Goal: Task Accomplishment & Management: Use online tool/utility

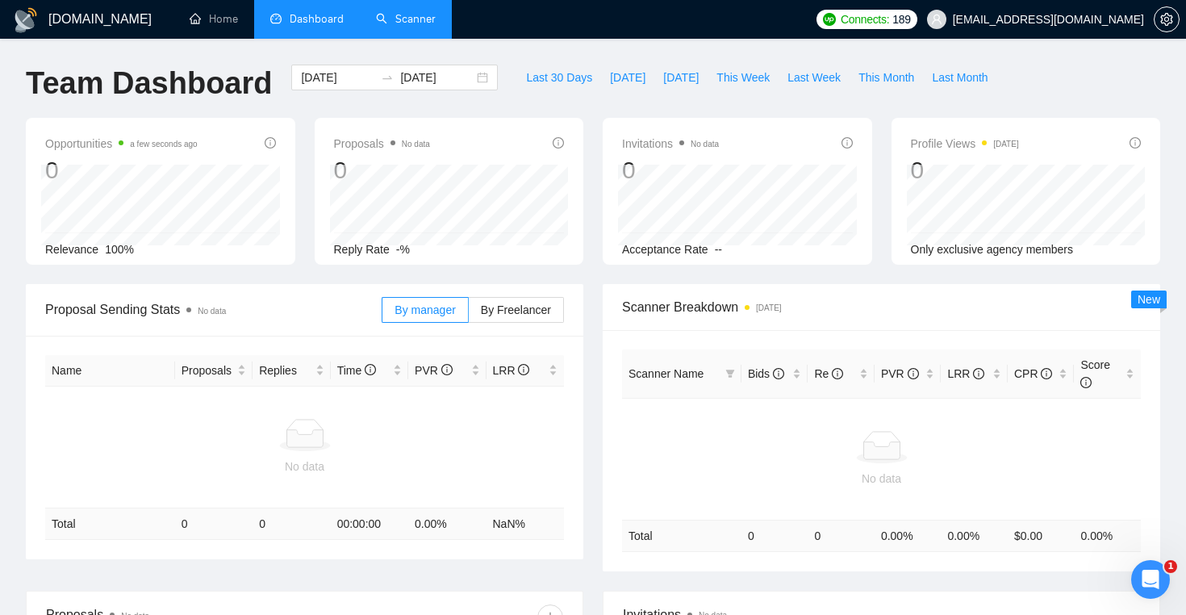
click at [398, 23] on link "Scanner" at bounding box center [406, 19] width 60 height 14
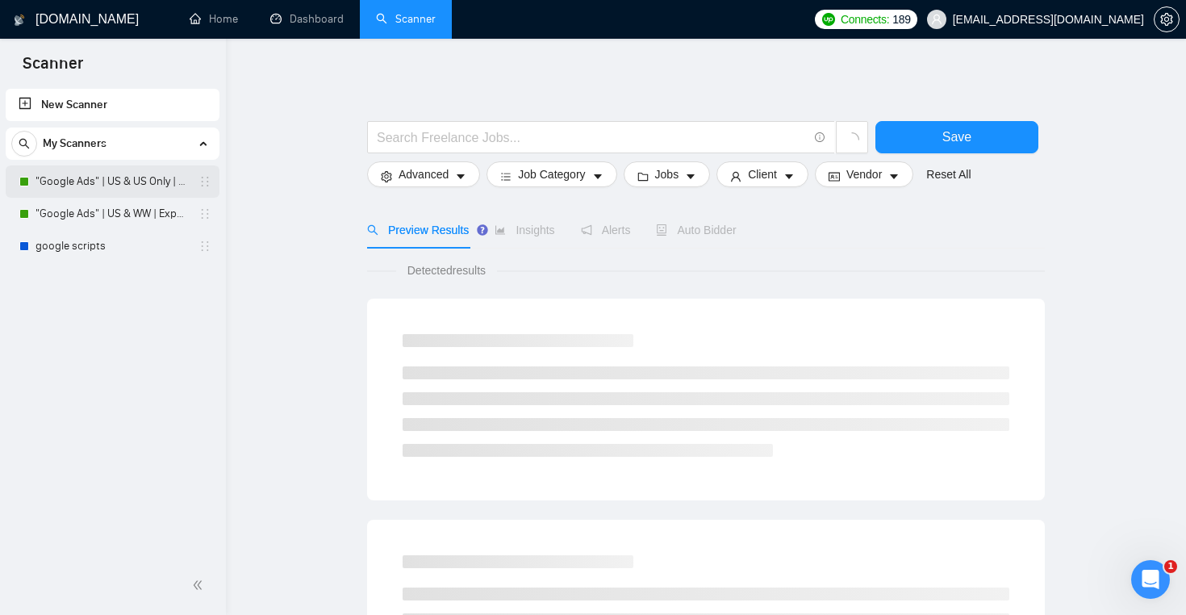
click at [104, 179] on link ""Google Ads" | US & US Only | Expert" at bounding box center [112, 181] width 153 height 32
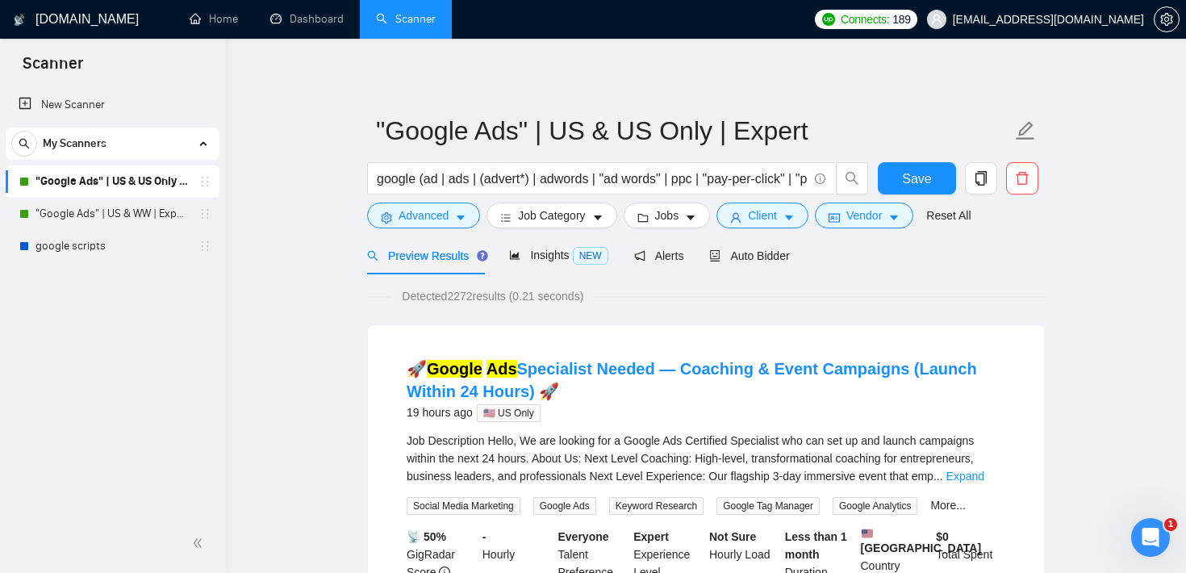
click at [140, 219] on link ""Google Ads" | US & WW | Expert" at bounding box center [112, 214] width 153 height 32
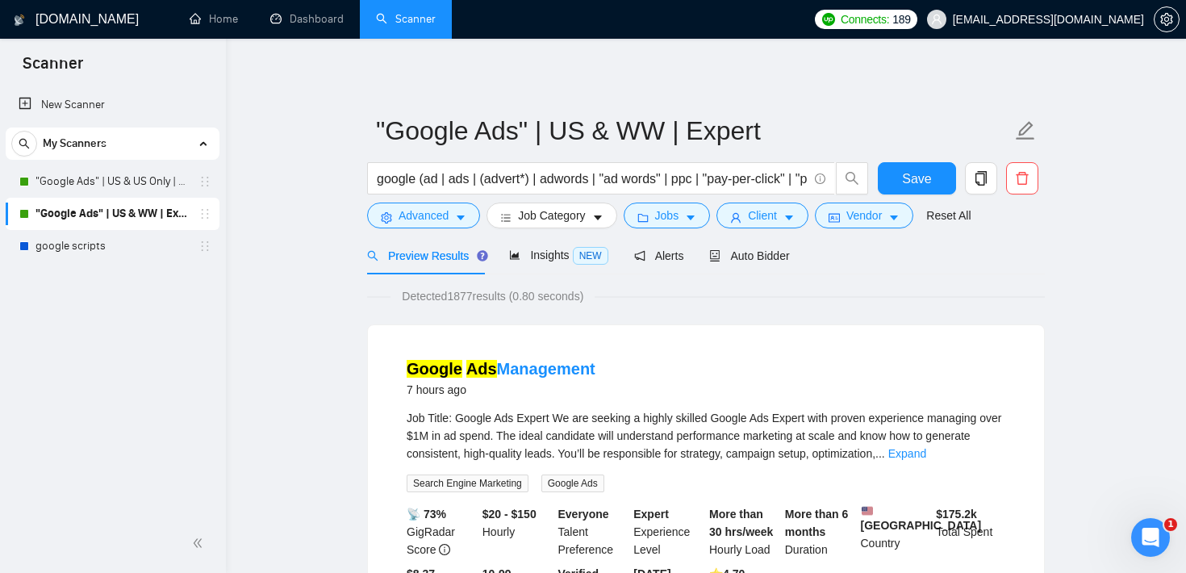
click at [640, 213] on button "Jobs" at bounding box center [667, 216] width 87 height 26
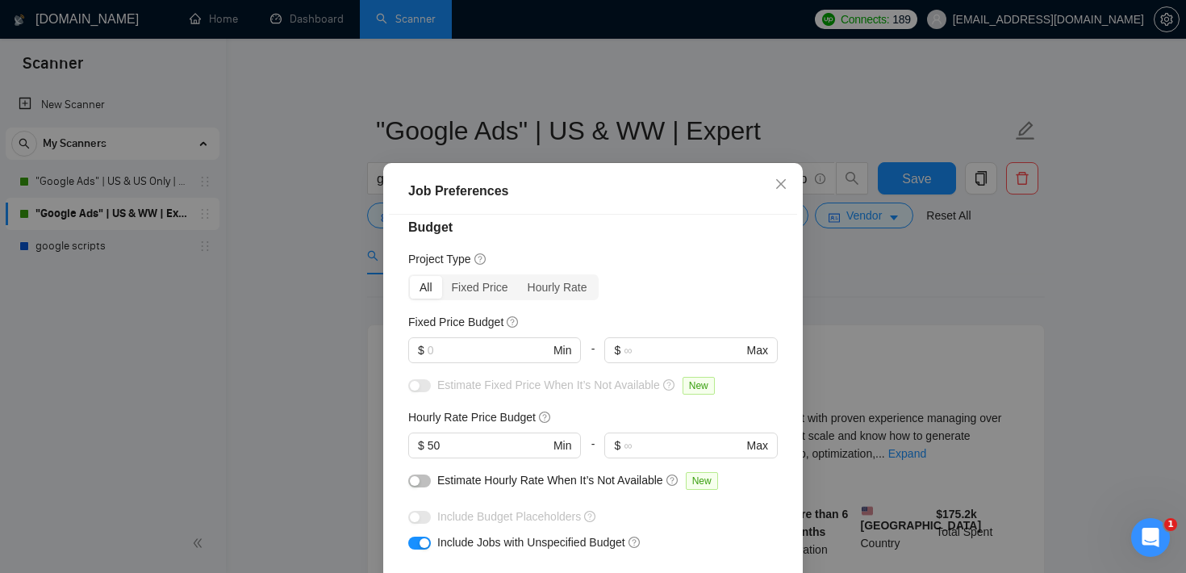
scroll to position [21, 0]
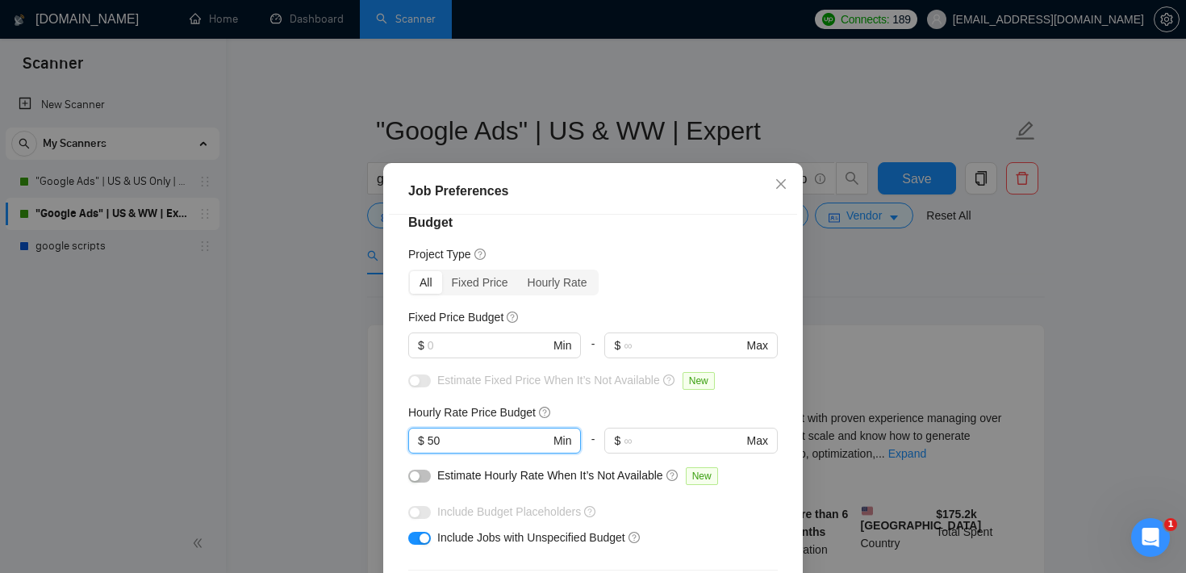
drag, startPoint x: 473, startPoint y: 432, endPoint x: 355, endPoint y: 426, distance: 118.0
click at [356, 426] on div "Job Preferences Budget Project Type All Fixed Price Hourly Rate Fixed Price Bud…" at bounding box center [593, 286] width 1186 height 573
drag, startPoint x: 503, startPoint y: 340, endPoint x: 384, endPoint y: 328, distance: 120.0
click at [386, 328] on div "Job Preferences Budget Project Type All Fixed Price Hourly Rate Fixed Price Bud…" at bounding box center [593, 415] width 420 height 504
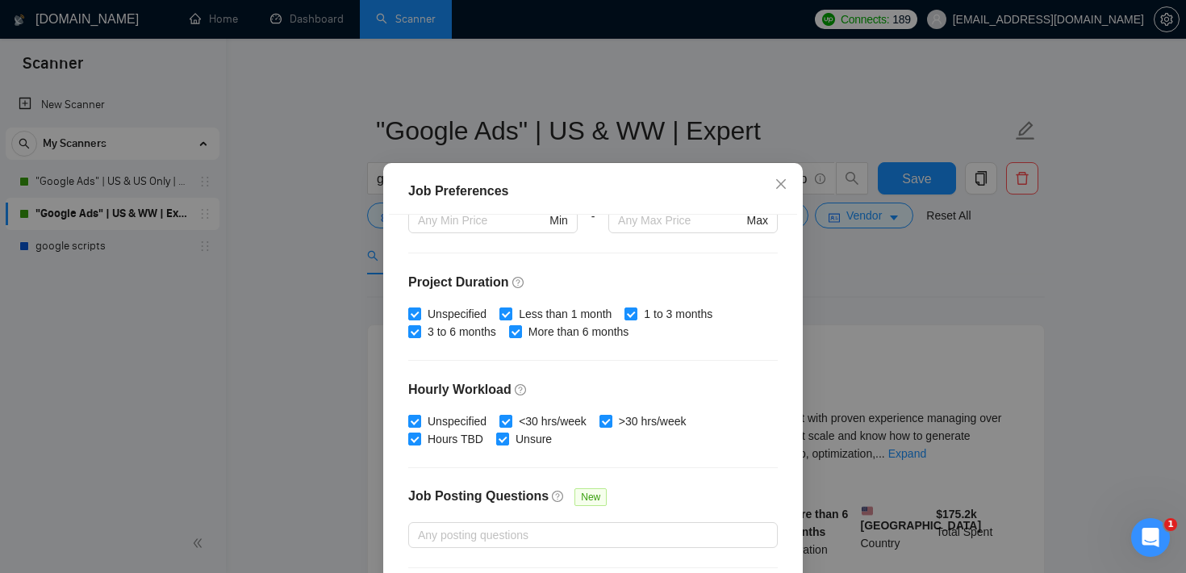
scroll to position [443, 0]
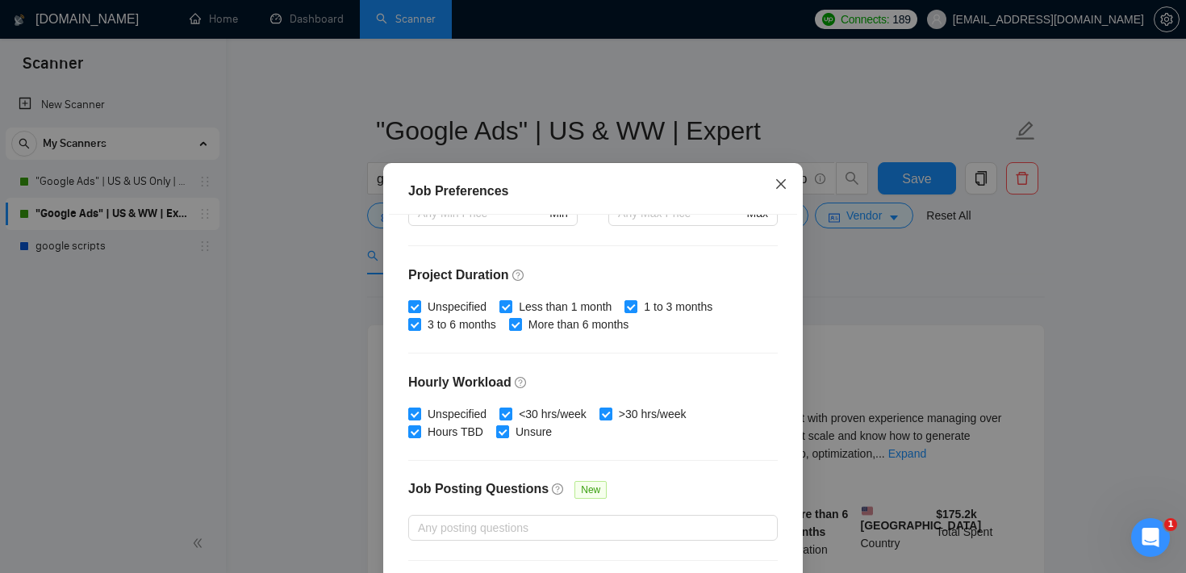
click at [782, 182] on icon "close" at bounding box center [781, 184] width 13 height 13
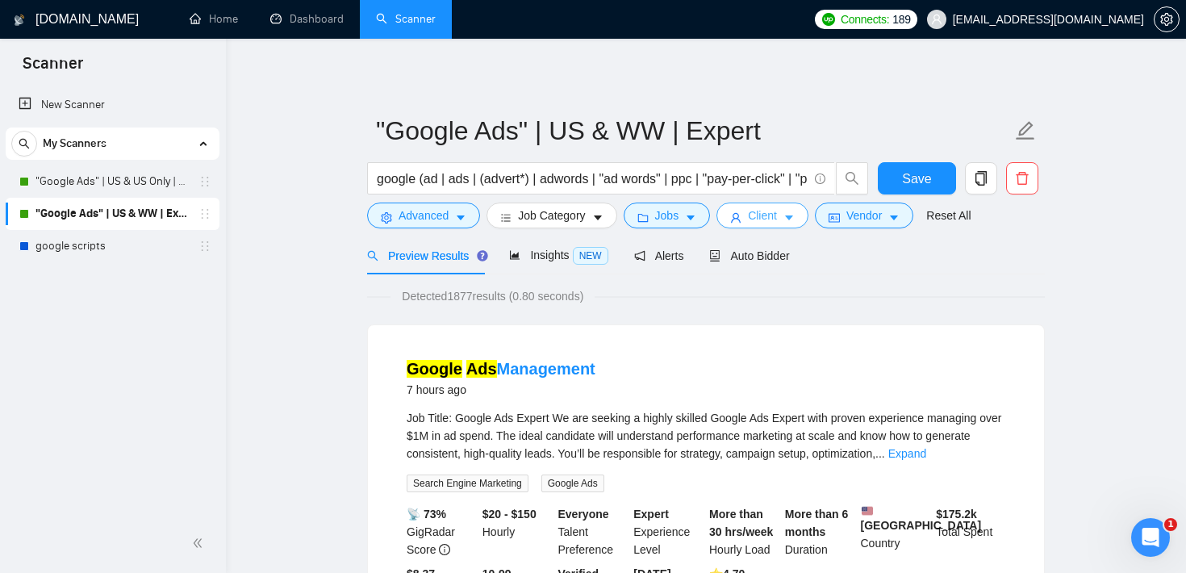
click at [788, 219] on button "Client" at bounding box center [762, 216] width 92 height 26
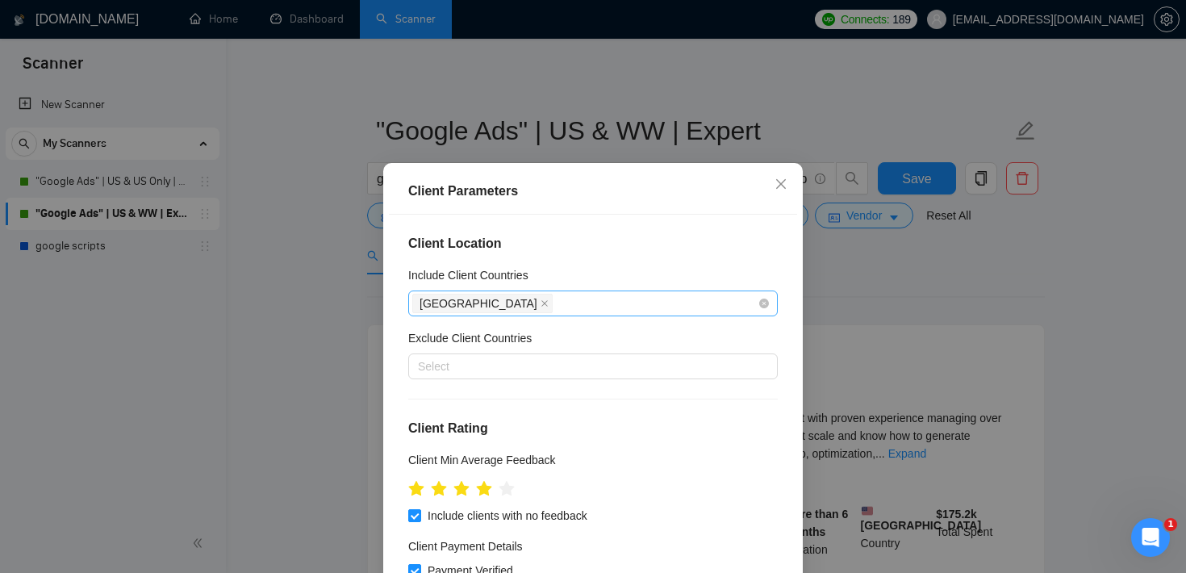
click at [551, 295] on div "[GEOGRAPHIC_DATA]" at bounding box center [584, 303] width 345 height 23
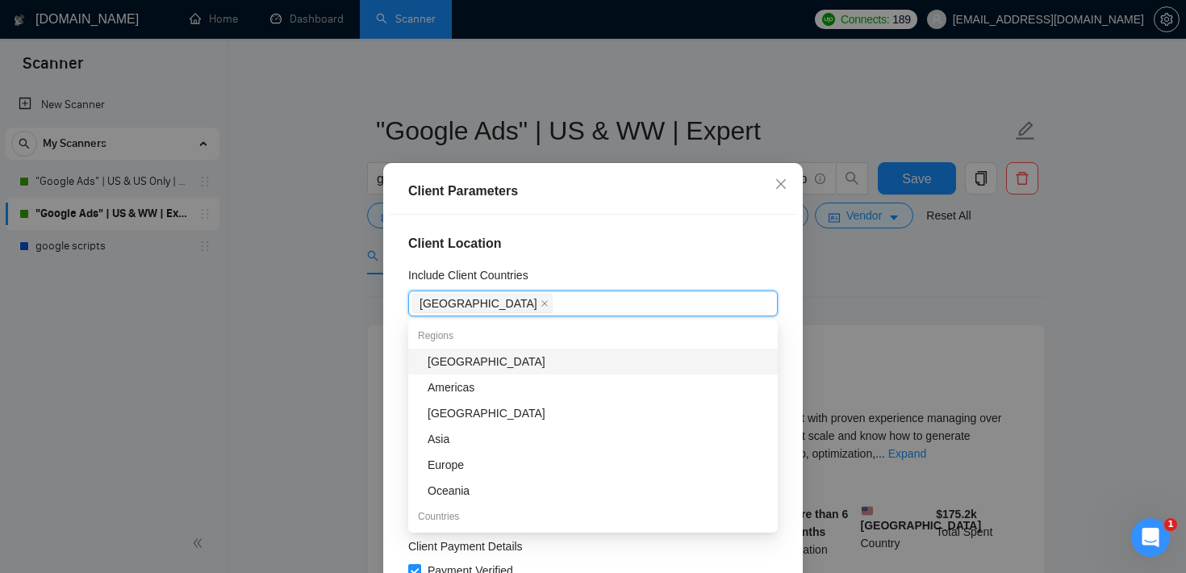
click at [625, 275] on div "Include Client Countries" at bounding box center [593, 278] width 370 height 24
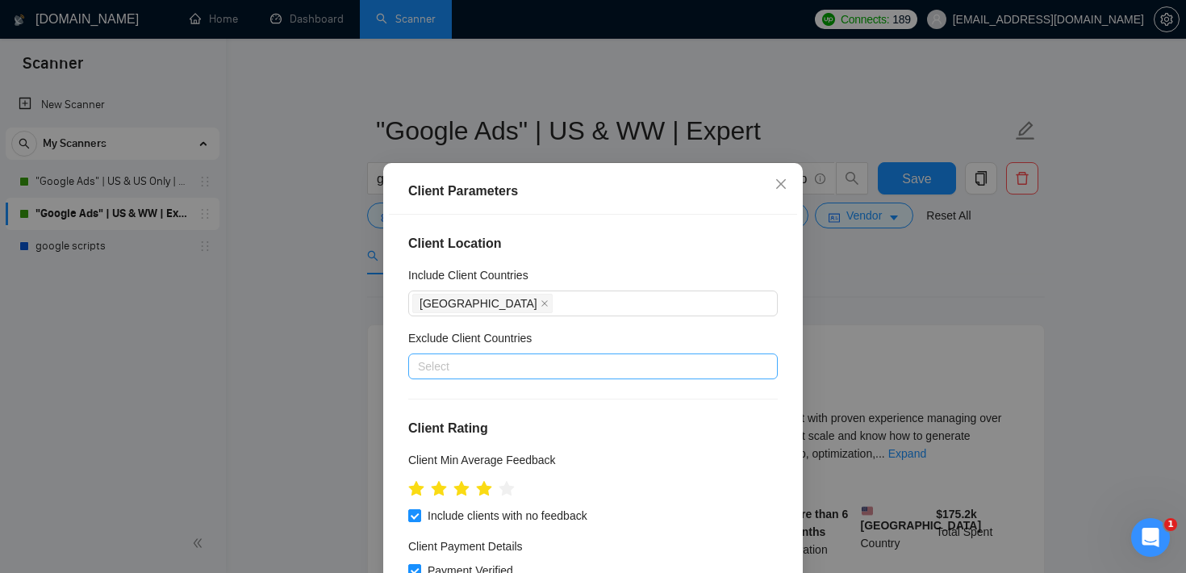
click at [522, 370] on div at bounding box center [584, 366] width 345 height 19
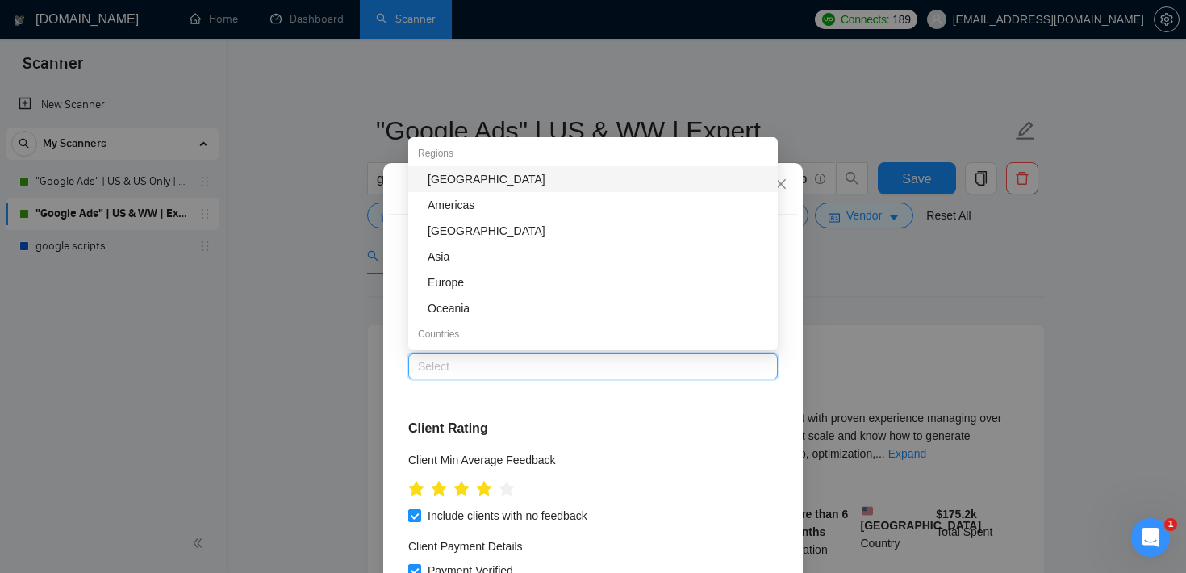
click at [693, 403] on div "Client Location Include Client Countries United States Exclude Client Countries…" at bounding box center [593, 415] width 408 height 401
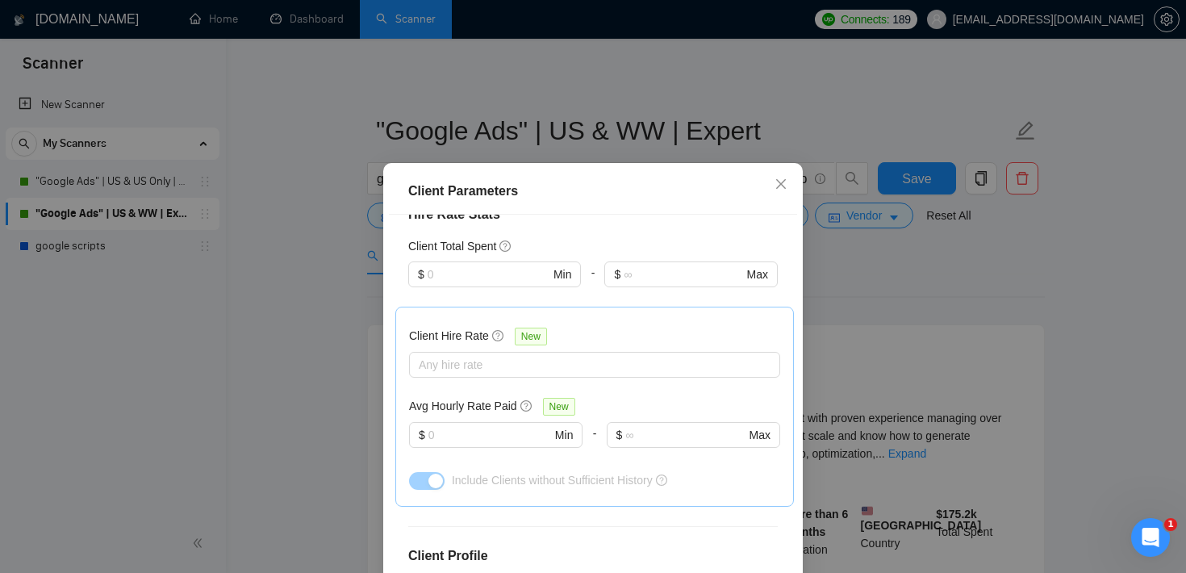
scroll to position [452, 0]
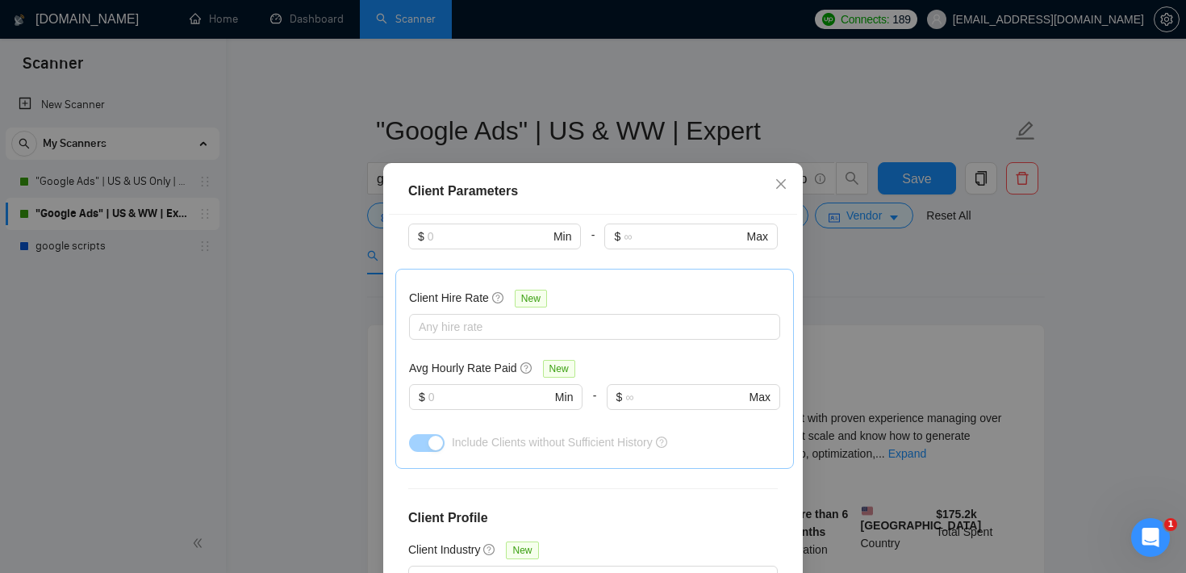
click at [900, 282] on div "Client Parameters Client Location Include Client Countries United States Exclud…" at bounding box center [593, 286] width 1186 height 573
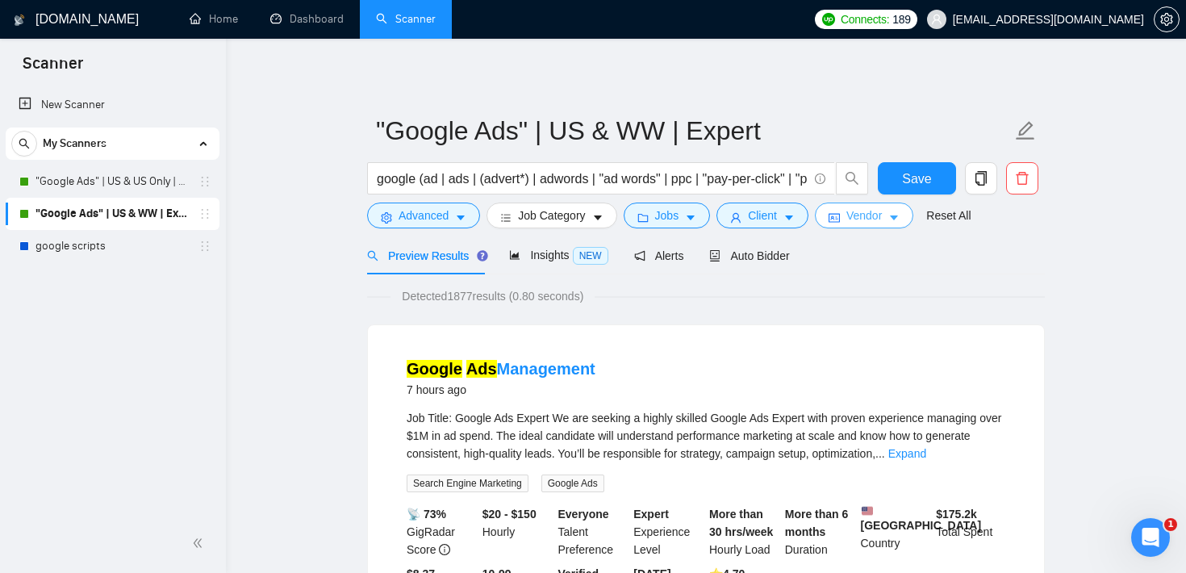
click at [856, 211] on span "Vendor" at bounding box center [864, 216] width 36 height 18
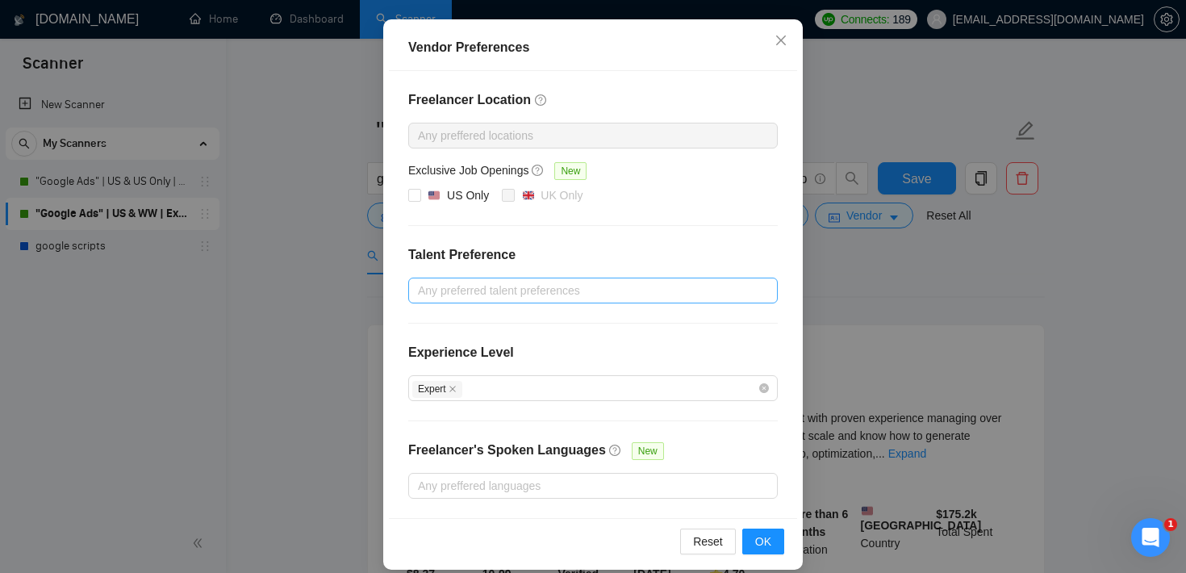
scroll to position [161, 0]
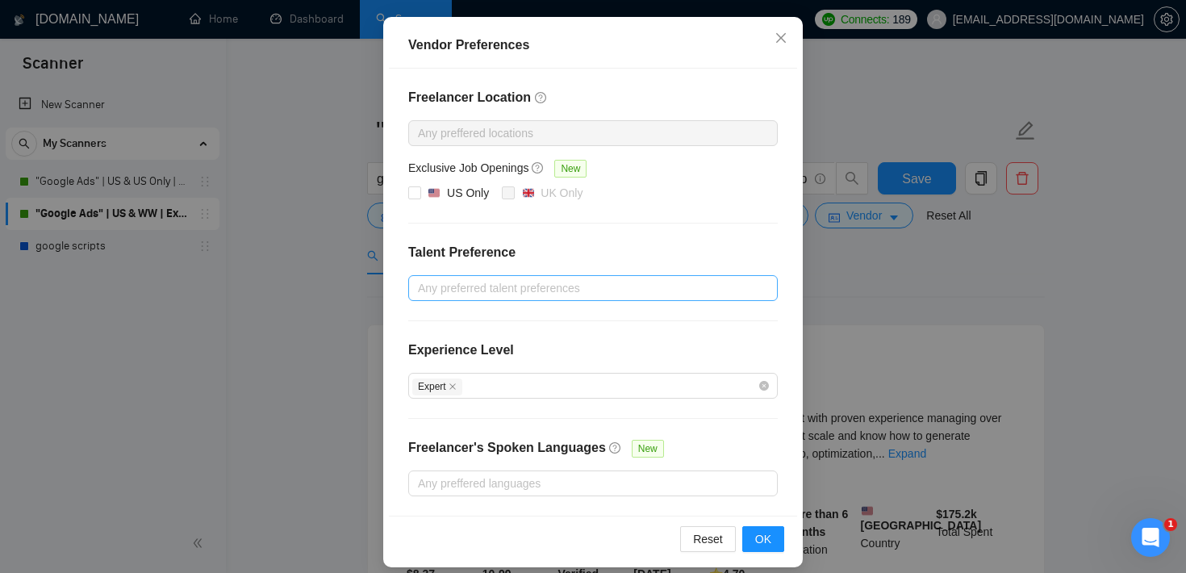
click at [562, 275] on div "Any preferred talent preferences" at bounding box center [593, 288] width 370 height 26
click at [547, 233] on div "Freelancer Location Any preffered locations Exclusive Job Openings New US Only …" at bounding box center [593, 292] width 408 height 447
click at [873, 77] on div "Vendor Preferences Freelancer Location Any preffered locations Exclusive Job Op…" at bounding box center [593, 286] width 1186 height 573
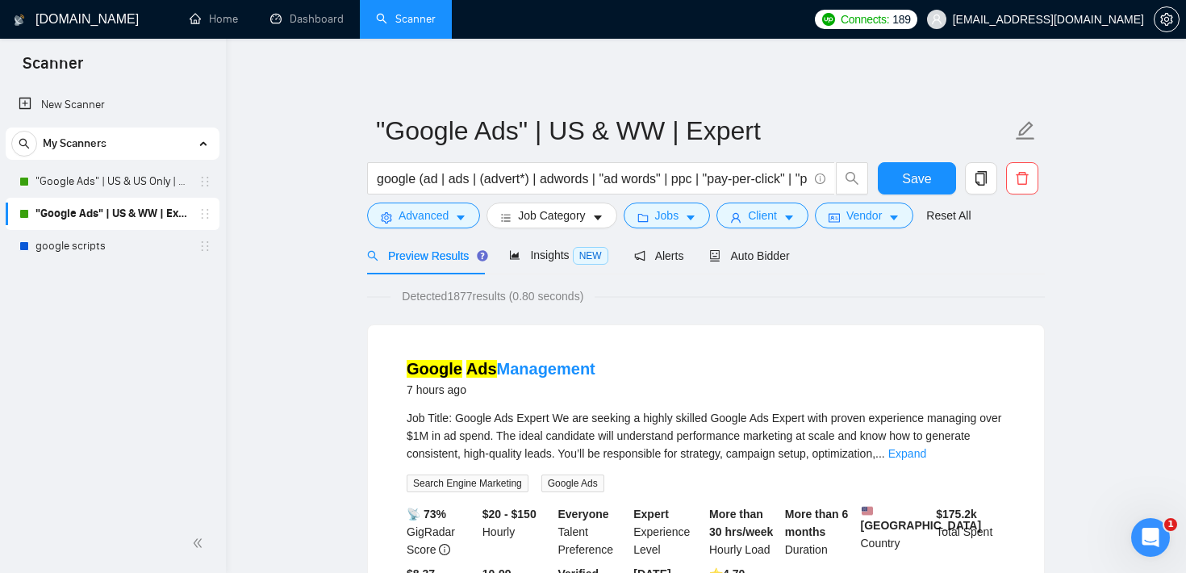
scroll to position [93, 0]
click at [660, 221] on span "Jobs" at bounding box center [667, 216] width 24 height 18
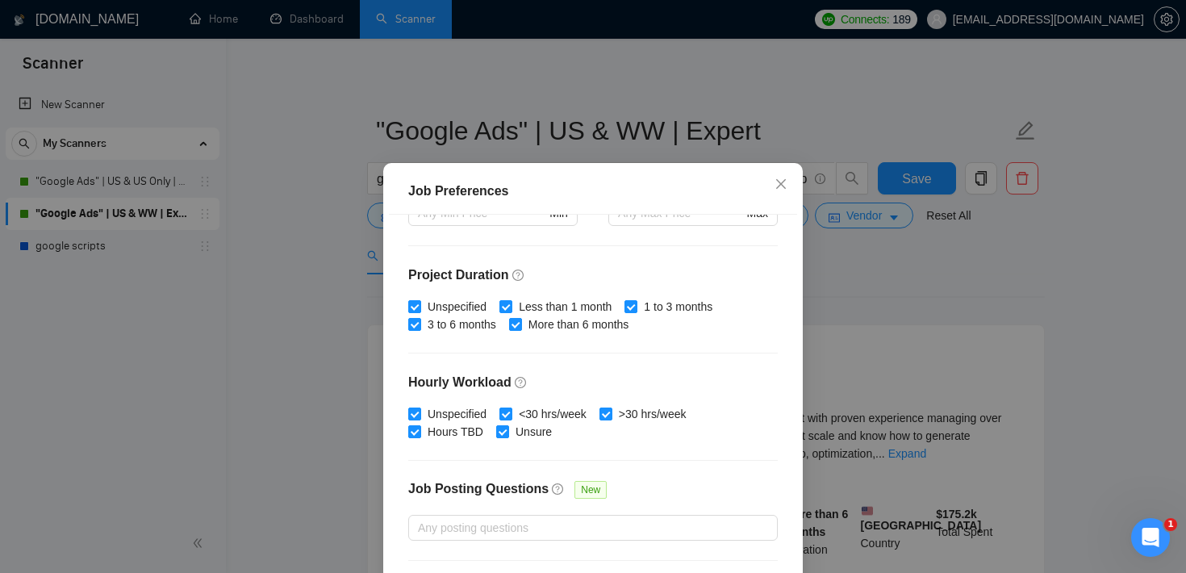
scroll to position [0, 0]
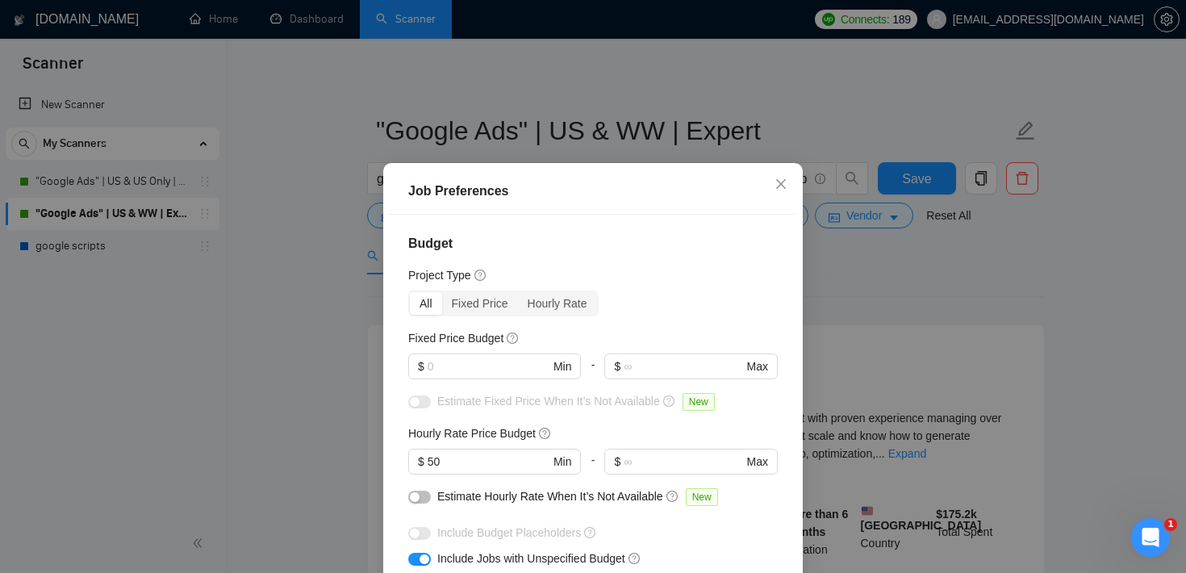
click at [995, 240] on div "Job Preferences Budget Project Type All Fixed Price Hourly Rate Fixed Price Bud…" at bounding box center [593, 286] width 1186 height 573
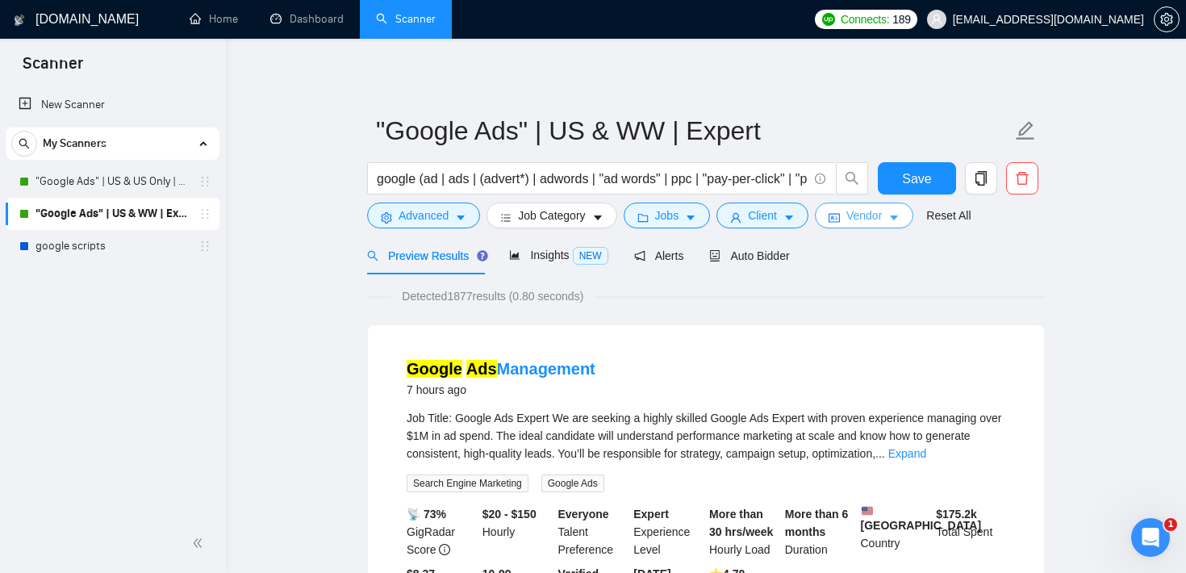
click at [875, 219] on span "Vendor" at bounding box center [864, 216] width 36 height 18
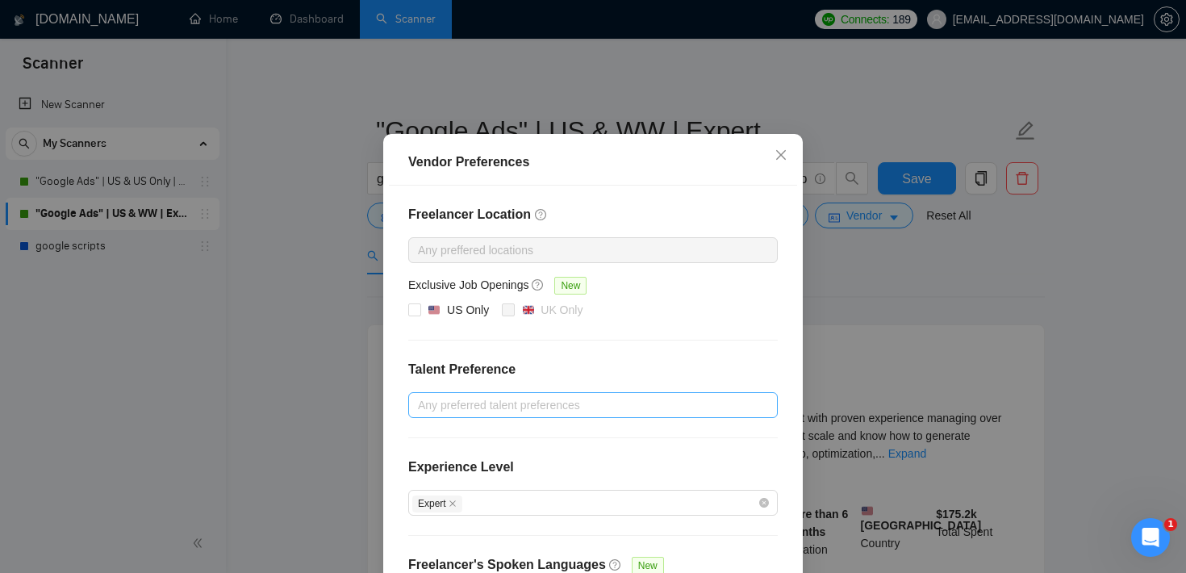
scroll to position [44, 0]
click at [570, 414] on div "Any preferred talent preferences" at bounding box center [593, 404] width 370 height 26
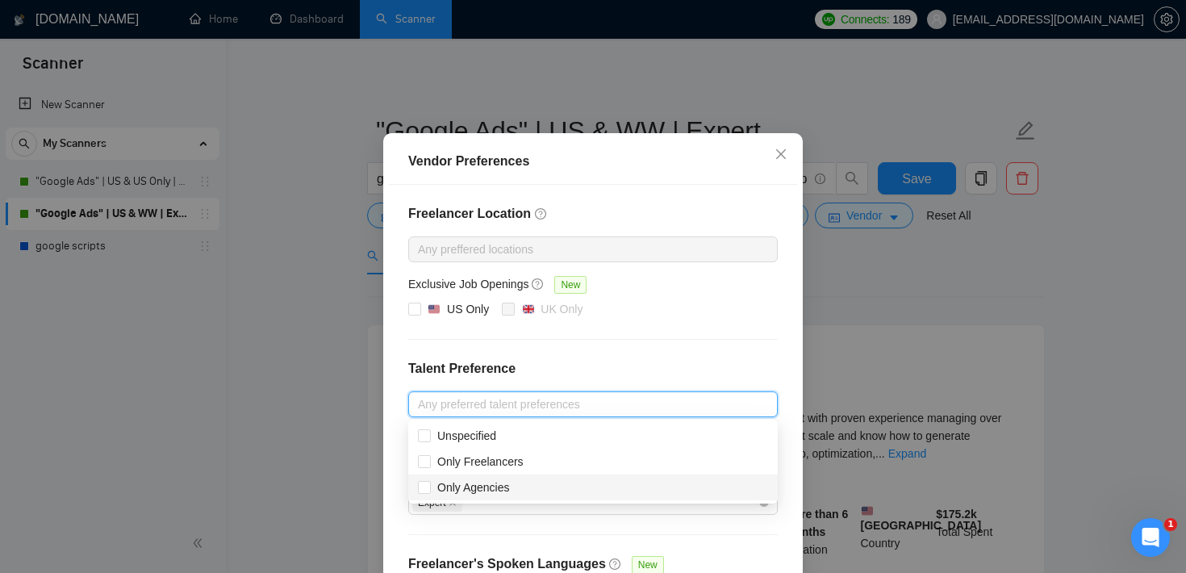
click at [929, 265] on div "Vendor Preferences Freelancer Location Any preffered locations Exclusive Job Op…" at bounding box center [593, 286] width 1186 height 573
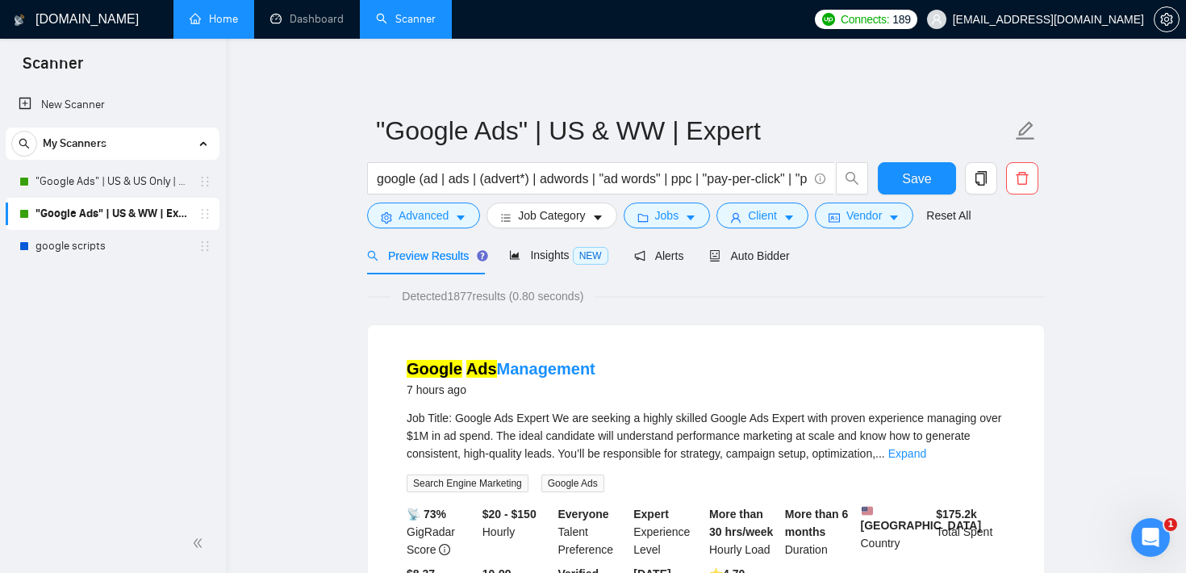
click at [216, 12] on link "Home" at bounding box center [214, 19] width 48 height 14
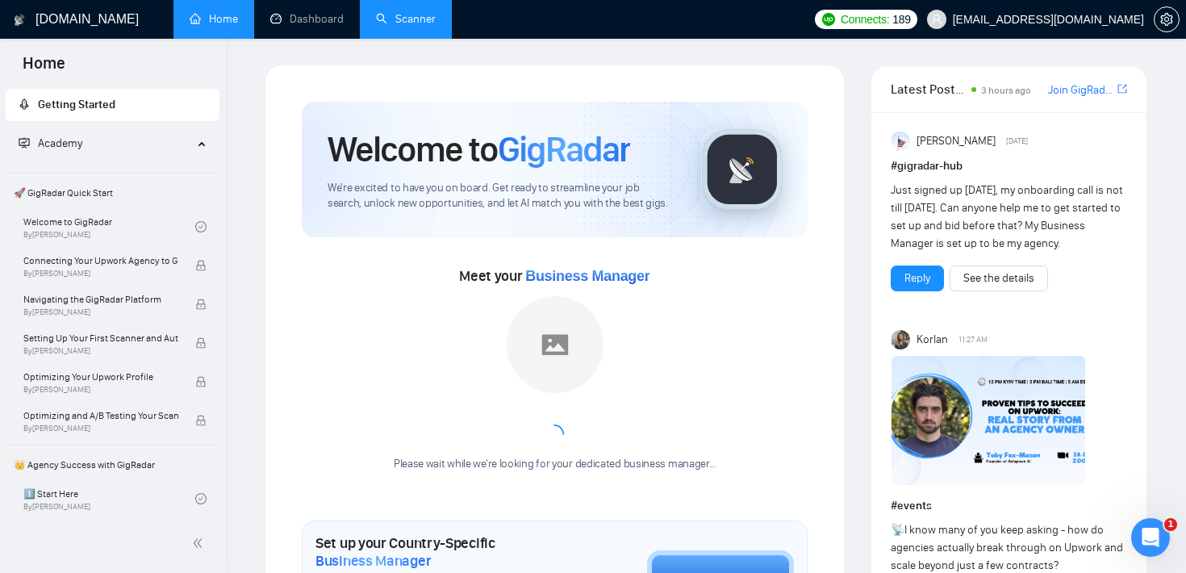
click at [406, 26] on link "Scanner" at bounding box center [406, 19] width 60 height 14
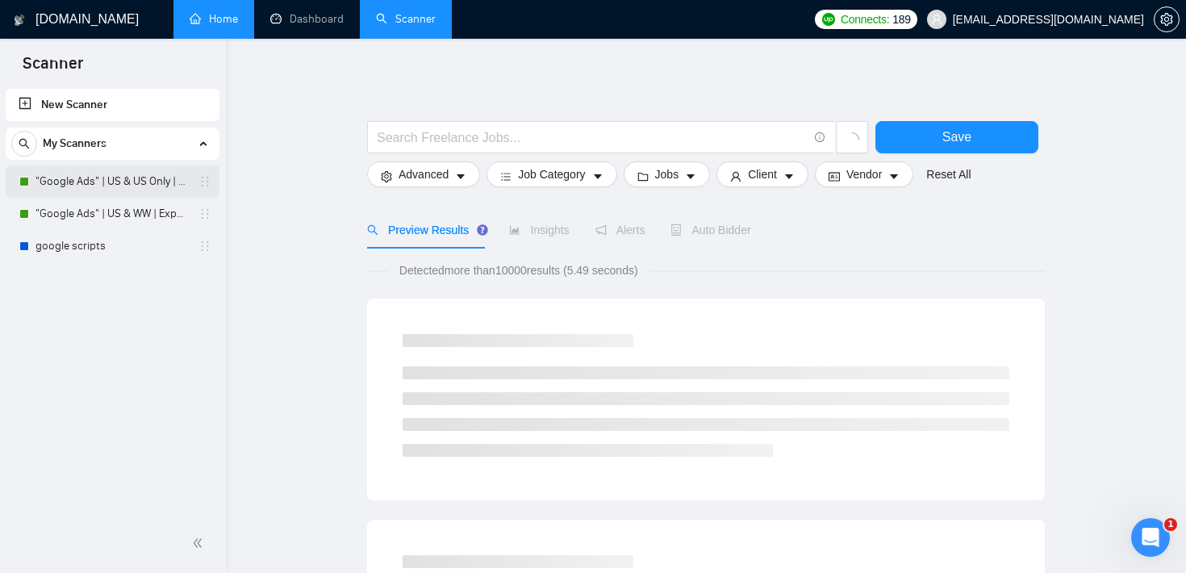
click at [144, 178] on link ""Google Ads" | US & US Only | Expert" at bounding box center [112, 181] width 153 height 32
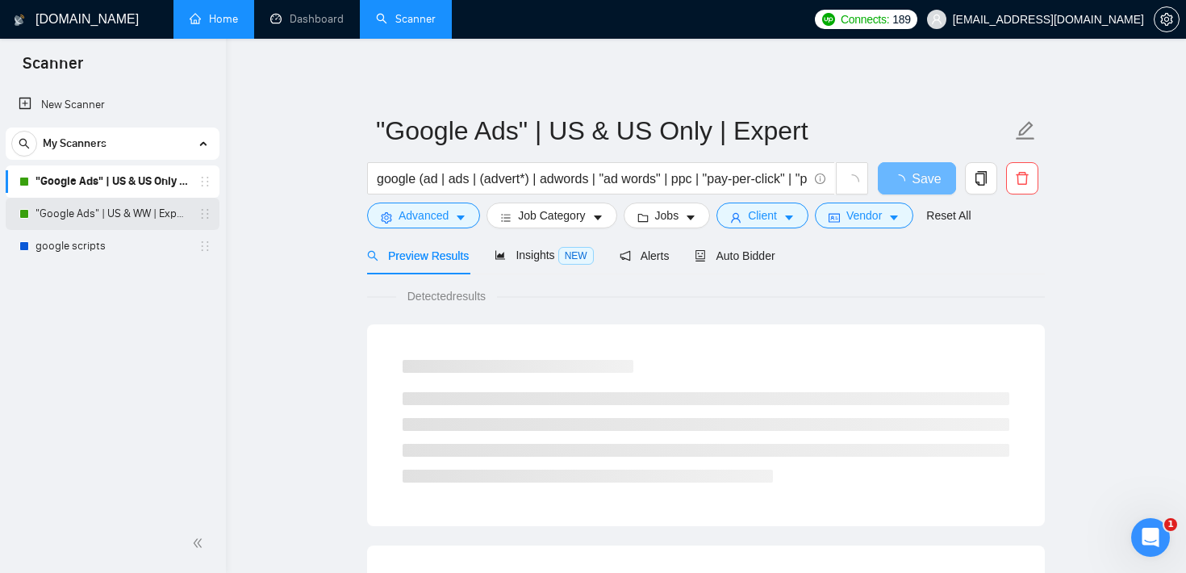
click at [141, 212] on link ""Google Ads" | US & WW | Expert" at bounding box center [112, 214] width 153 height 32
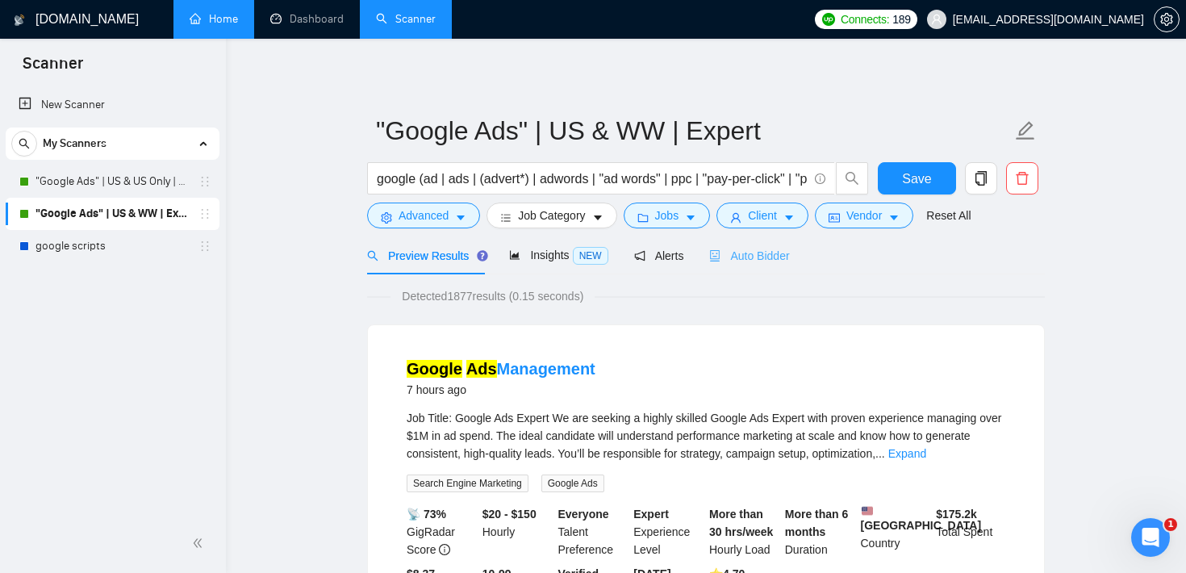
click at [762, 244] on div "Auto Bidder" at bounding box center [749, 255] width 80 height 38
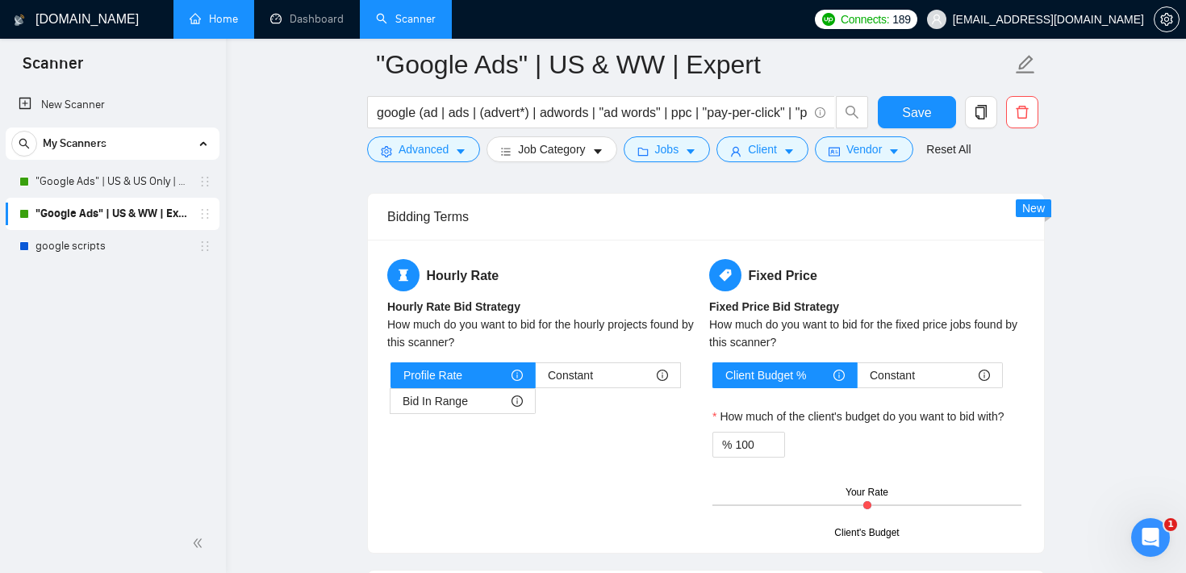
scroll to position [2500, 0]
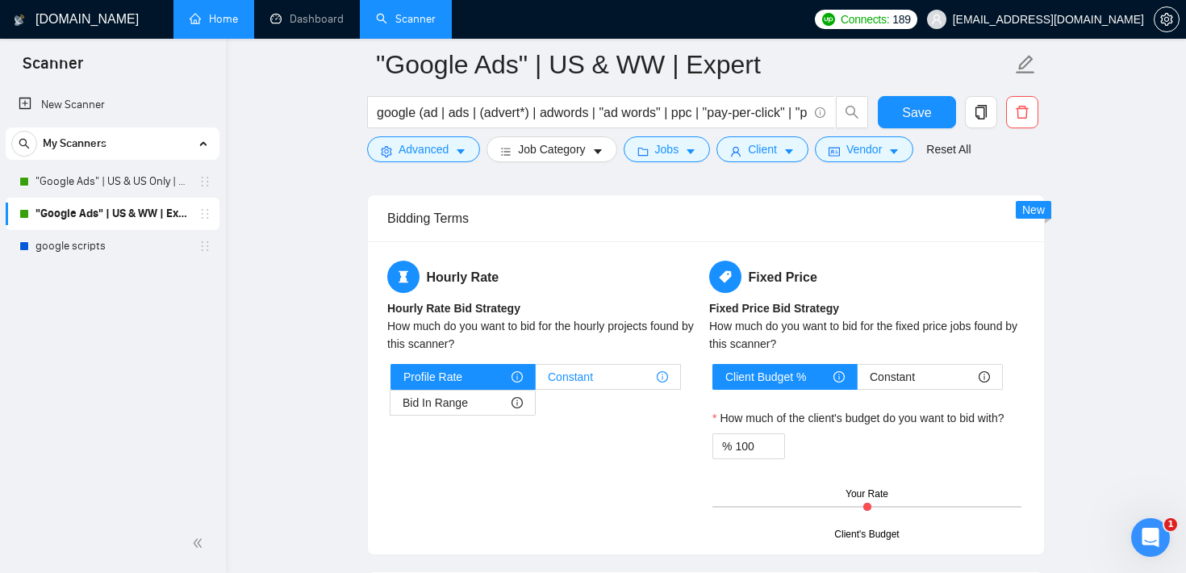
click at [608, 382] on div "Constant" at bounding box center [608, 377] width 120 height 24
click at [536, 381] on input "Constant" at bounding box center [536, 381] width 0 height 0
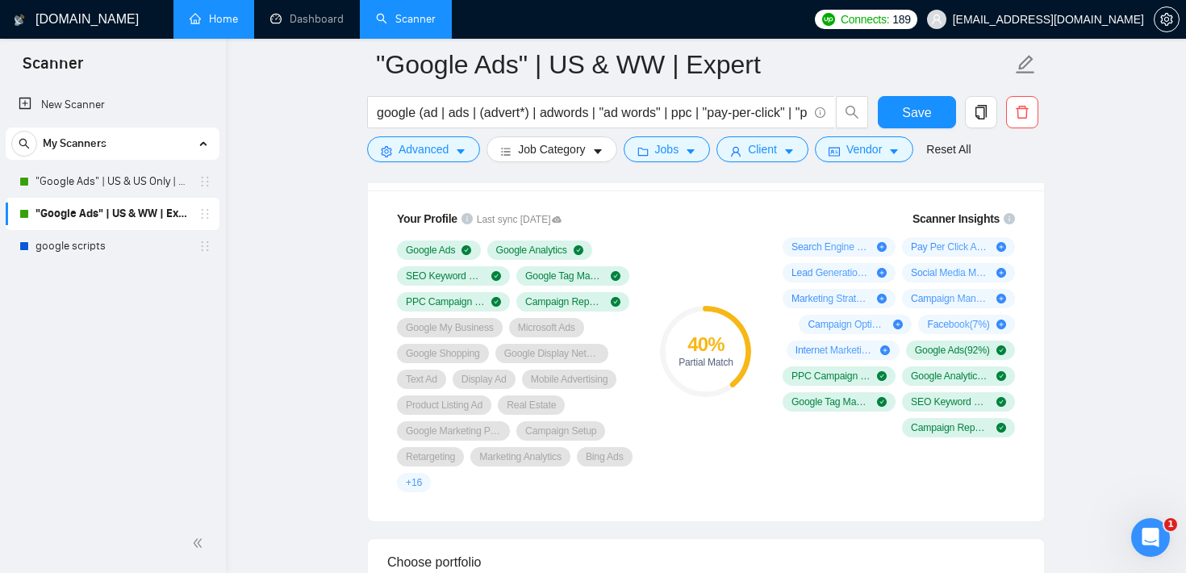
scroll to position [1074, 0]
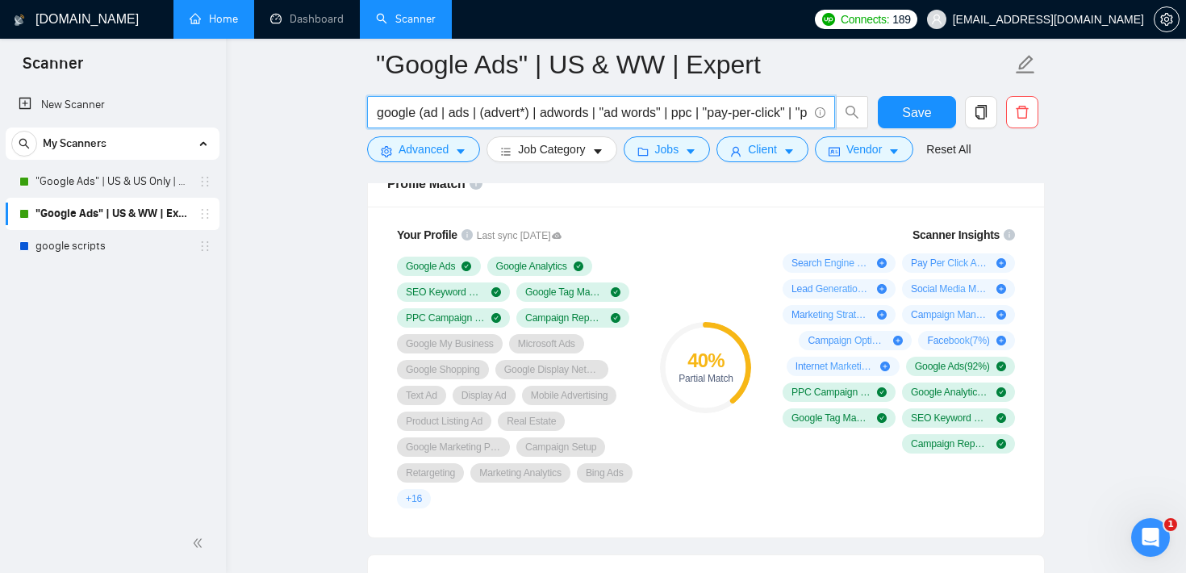
click at [461, 115] on input "google (ad | ads | (advert*) | adwords | "ad words" | ppc | "pay-per-click" | "…" at bounding box center [592, 112] width 431 height 20
click at [712, 241] on div "40 % Partial Match" at bounding box center [706, 367] width 108 height 302
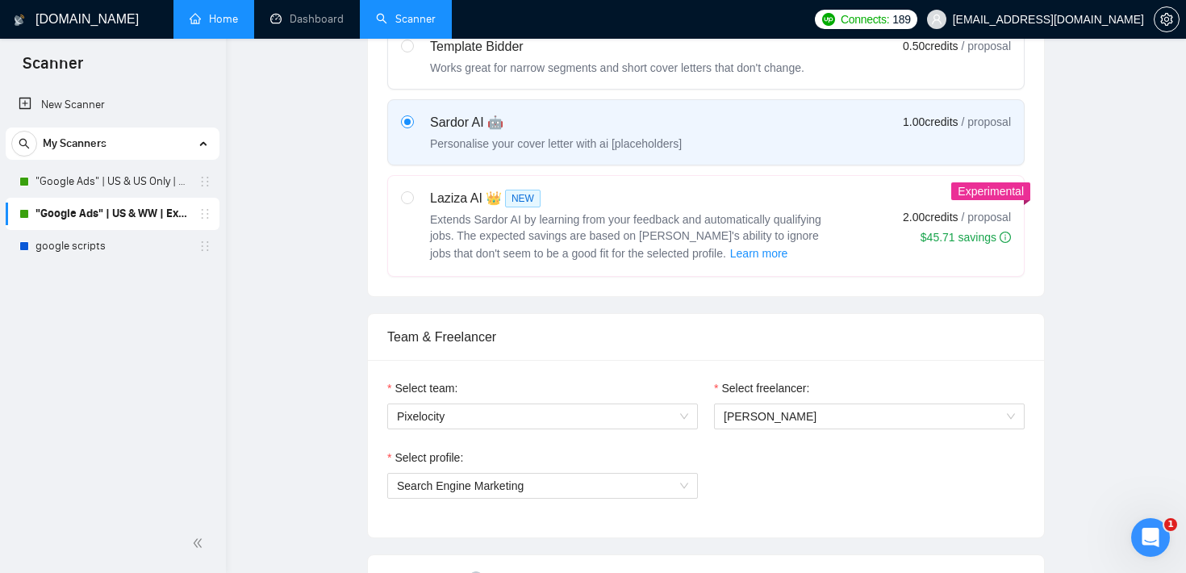
scroll to position [0, 0]
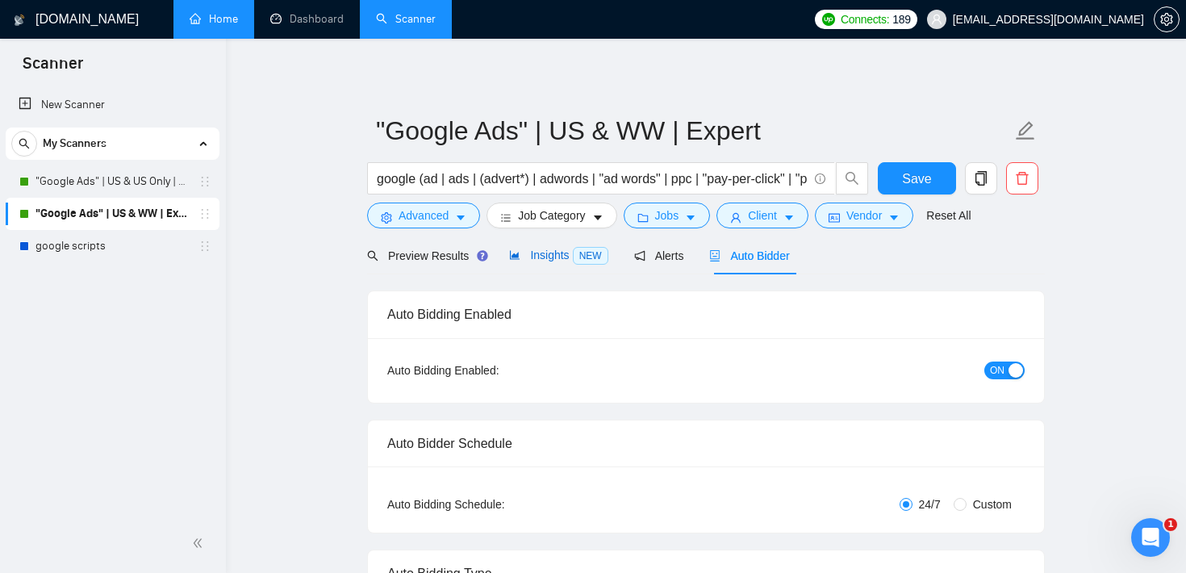
click at [547, 260] on span "Insights NEW" at bounding box center [558, 255] width 98 height 13
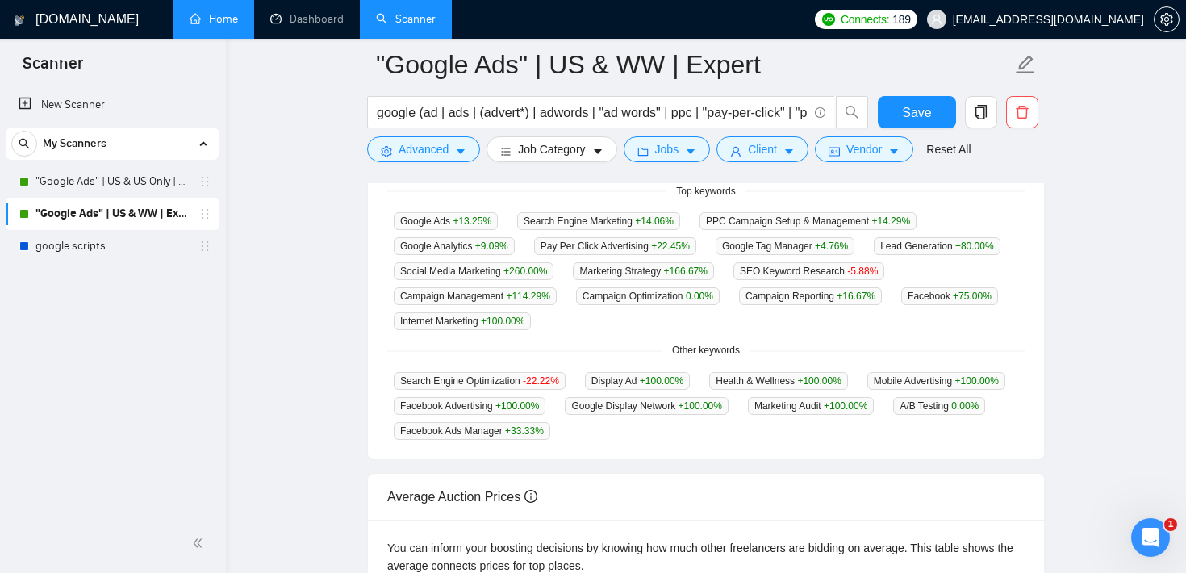
scroll to position [432, 0]
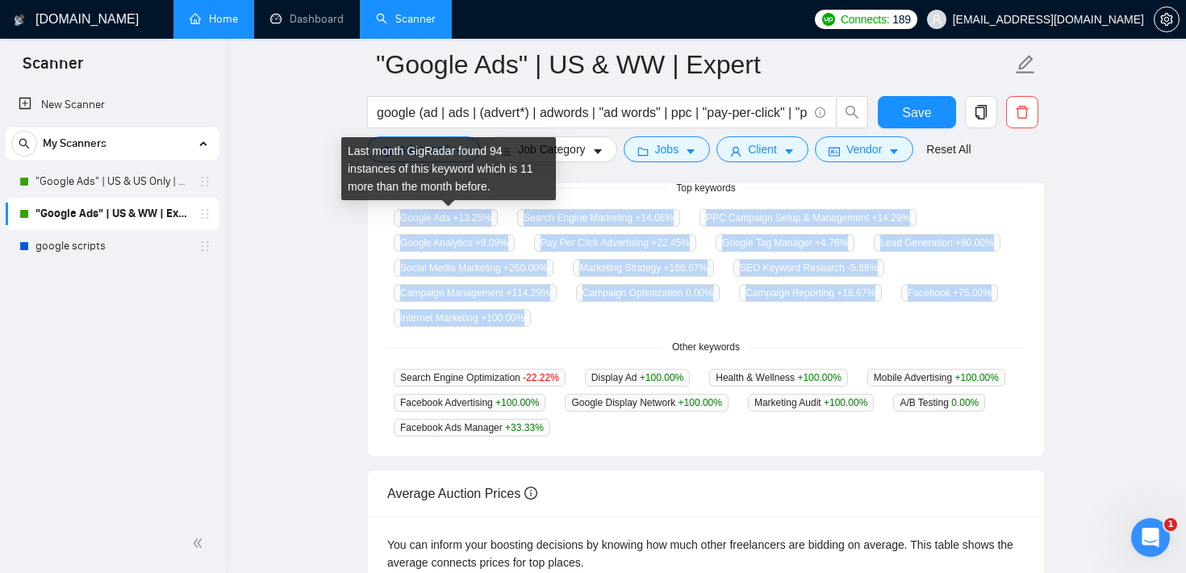
drag, startPoint x: 847, startPoint y: 316, endPoint x: 387, endPoint y: 217, distance: 470.5
click at [387, 217] on div "Google Ads +13.25 % Search Engine Marketing +14.06 % PPC Campaign Setup & Manag…" at bounding box center [705, 267] width 637 height 119
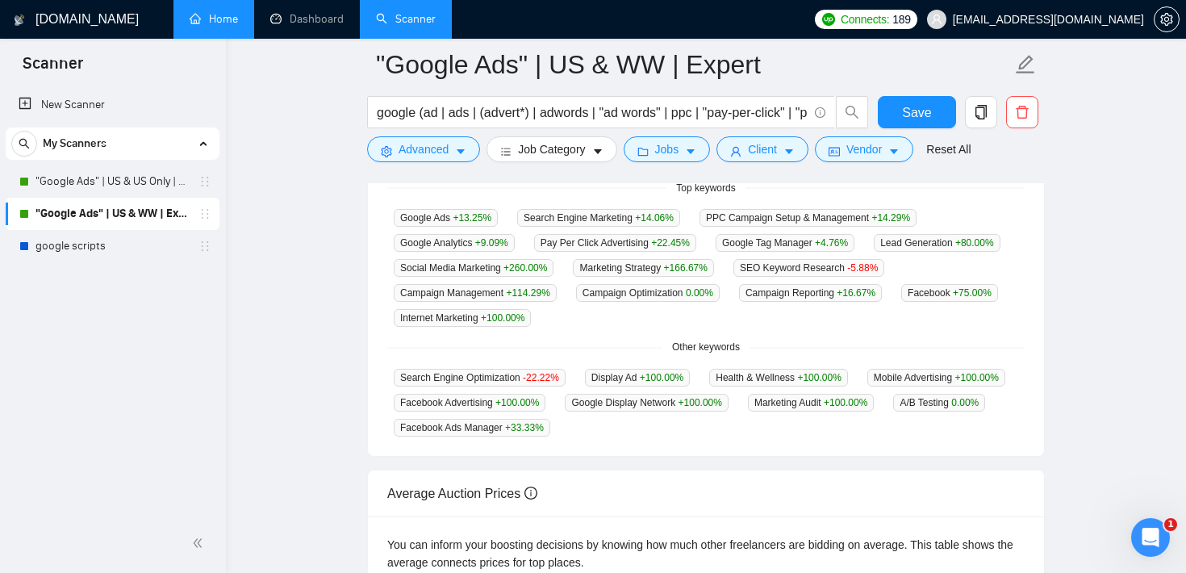
click at [347, 235] on main ""Google Ads" | US & WW | Expert google (ad | ads | (advert*) | adwords | "ad wo…" at bounding box center [706, 205] width 909 height 1145
click at [457, 152] on icon "caret-down" at bounding box center [460, 151] width 11 height 11
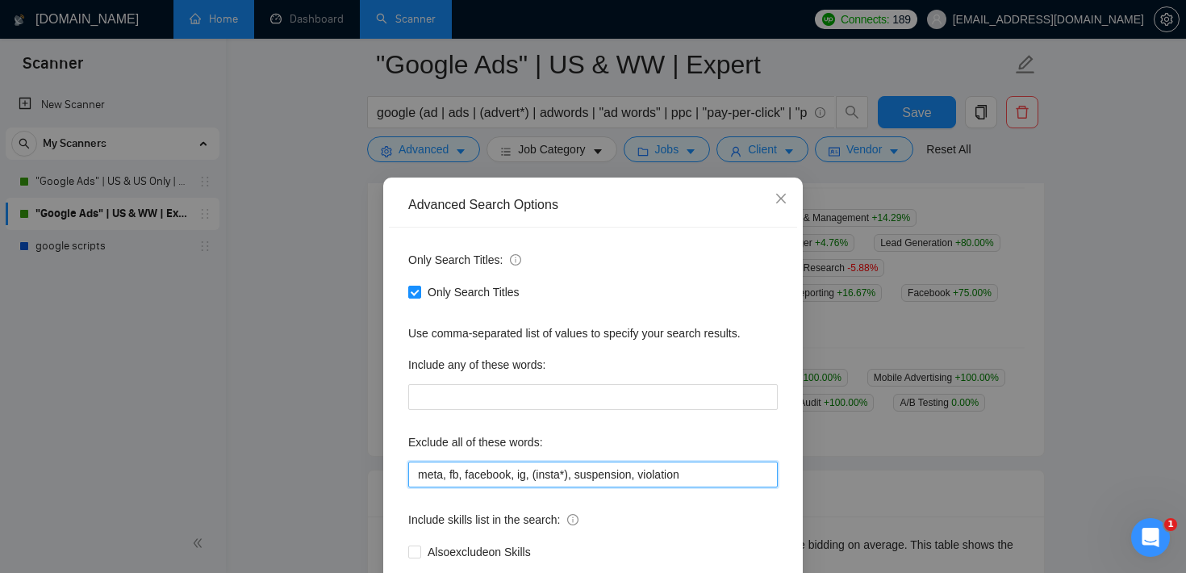
click at [526, 472] on input "meta, fb, facebook, ig, (insta*), suspension, violation" at bounding box center [593, 475] width 370 height 26
click at [1060, 196] on div "Advanced Search Options Only Search Titles: Only Search Titles Use comma-separa…" at bounding box center [593, 286] width 1186 height 573
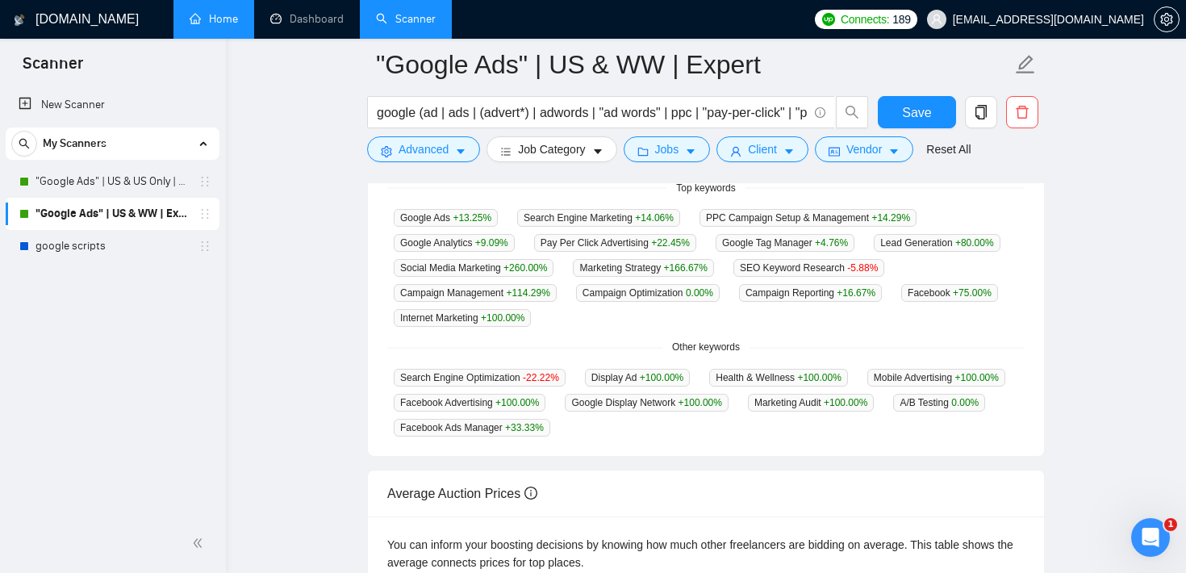
click at [1067, 236] on main ""Google Ads" | US & WW | Expert google (ad | ads | (advert*) | adwords | "ad wo…" at bounding box center [706, 205] width 909 height 1145
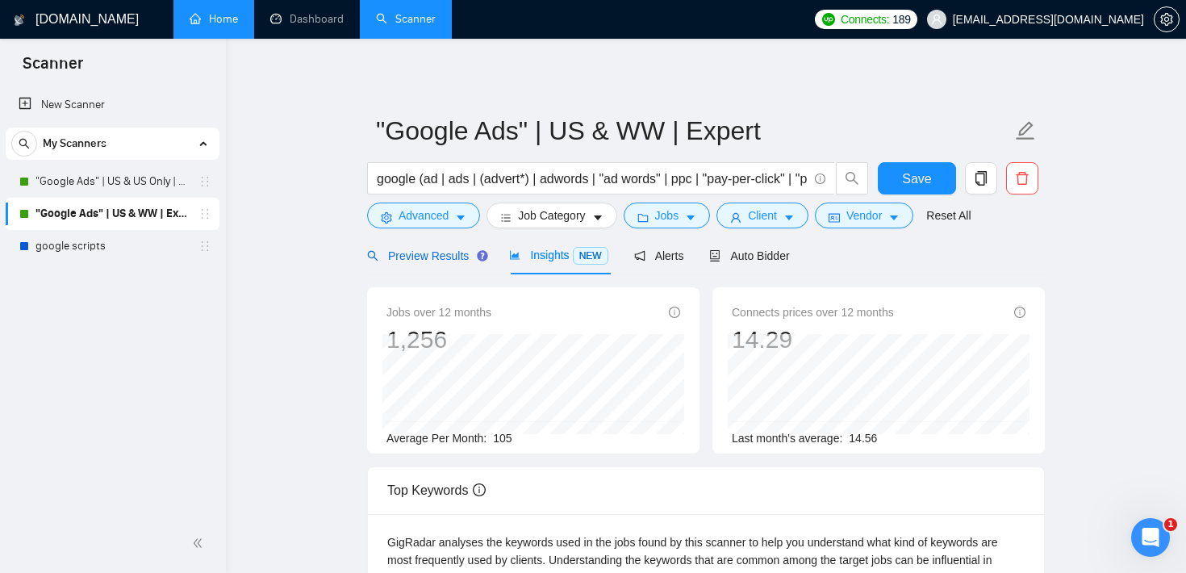
click at [421, 253] on span "Preview Results" at bounding box center [425, 255] width 116 height 13
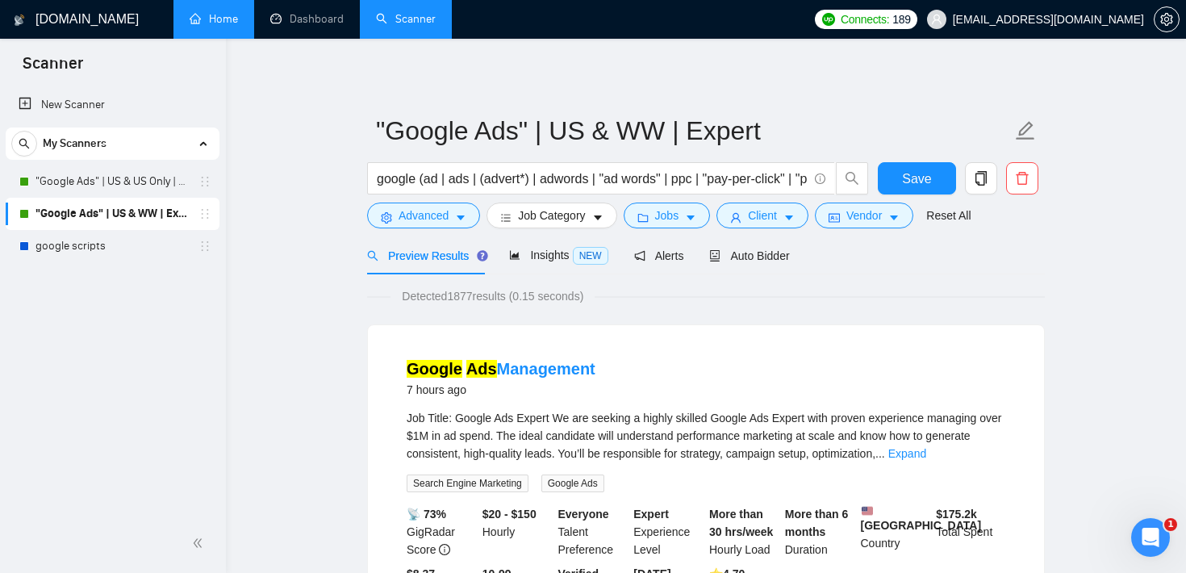
drag, startPoint x: 450, startPoint y: 292, endPoint x: 511, endPoint y: 294, distance: 60.5
click at [511, 293] on span "Detected 1877 results (0.15 seconds)" at bounding box center [493, 296] width 204 height 18
drag, startPoint x: 516, startPoint y: 294, endPoint x: 451, endPoint y: 296, distance: 64.6
click at [451, 296] on span "Detected 1877 results (0.15 seconds)" at bounding box center [493, 296] width 204 height 18
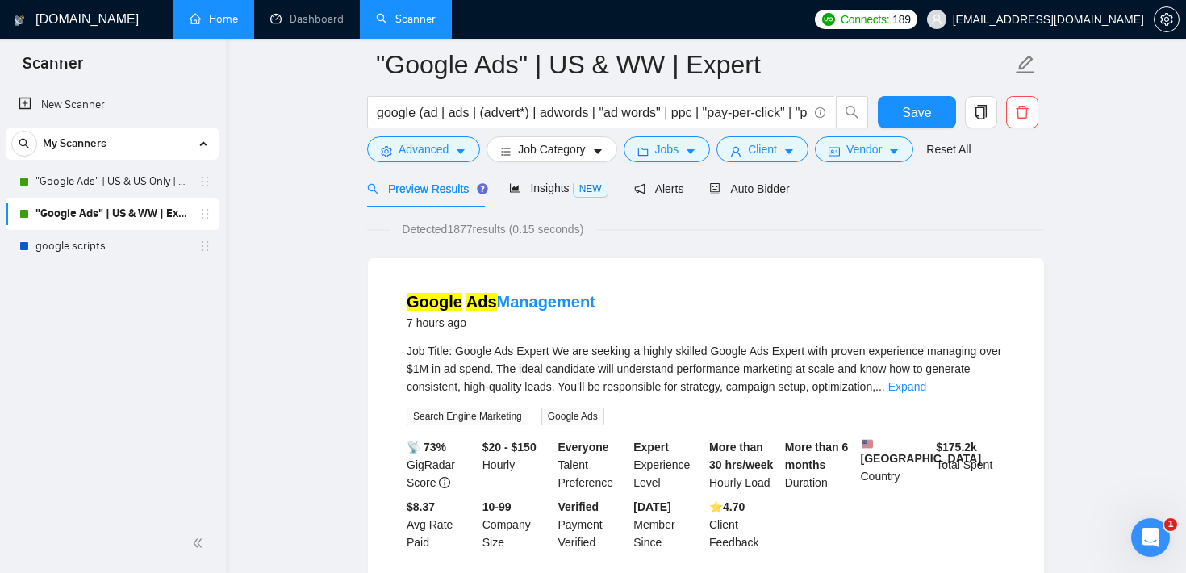
scroll to position [68, 0]
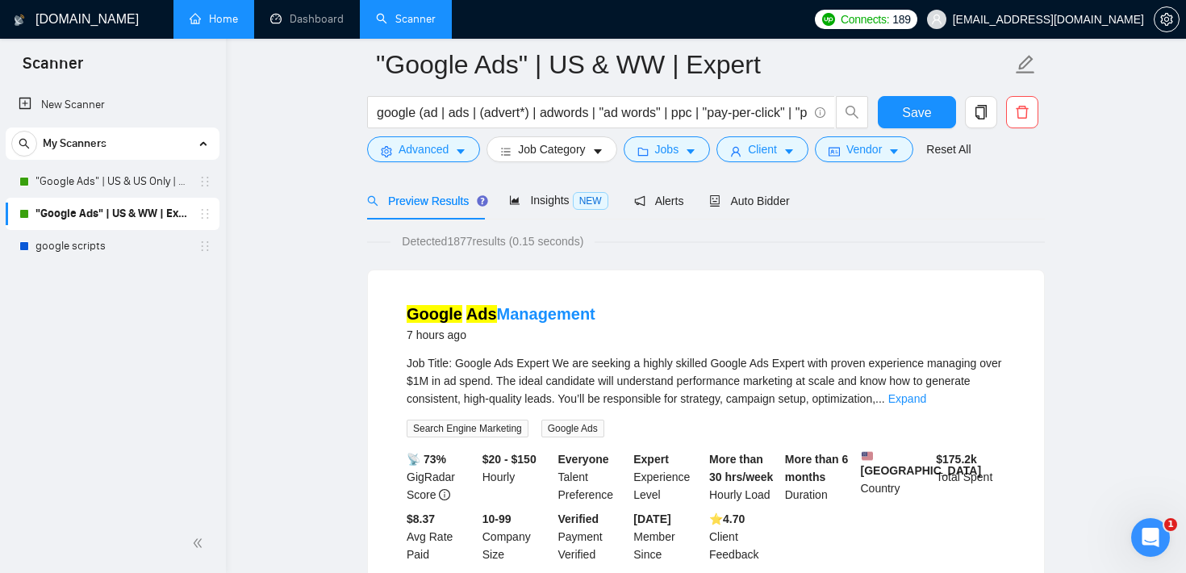
click at [775, 232] on div "Detected 1877 results (0.15 seconds)" at bounding box center [706, 241] width 678 height 18
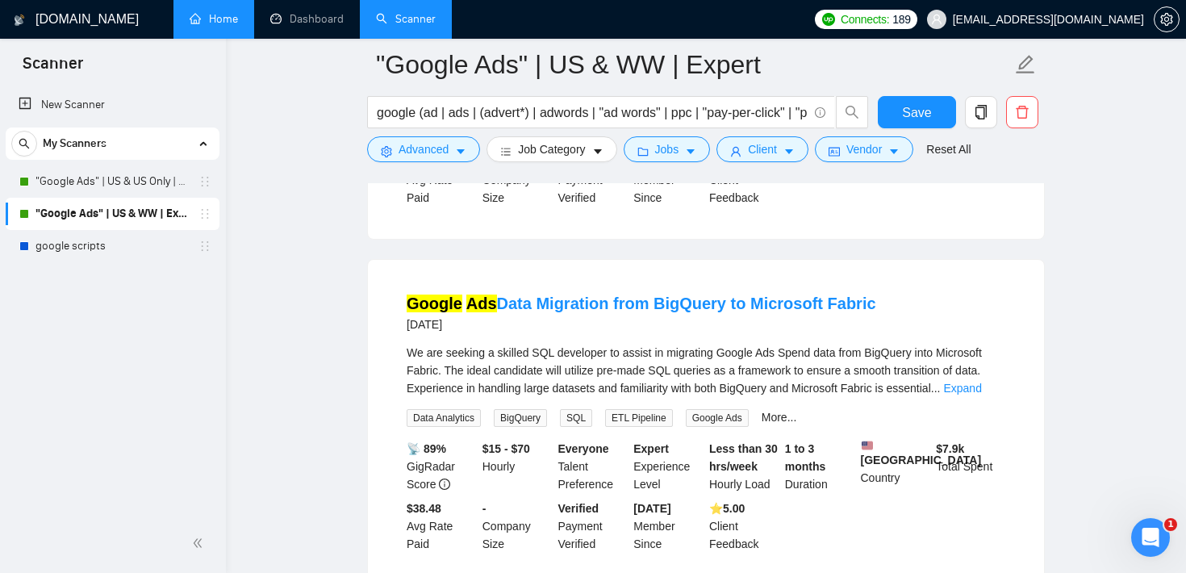
scroll to position [3553, 0]
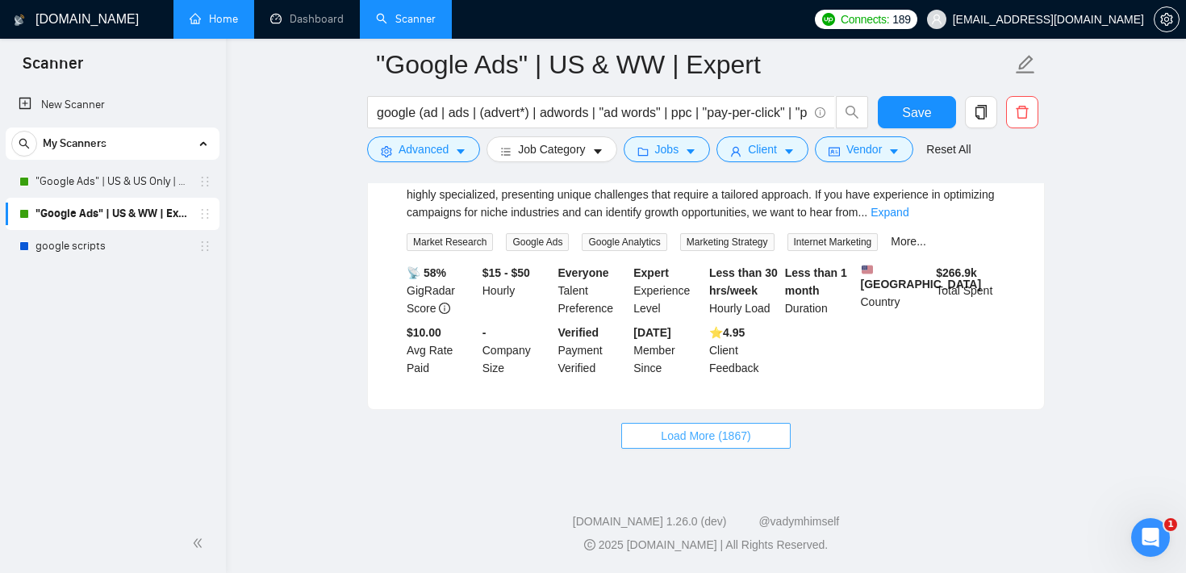
click at [718, 437] on span "Load More (1867)" at bounding box center [706, 436] width 90 height 18
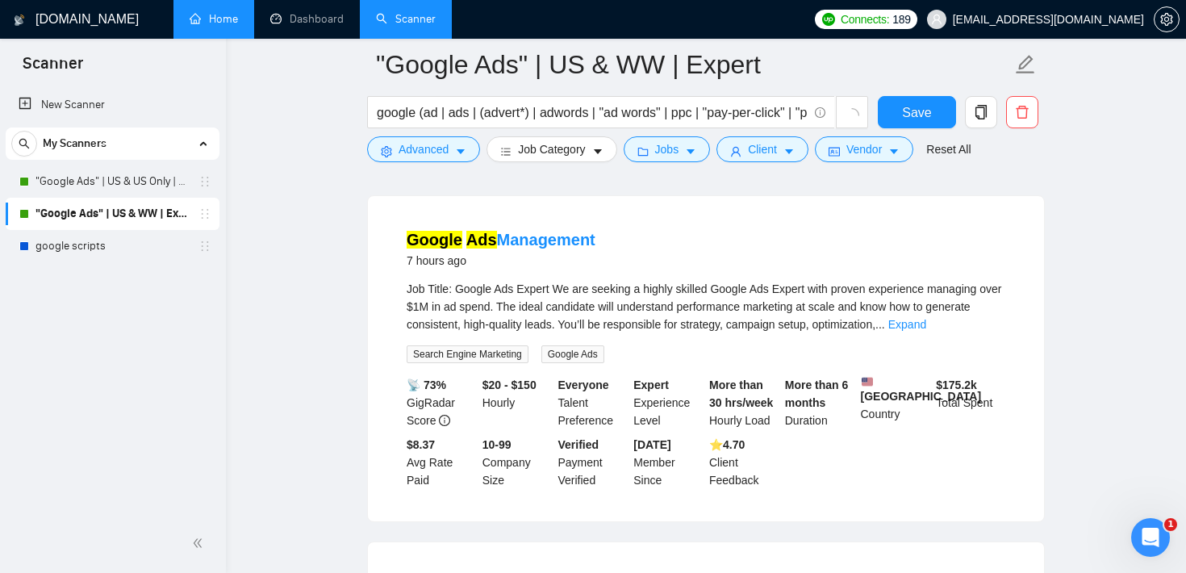
scroll to position [0, 0]
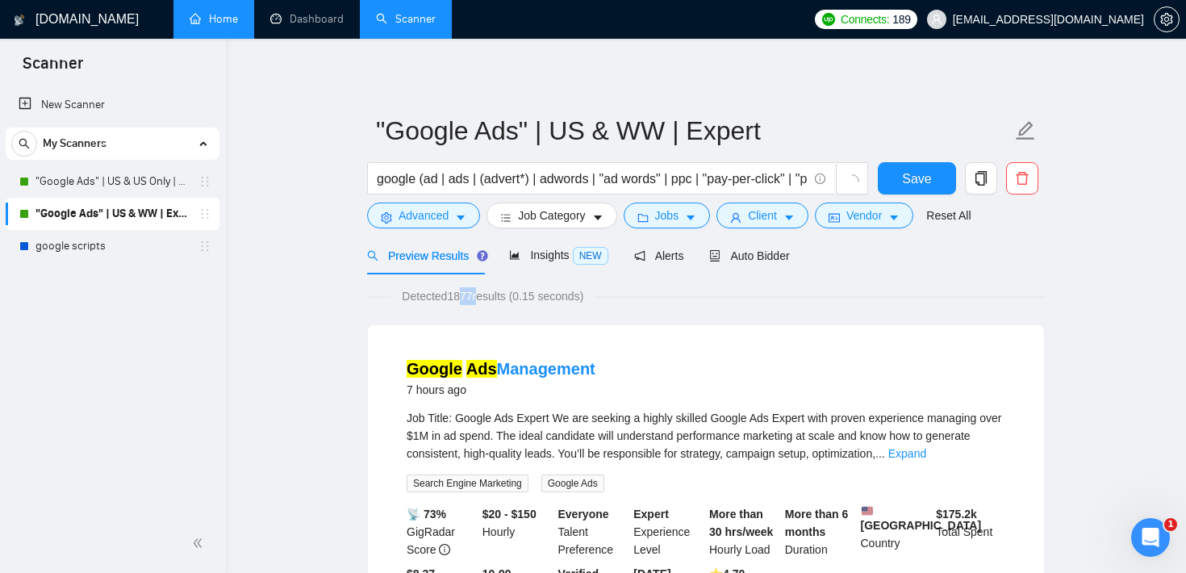
drag, startPoint x: 483, startPoint y: 300, endPoint x: 456, endPoint y: 295, distance: 28.0
click at [456, 295] on span "Detected 1877 results (0.15 seconds)" at bounding box center [493, 296] width 204 height 18
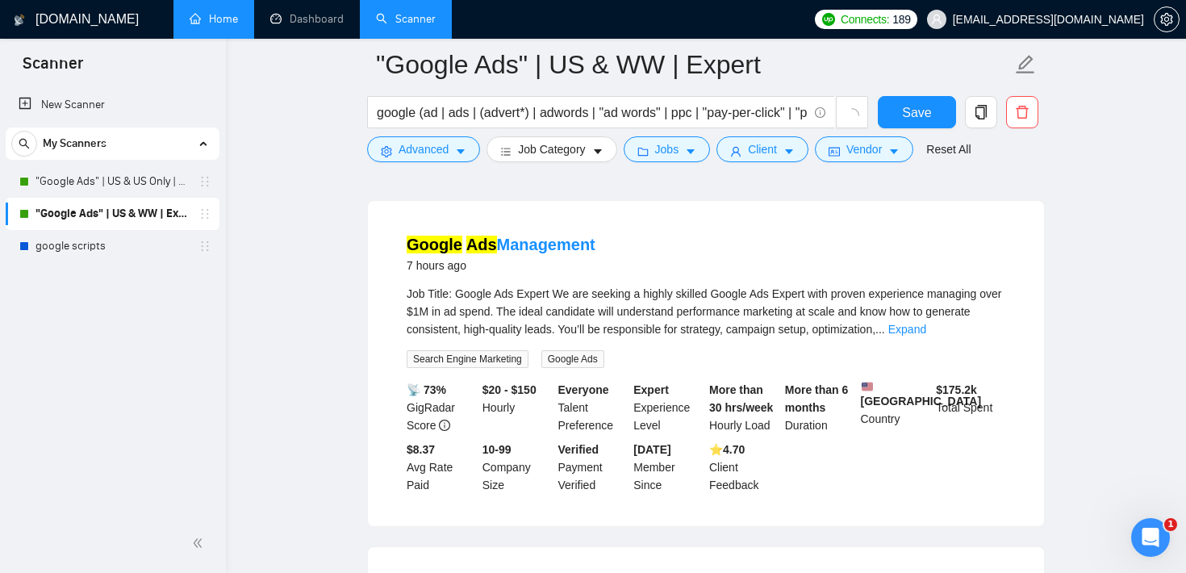
scroll to position [138, 0]
click at [787, 290] on span "Job Title: Google Ads Expert We are seeking a highly skilled Google Ads Expert …" at bounding box center [704, 310] width 595 height 48
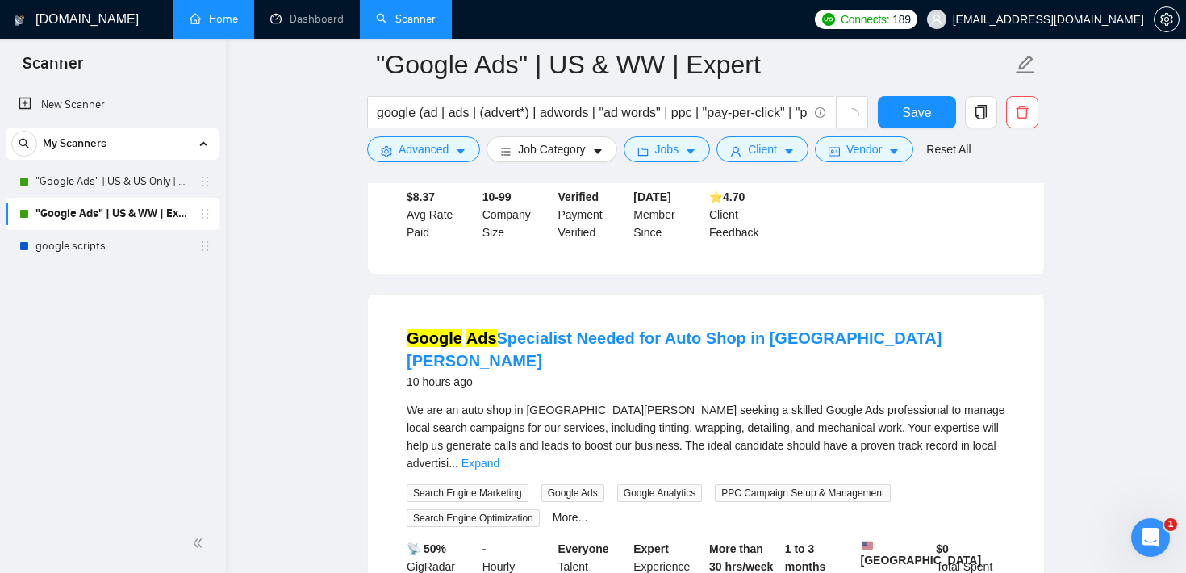
scroll to position [435, 0]
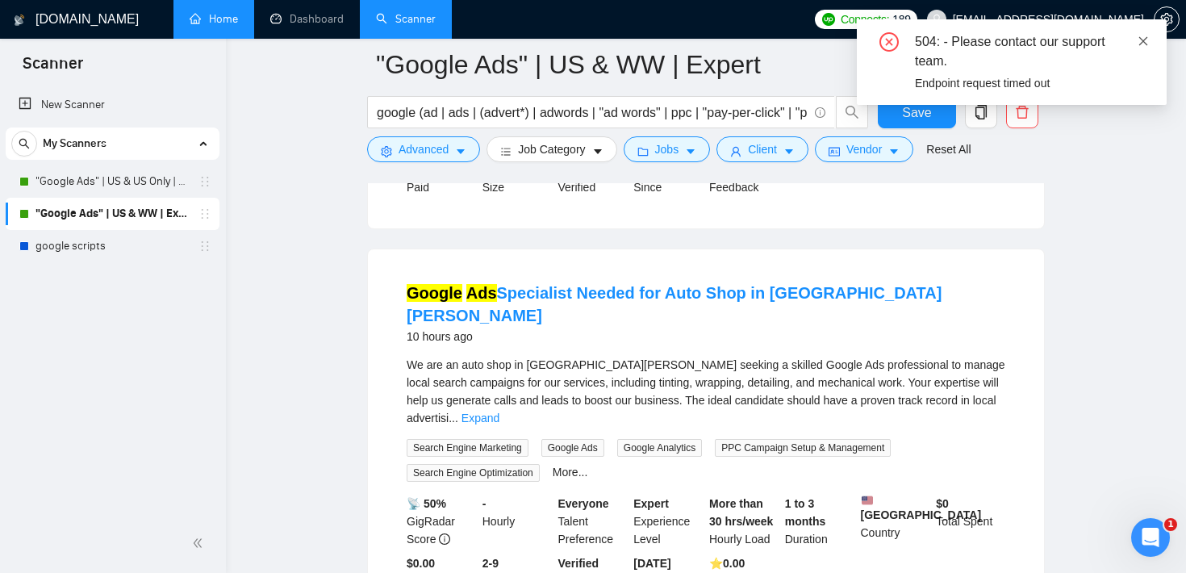
click at [1141, 40] on icon "close" at bounding box center [1143, 41] width 11 height 11
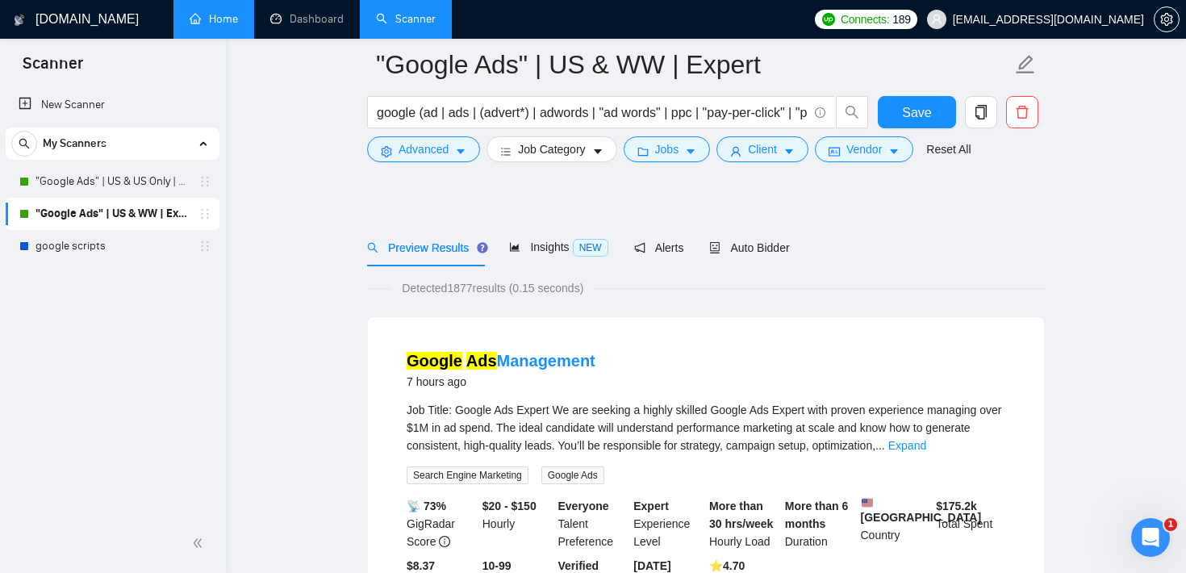
scroll to position [0, 0]
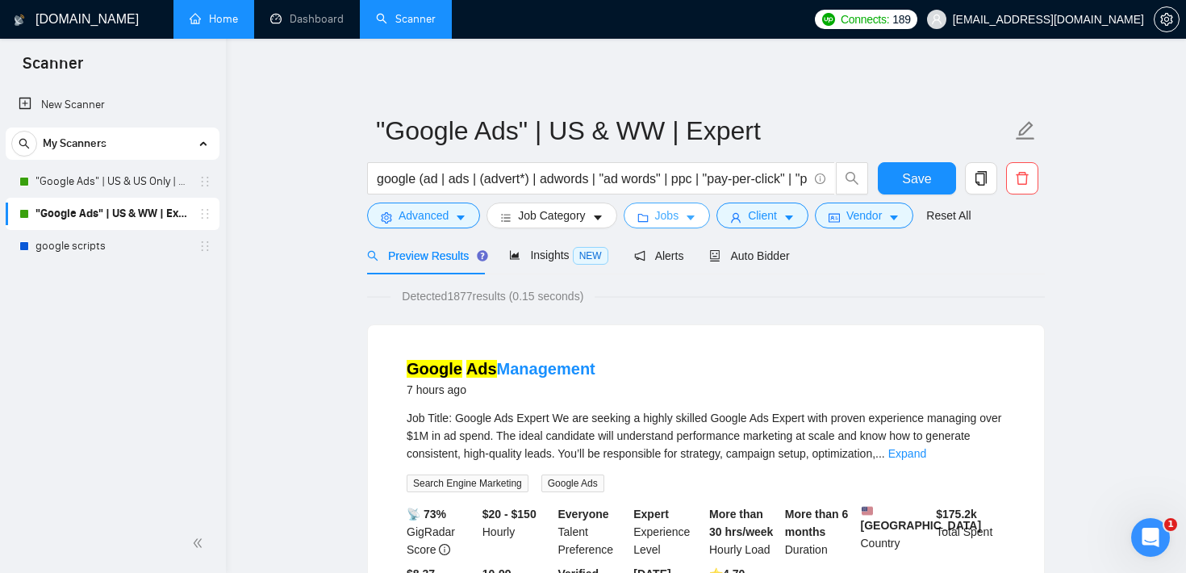
click at [688, 212] on button "Jobs" at bounding box center [667, 216] width 87 height 26
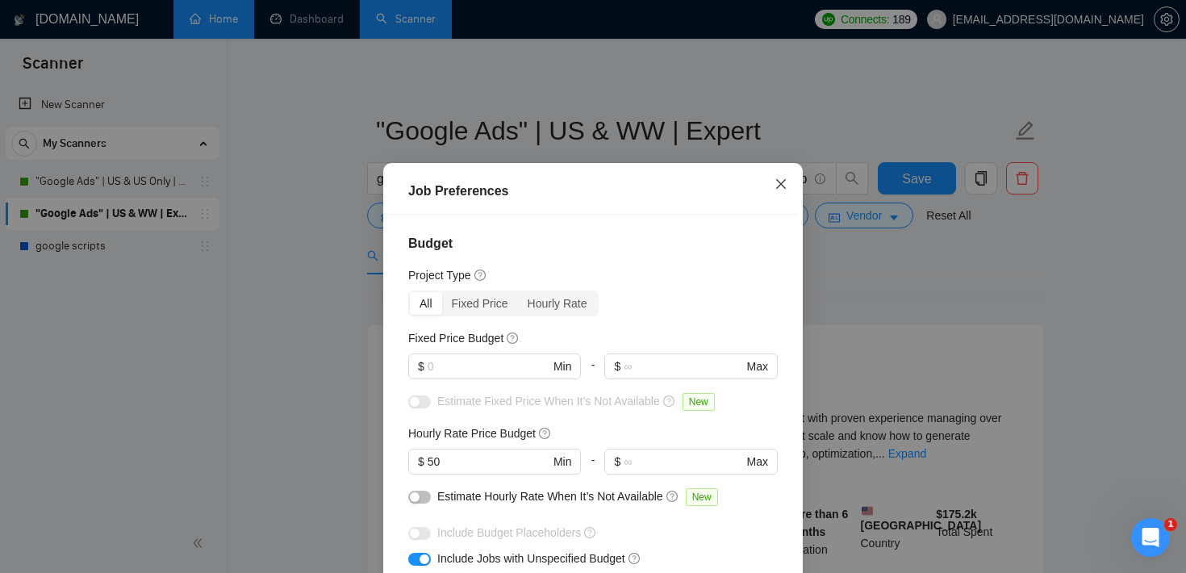
click at [788, 182] on span "Close" at bounding box center [781, 185] width 44 height 44
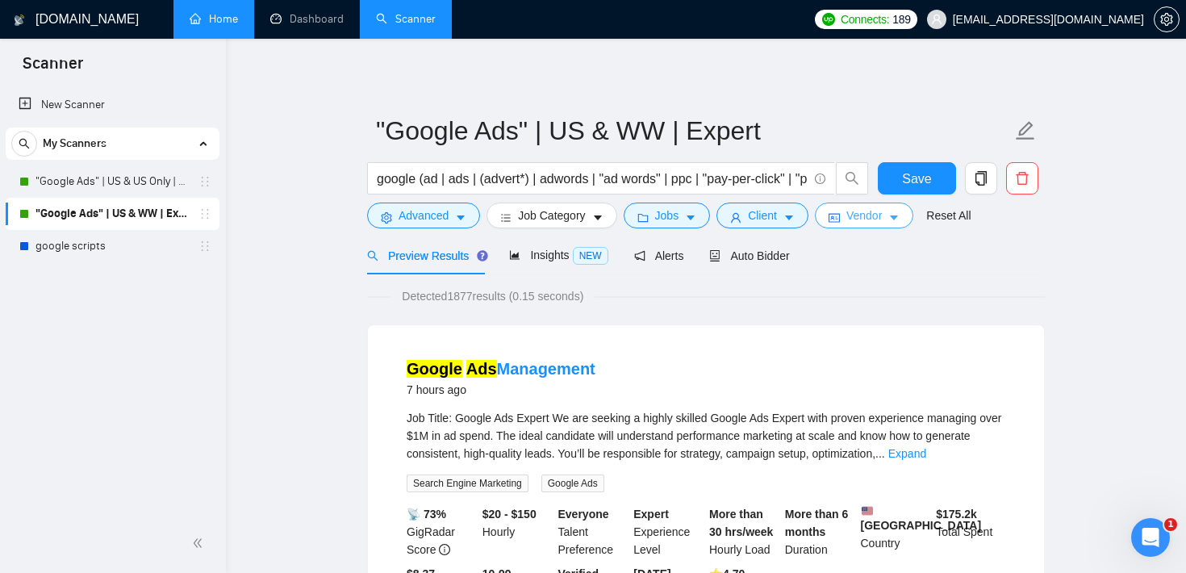
click at [865, 203] on button "Vendor" at bounding box center [864, 216] width 98 height 26
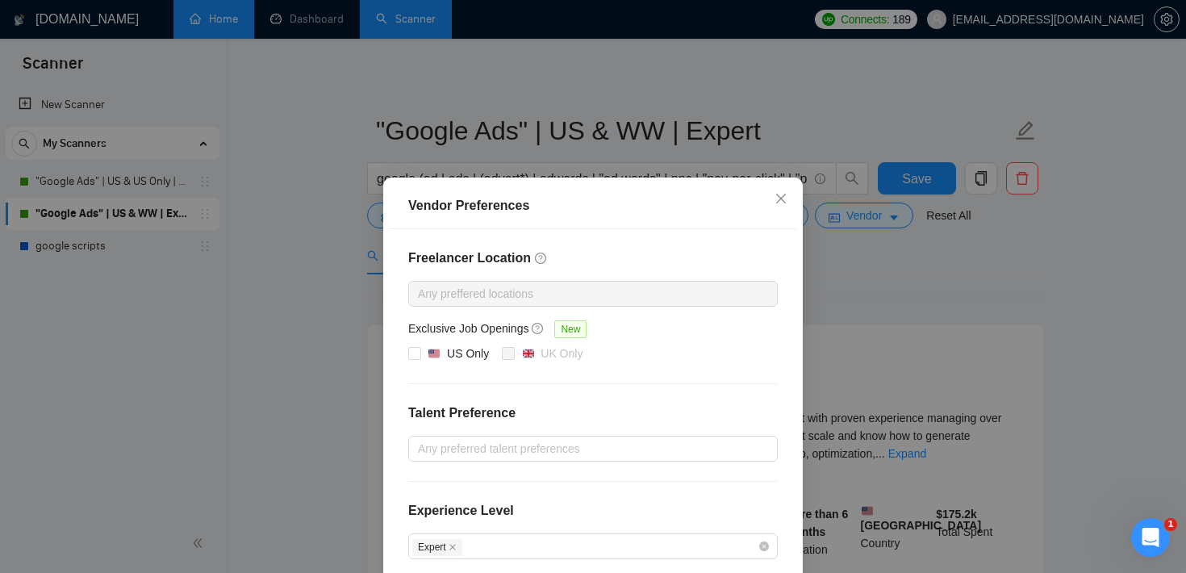
scroll to position [173, 0]
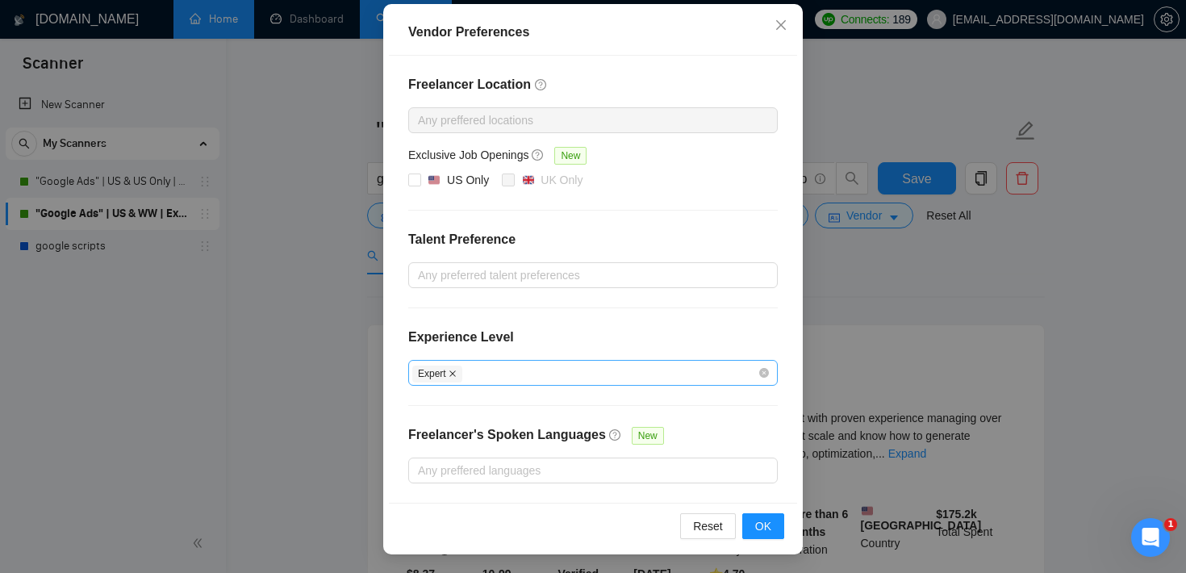
click at [455, 374] on icon "close" at bounding box center [452, 373] width 6 height 6
click at [765, 529] on span "OK" at bounding box center [763, 526] width 16 height 18
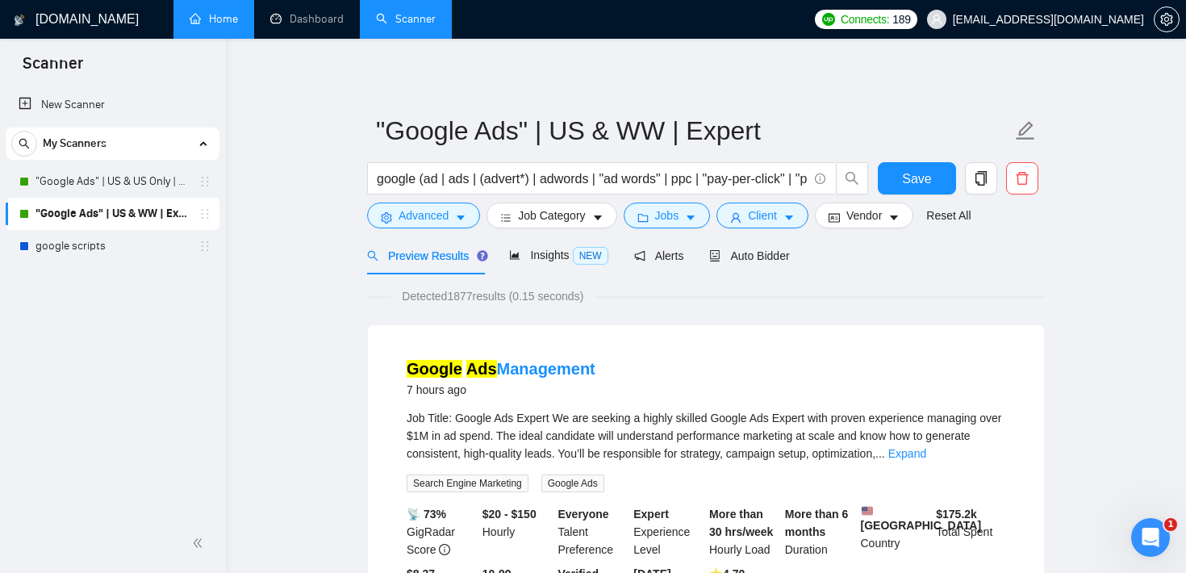
scroll to position [93, 0]
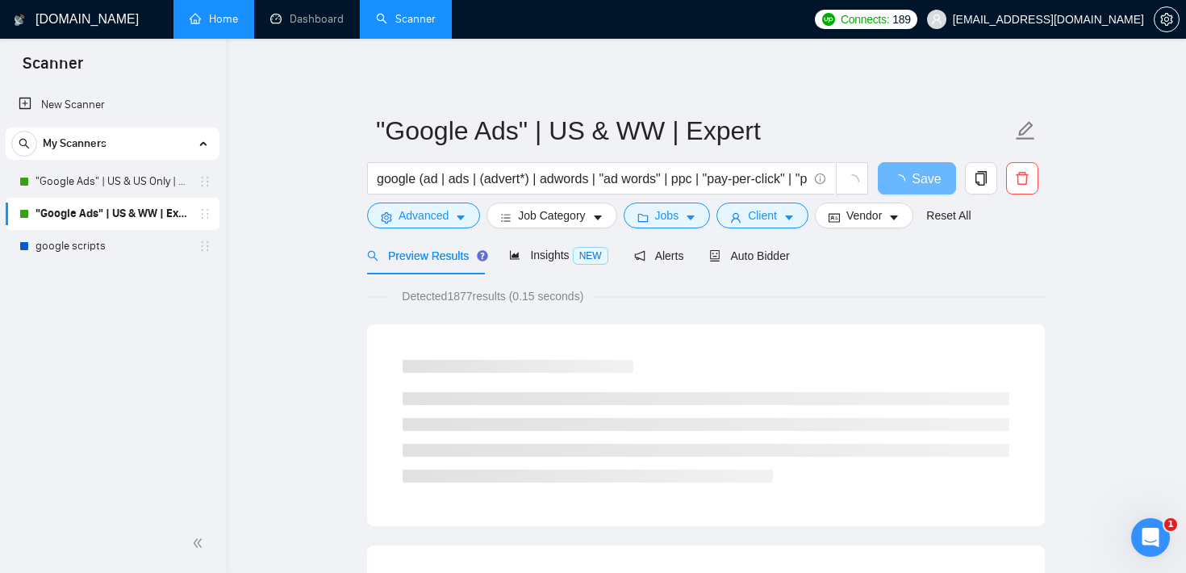
drag, startPoint x: 452, startPoint y: 294, endPoint x: 518, endPoint y: 295, distance: 66.2
click at [518, 295] on span "Detected 1877 results (0.15 seconds)" at bounding box center [493, 296] width 204 height 18
click at [562, 249] on span "Insights NEW" at bounding box center [558, 255] width 98 height 13
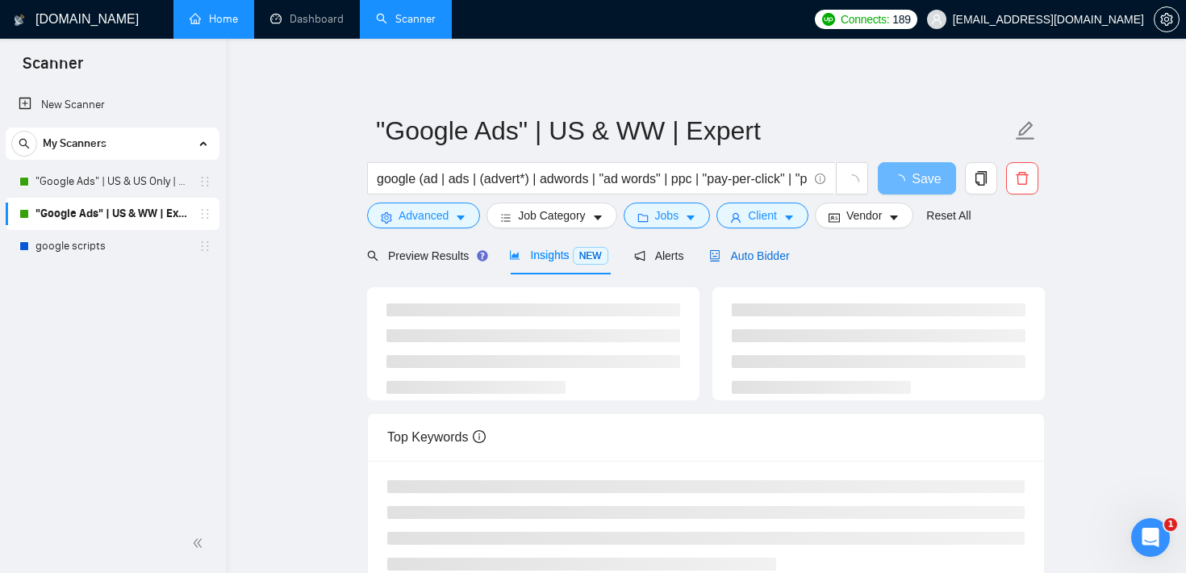
click at [779, 262] on div "Auto Bidder" at bounding box center [749, 256] width 80 height 18
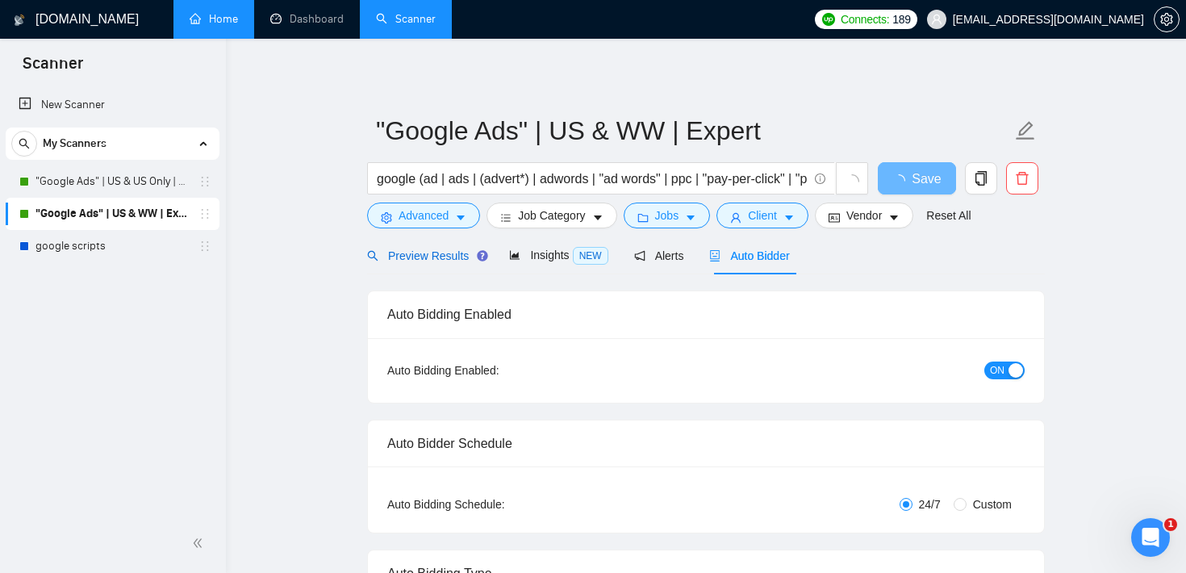
click at [442, 247] on div "Preview Results" at bounding box center [425, 256] width 116 height 18
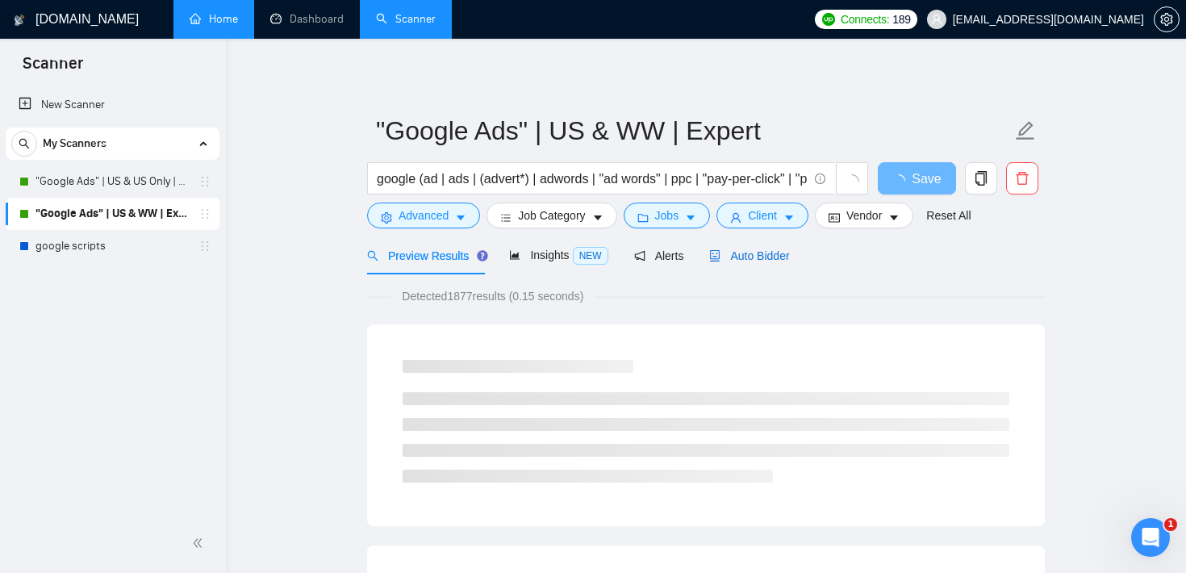
click at [771, 248] on div "Auto Bidder" at bounding box center [749, 256] width 80 height 18
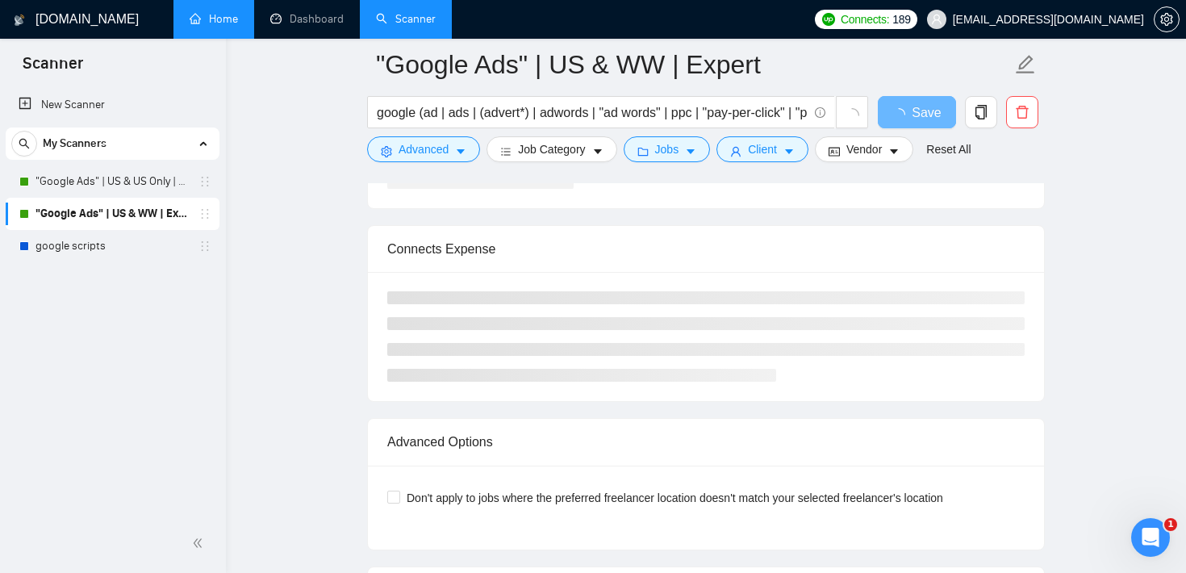
scroll to position [3306, 0]
drag, startPoint x: 507, startPoint y: 249, endPoint x: 367, endPoint y: 249, distance: 139.6
click at [368, 249] on div "Connects Expense" at bounding box center [706, 248] width 676 height 47
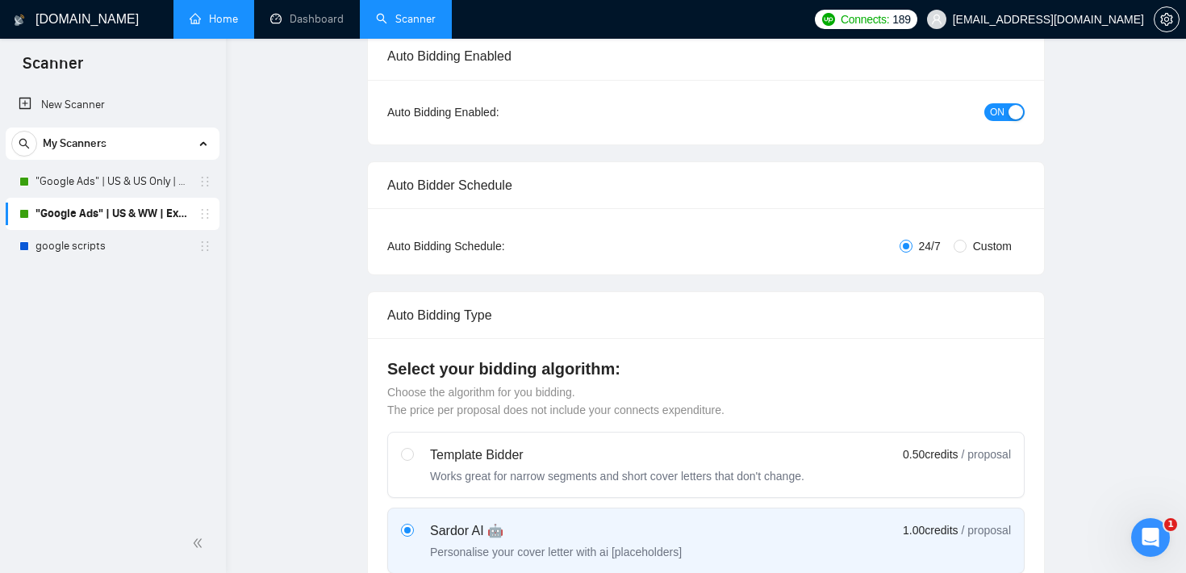
scroll to position [0, 0]
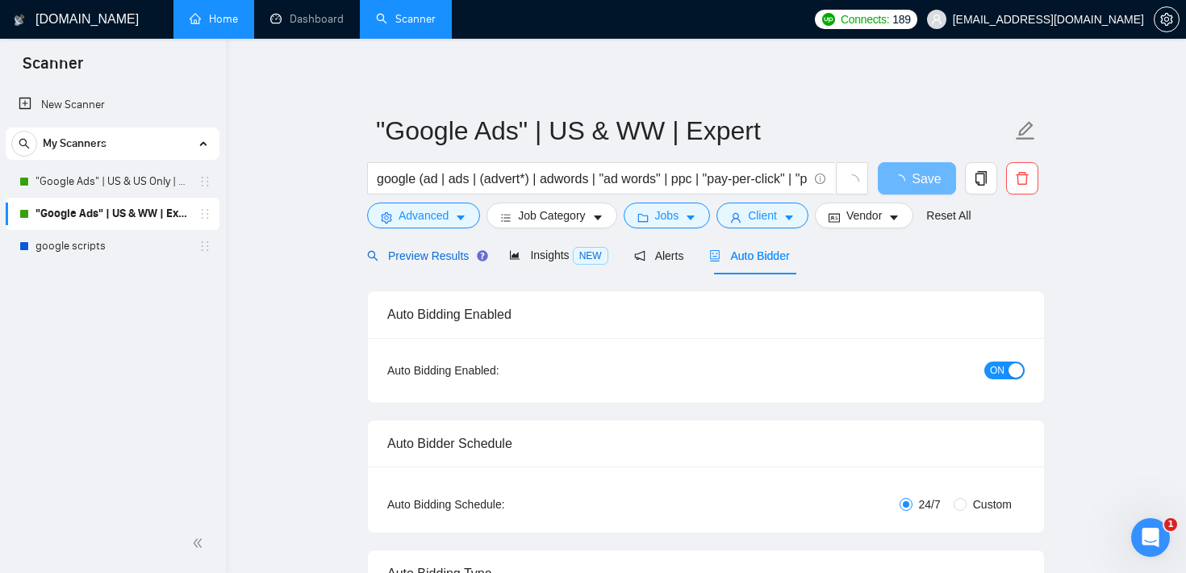
click at [457, 253] on span "Preview Results" at bounding box center [425, 255] width 116 height 13
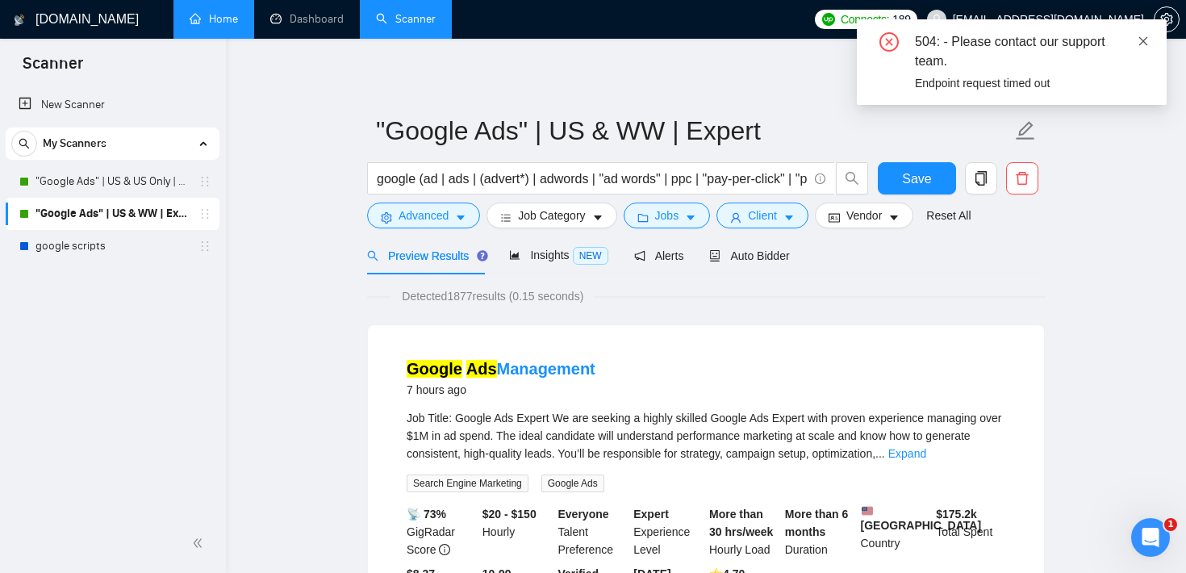
click at [1143, 47] on span at bounding box center [1143, 41] width 11 height 13
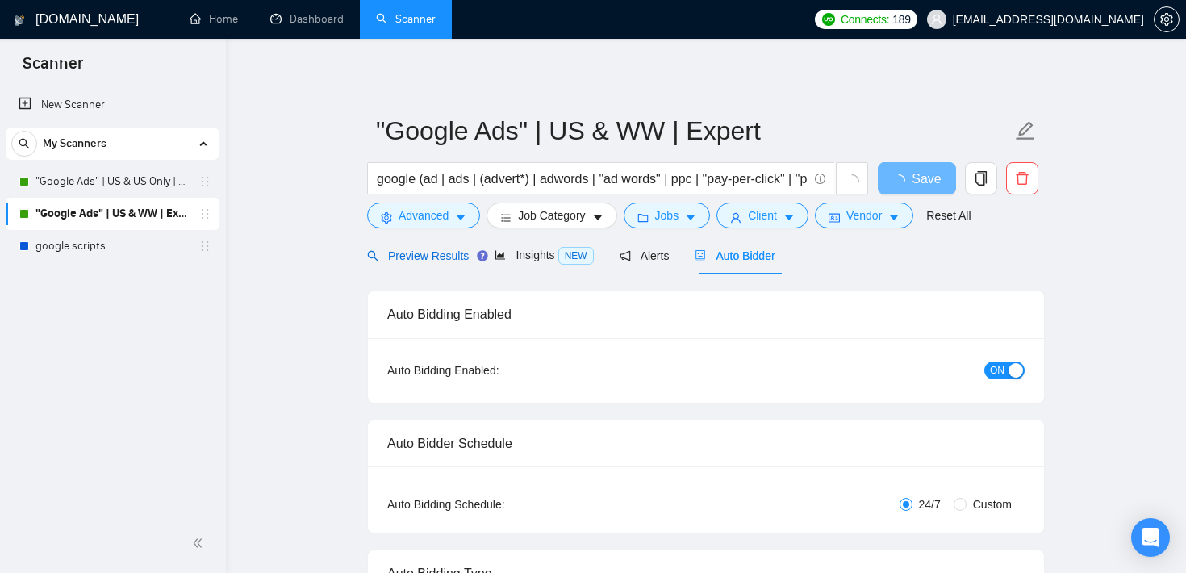
click at [438, 258] on span "Preview Results" at bounding box center [418, 255] width 102 height 13
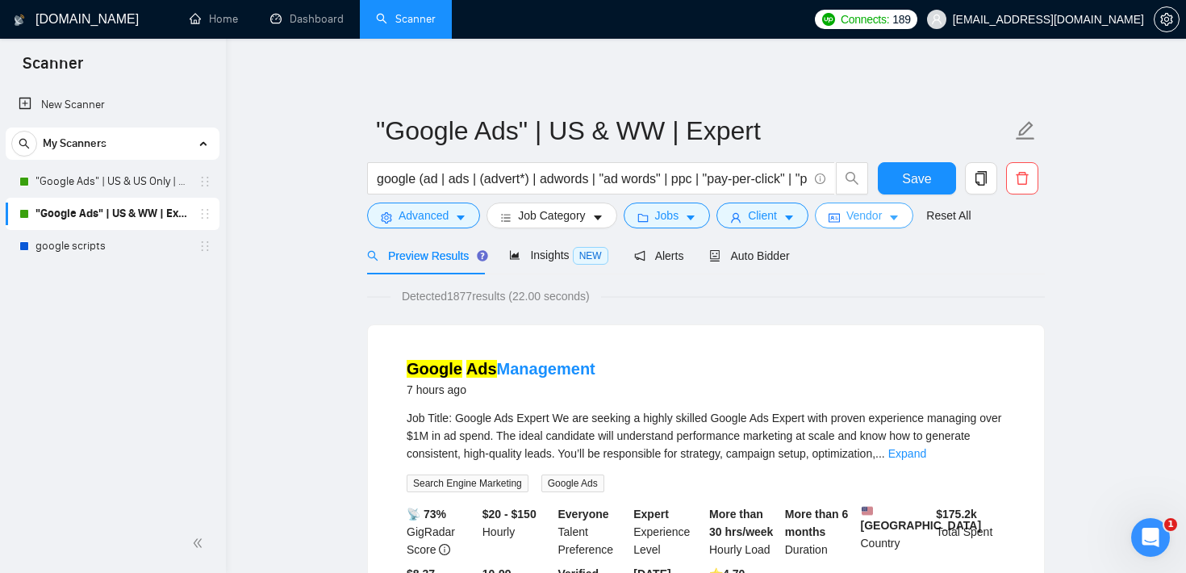
click at [863, 221] on span "Vendor" at bounding box center [864, 216] width 36 height 18
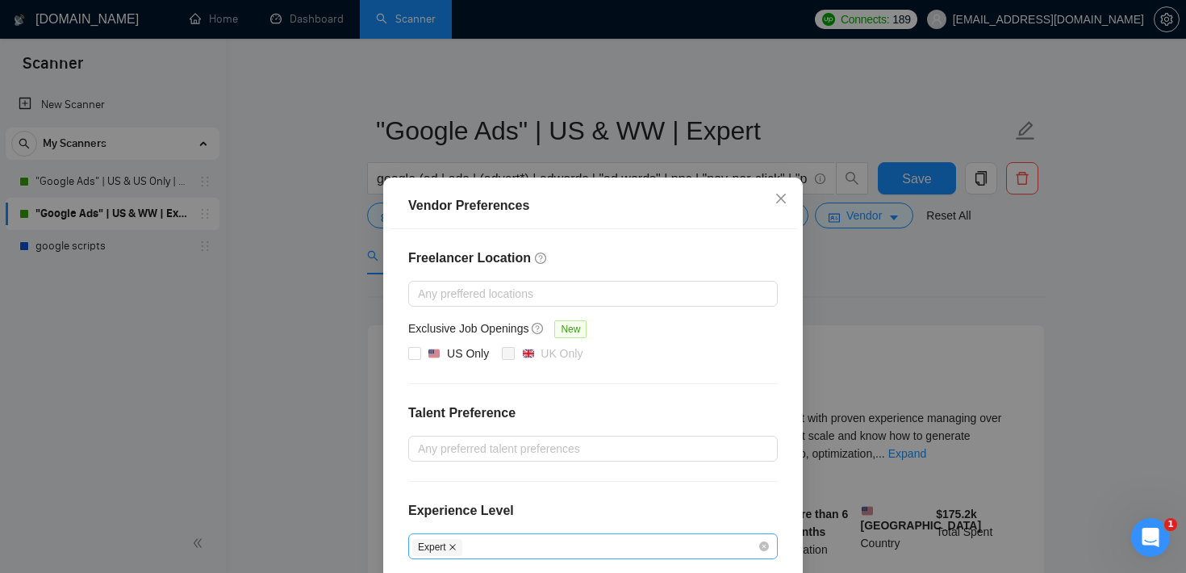
click at [453, 547] on icon "close" at bounding box center [452, 547] width 6 height 6
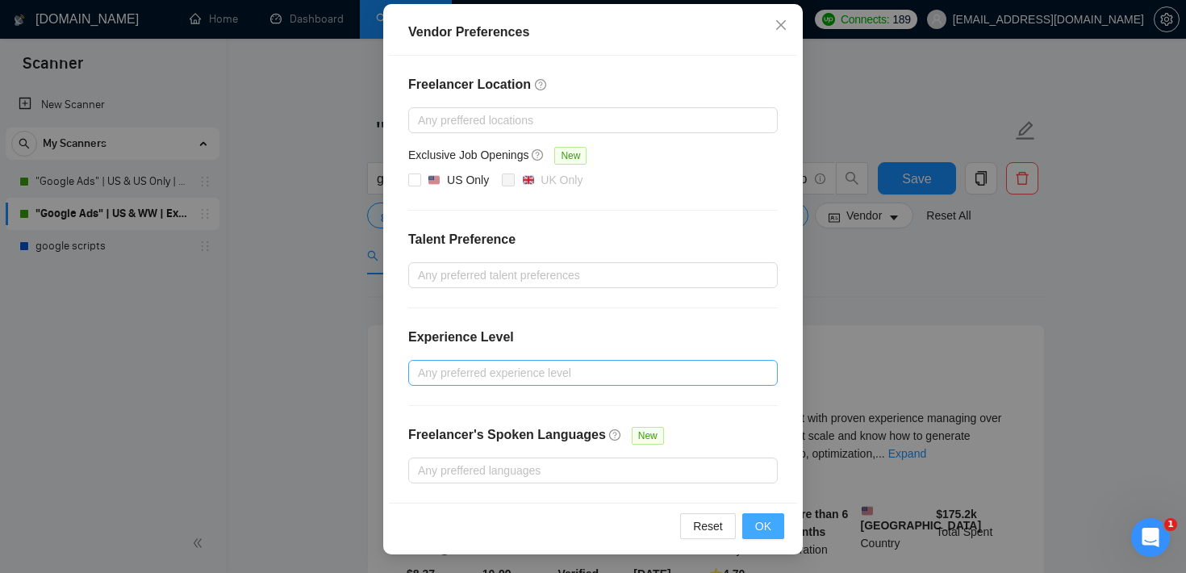
click at [766, 529] on span "OK" at bounding box center [763, 526] width 16 height 18
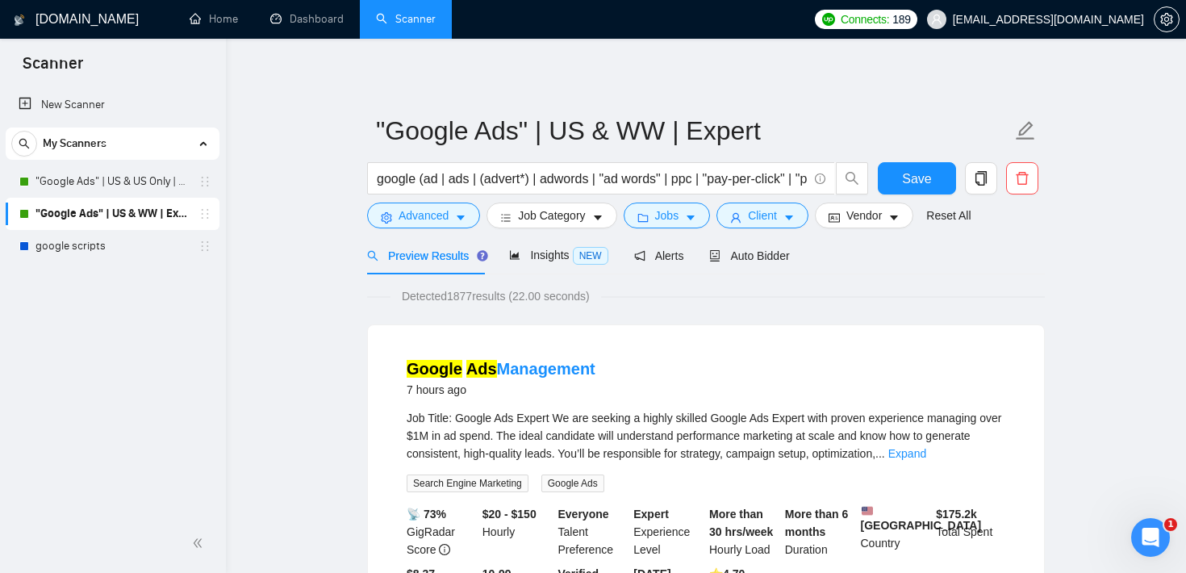
scroll to position [93, 0]
click at [882, 212] on span "Vendor" at bounding box center [864, 216] width 36 height 18
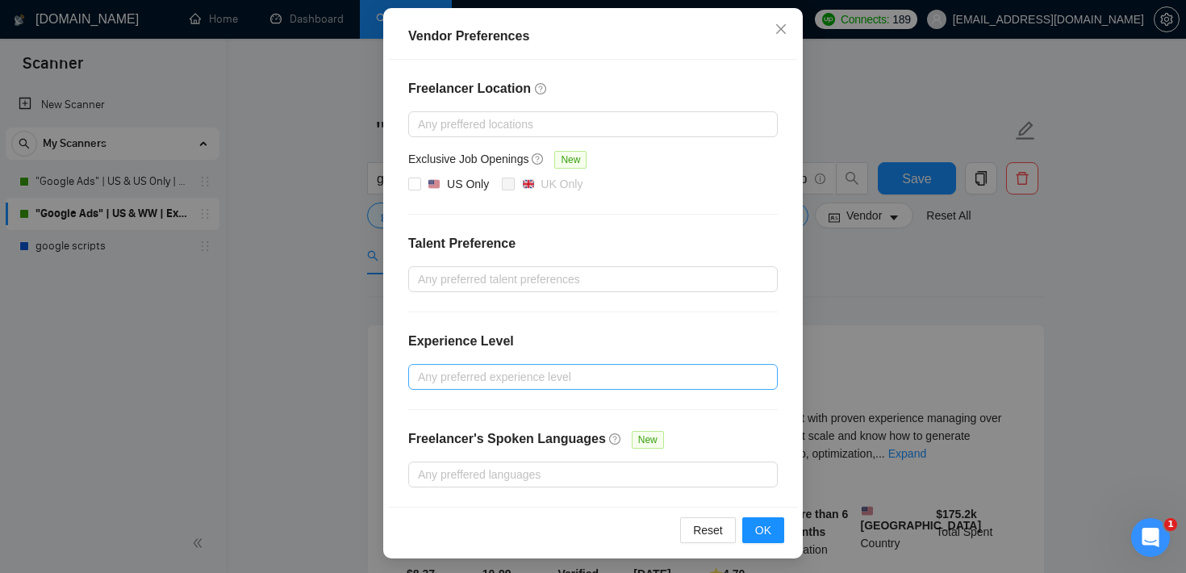
click at [841, 281] on div "Vendor Preferences Freelancer Location Any preffered locations Exclusive Job Op…" at bounding box center [593, 286] width 1186 height 573
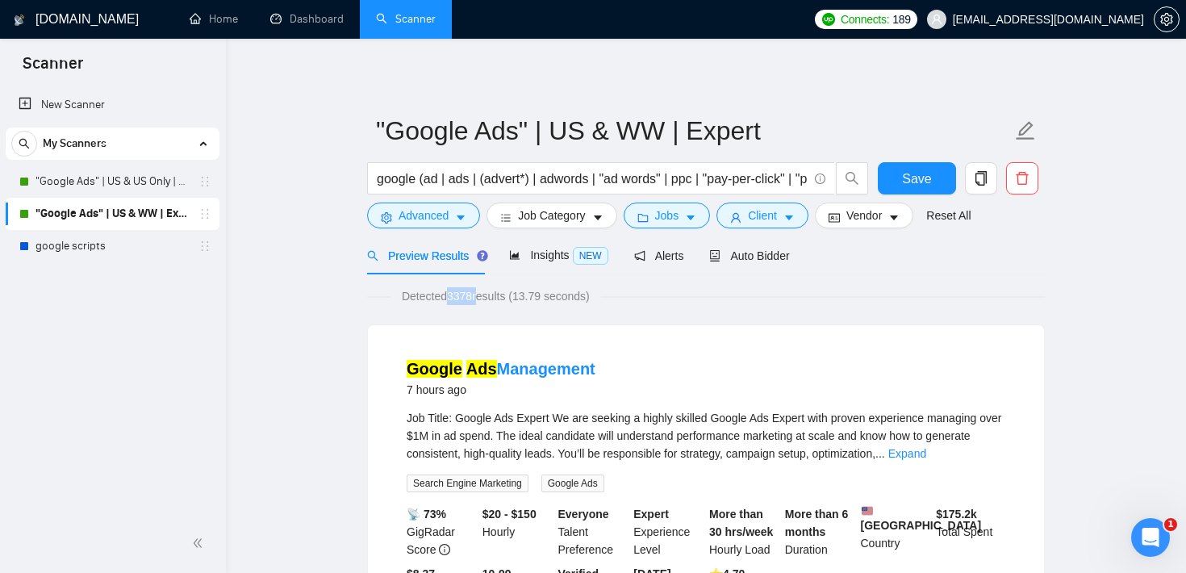
drag, startPoint x: 482, startPoint y: 297, endPoint x: 450, endPoint y: 298, distance: 31.5
click at [450, 298] on span "Detected 3378 results (13.79 seconds)" at bounding box center [496, 296] width 211 height 18
click at [767, 251] on span "Auto Bidder" at bounding box center [749, 255] width 80 height 13
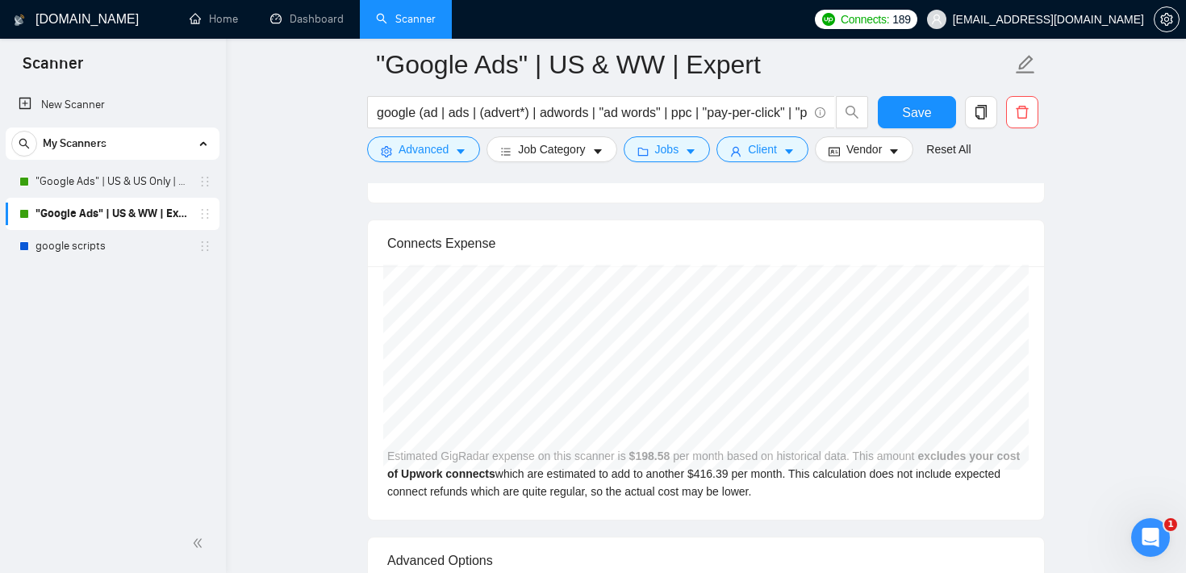
scroll to position [3393, 0]
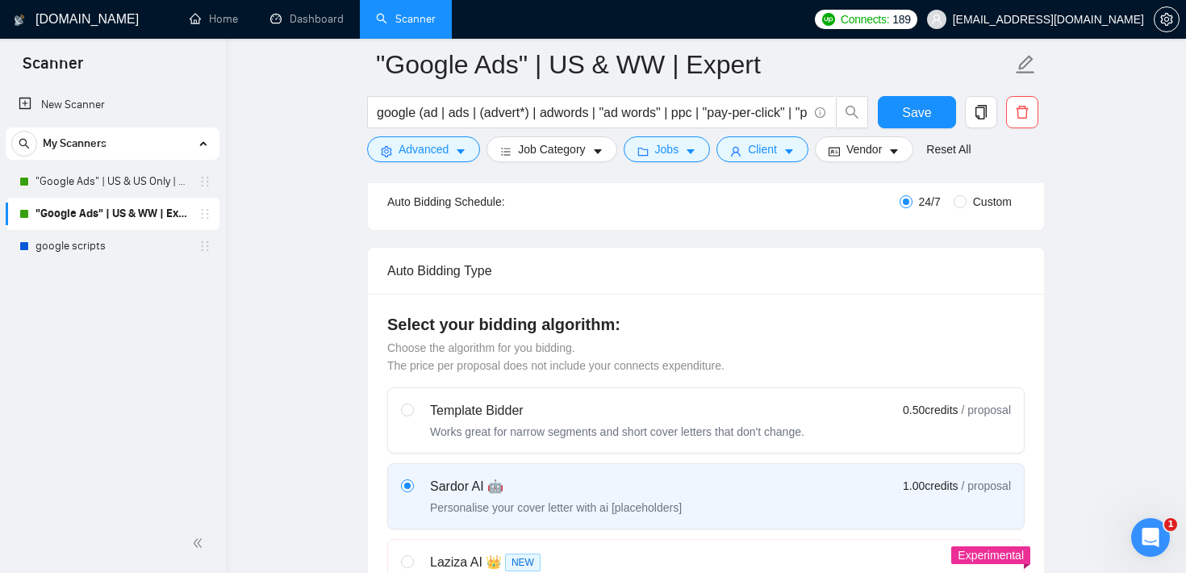
scroll to position [0, 0]
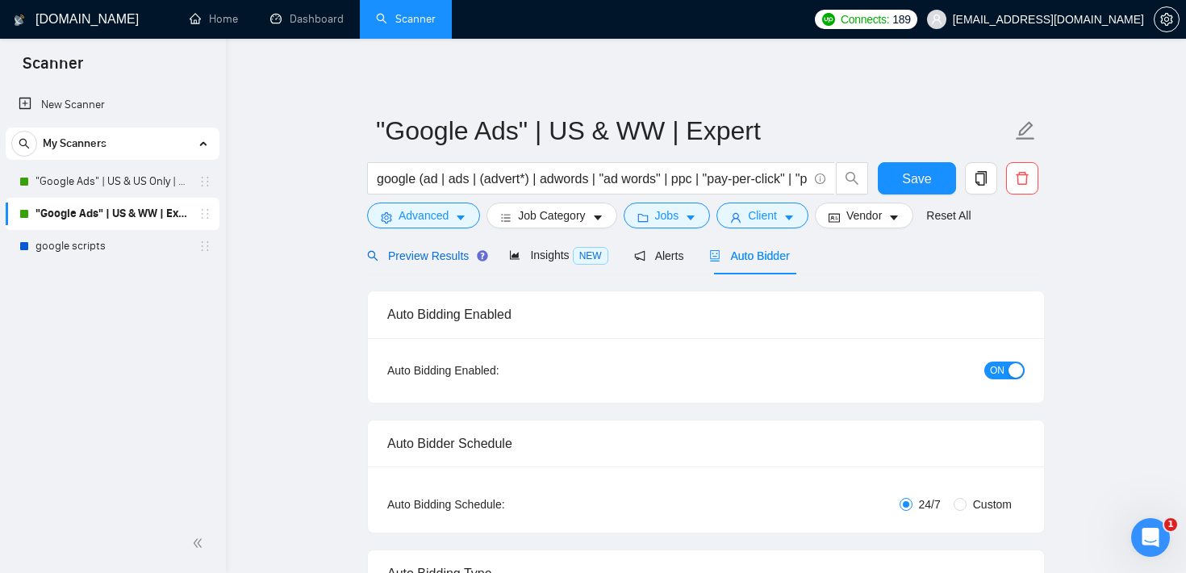
click at [428, 258] on span "Preview Results" at bounding box center [425, 255] width 116 height 13
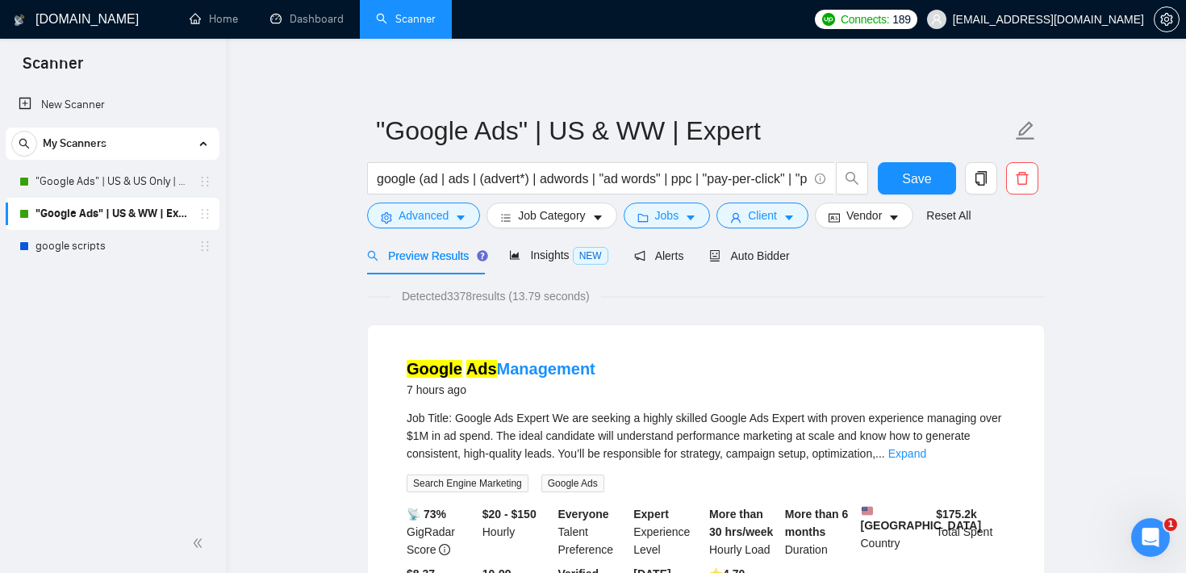
click at [462, 290] on span "Detected 3378 results (13.79 seconds)" at bounding box center [496, 296] width 211 height 18
click at [763, 244] on div "Auto Bidder" at bounding box center [749, 255] width 80 height 38
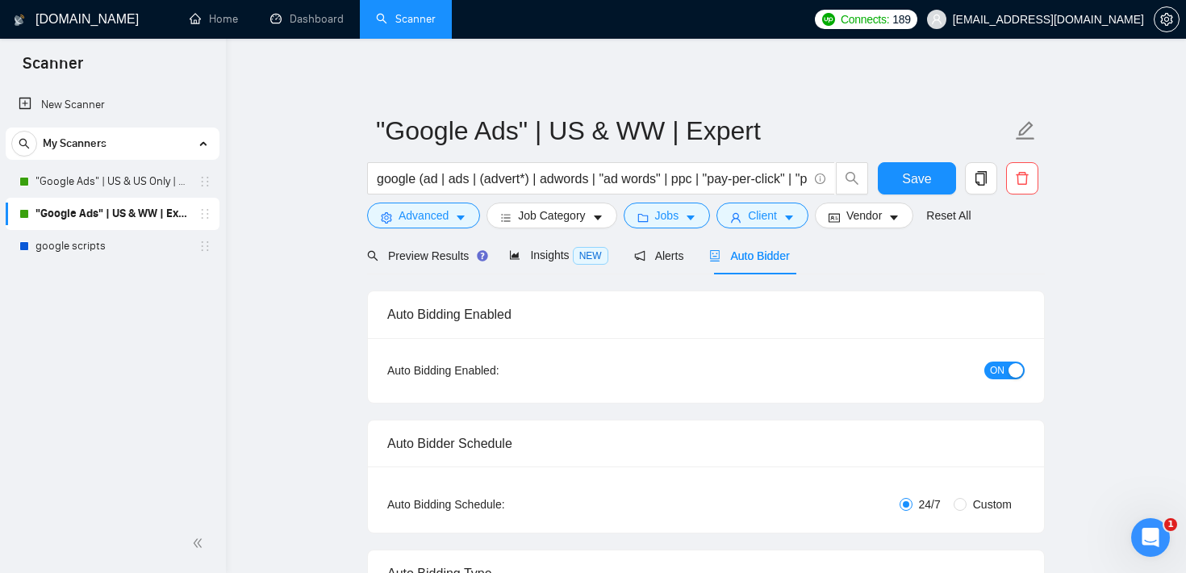
checkbox input "true"
click at [569, 169] on input "google (ad | ads | (advert*) | adwords | "ad words" | ppc | "pay-per-click" | "…" at bounding box center [592, 179] width 431 height 20
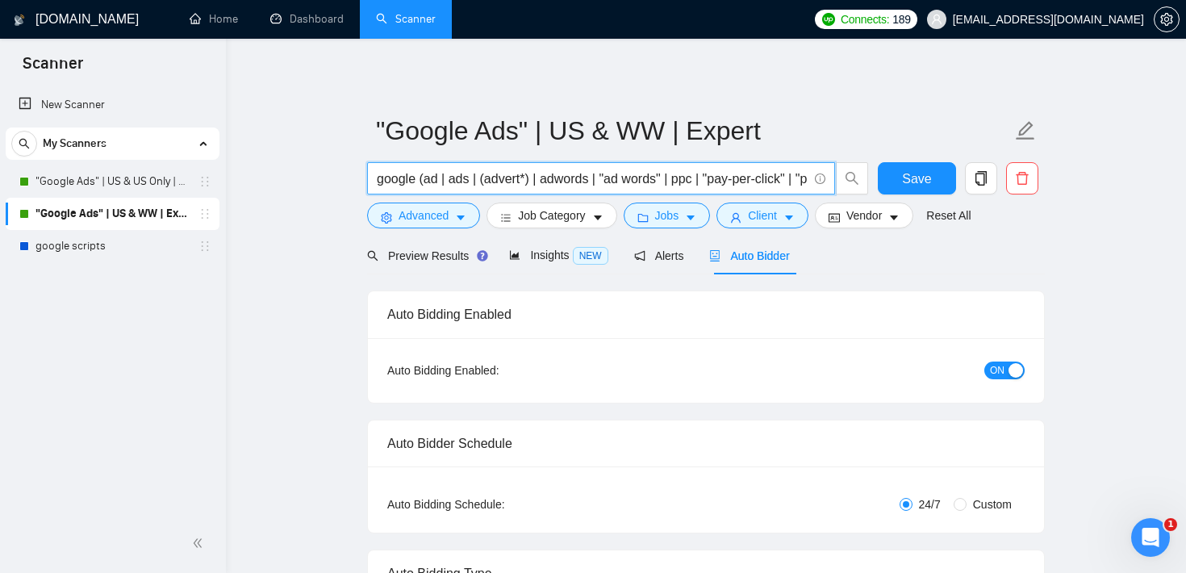
click at [569, 169] on input "google (ad | ads | (advert*) | adwords | "ad words" | ppc | "pay-per-click" | "…" at bounding box center [592, 179] width 431 height 20
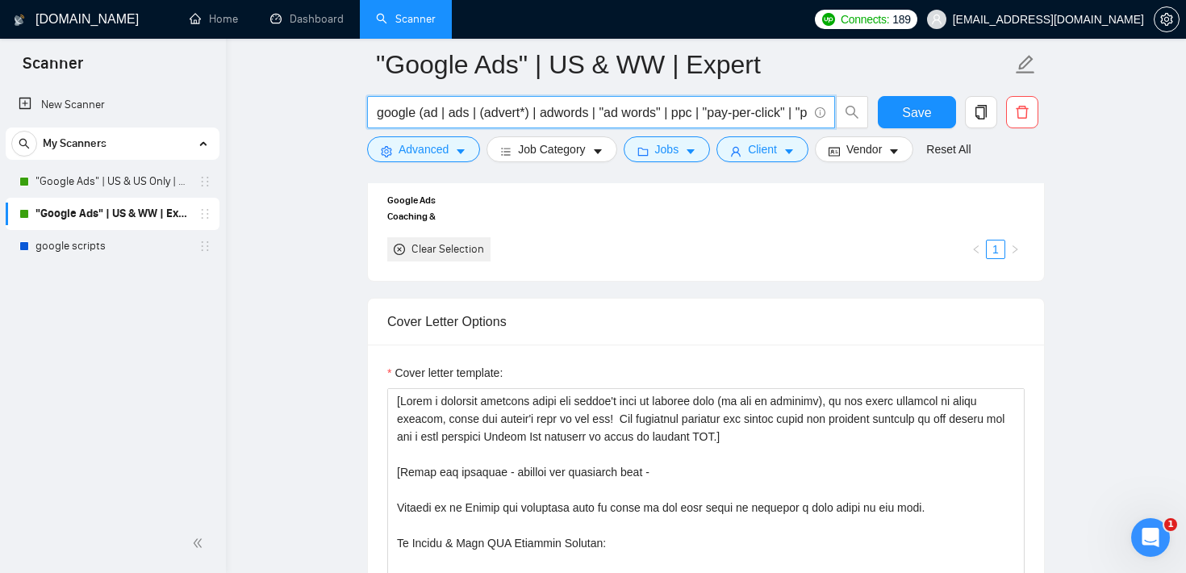
scroll to position [1649, 0]
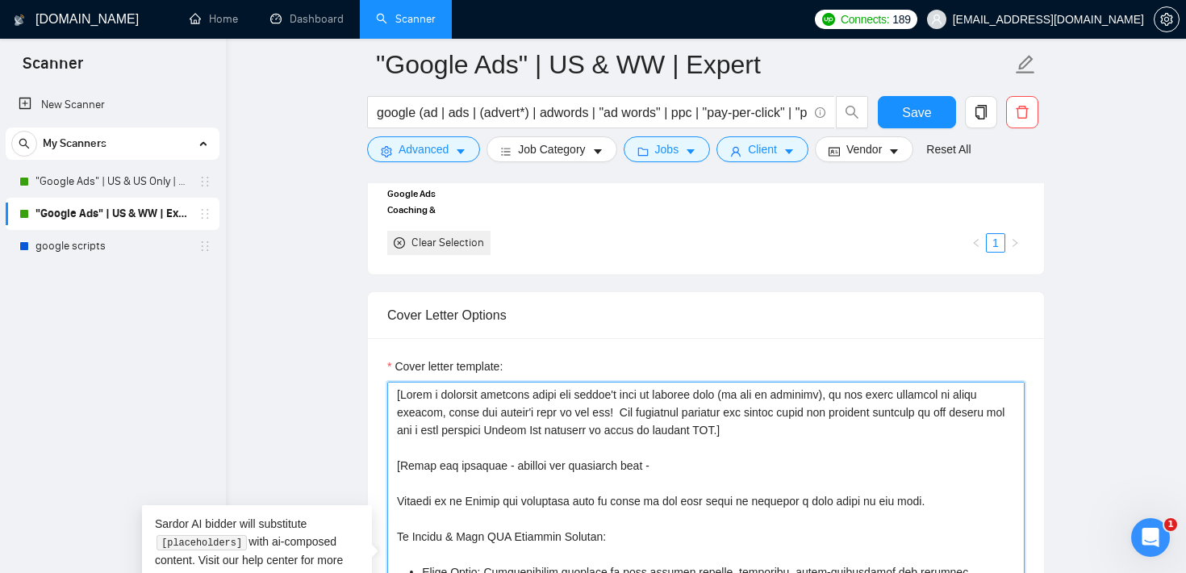
drag, startPoint x: 837, startPoint y: 432, endPoint x: 379, endPoint y: 393, distance: 459.1
click at [379, 393] on div "Cover letter template:" at bounding box center [706, 560] width 676 height 445
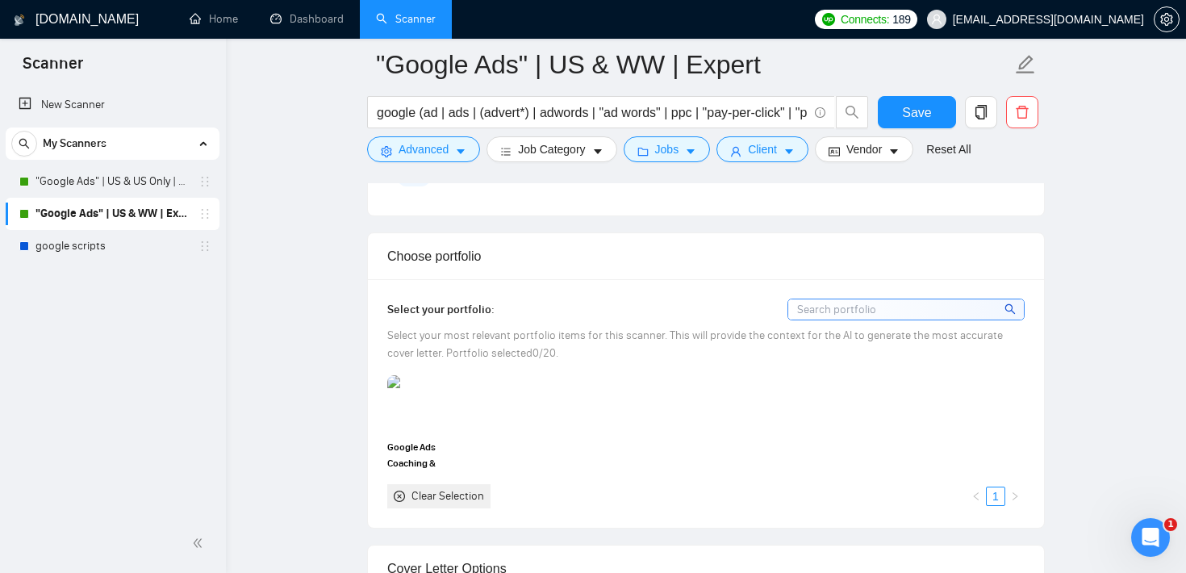
scroll to position [1395, 0]
drag, startPoint x: 506, startPoint y: 311, endPoint x: 375, endPoint y: 317, distance: 130.9
click at [374, 317] on div "Select your portfolio: Select your most relevant portfolio items for this scann…" at bounding box center [706, 404] width 676 height 248
click at [680, 309] on div "Select your portfolio:" at bounding box center [705, 310] width 637 height 22
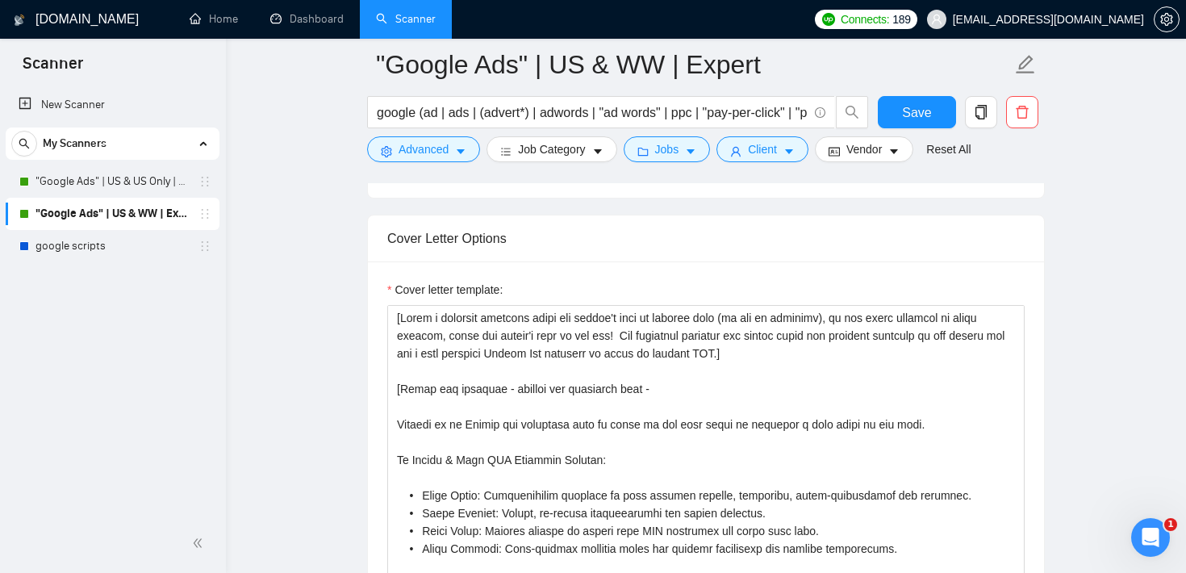
scroll to position [1733, 0]
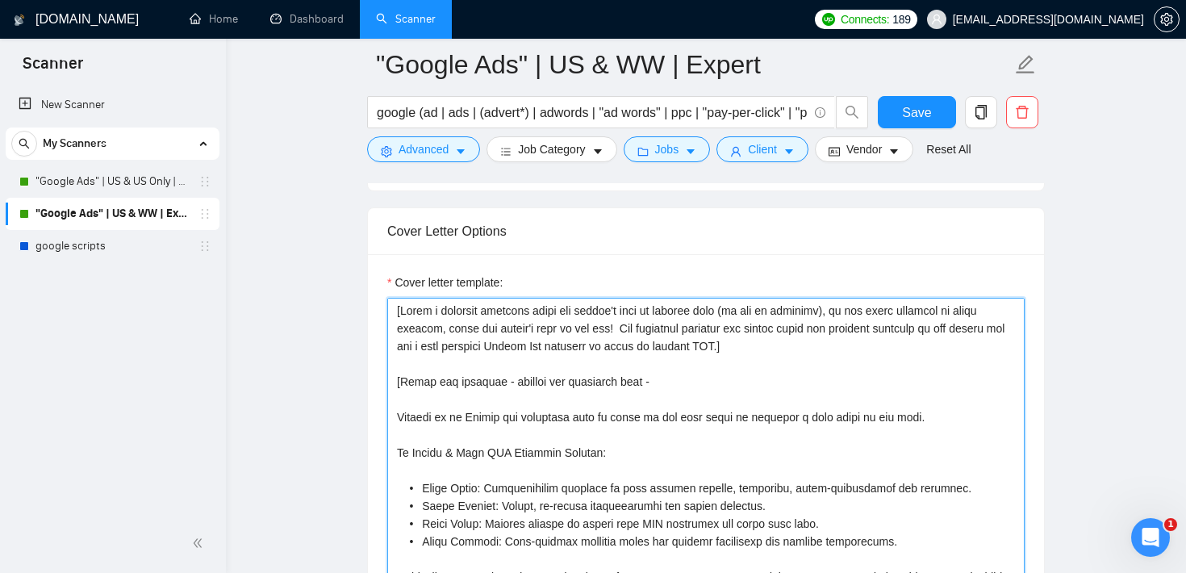
click at [683, 345] on textarea "Cover letter template:" at bounding box center [705, 479] width 637 height 363
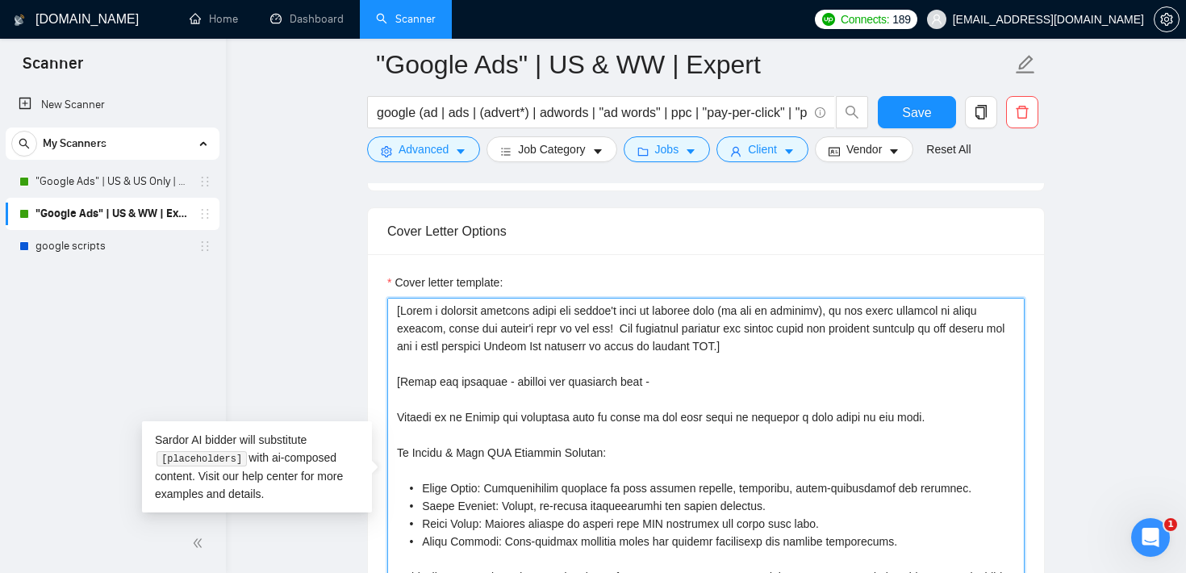
click at [683, 345] on textarea "Cover letter template:" at bounding box center [705, 479] width 637 height 363
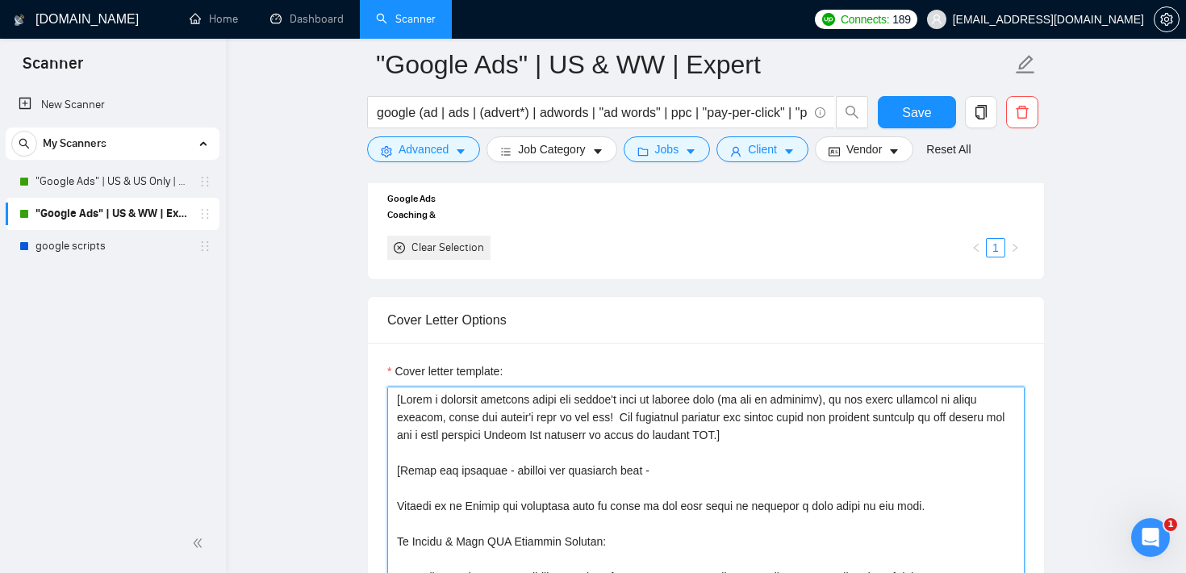
scroll to position [1642, 0]
click at [690, 437] on textarea "Cover letter template:" at bounding box center [705, 570] width 637 height 363
drag, startPoint x: 842, startPoint y: 444, endPoint x: 629, endPoint y: 422, distance: 214.9
click at [629, 422] on textarea "Cover letter template:" at bounding box center [705, 570] width 637 height 363
drag, startPoint x: 645, startPoint y: 478, endPoint x: 392, endPoint y: 464, distance: 253.8
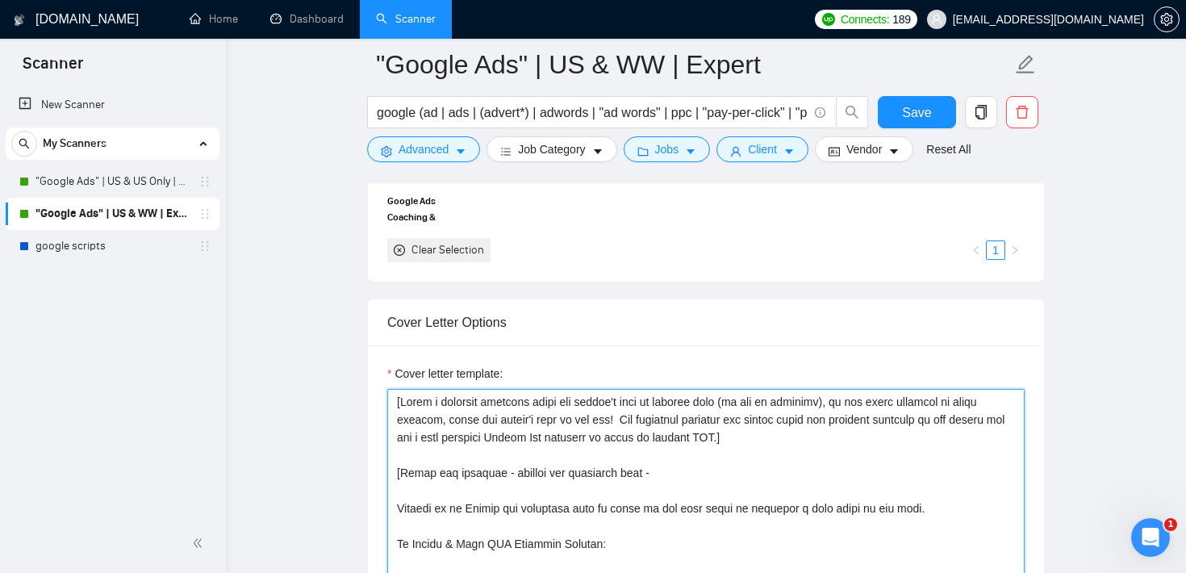
click at [392, 464] on textarea "Cover letter template:" at bounding box center [705, 570] width 637 height 363
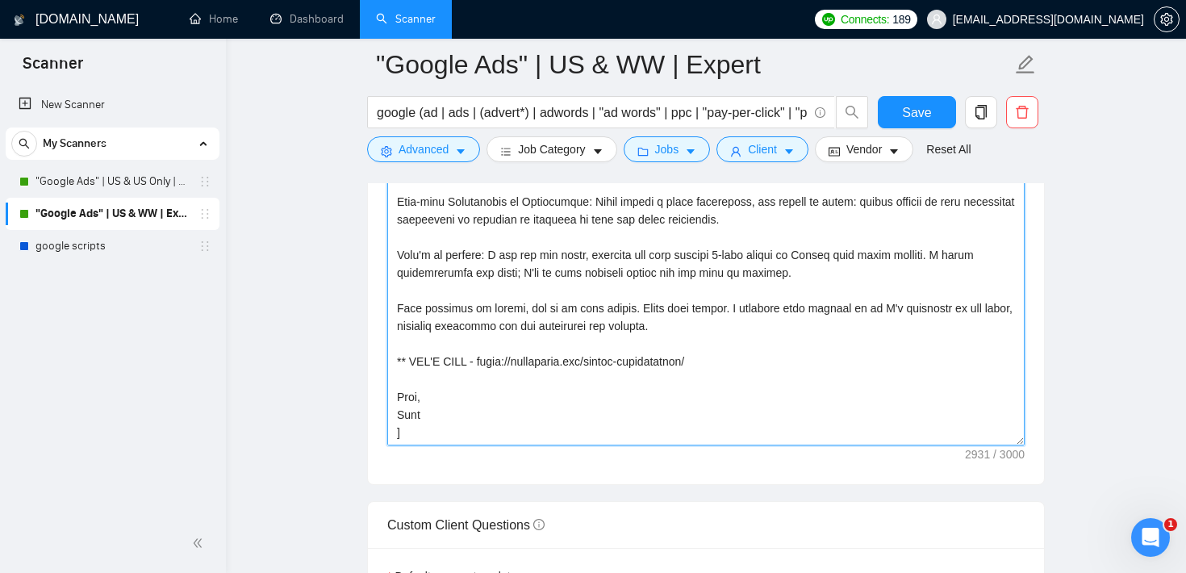
scroll to position [1903, 0]
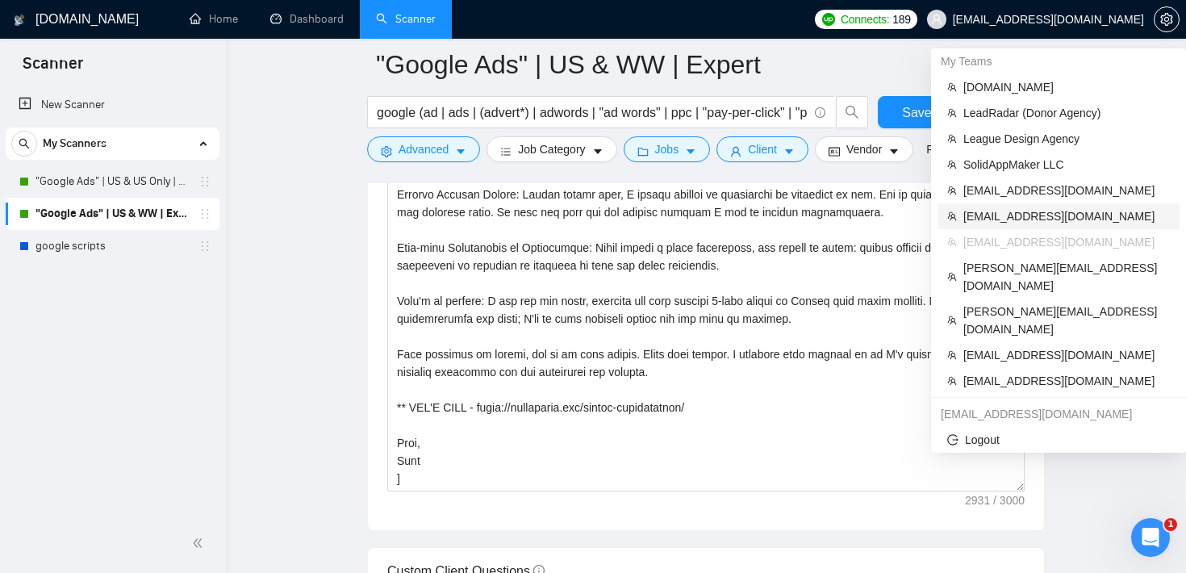
click at [1035, 209] on span "[EMAIL_ADDRESS][DOMAIN_NAME]" at bounding box center [1066, 216] width 207 height 18
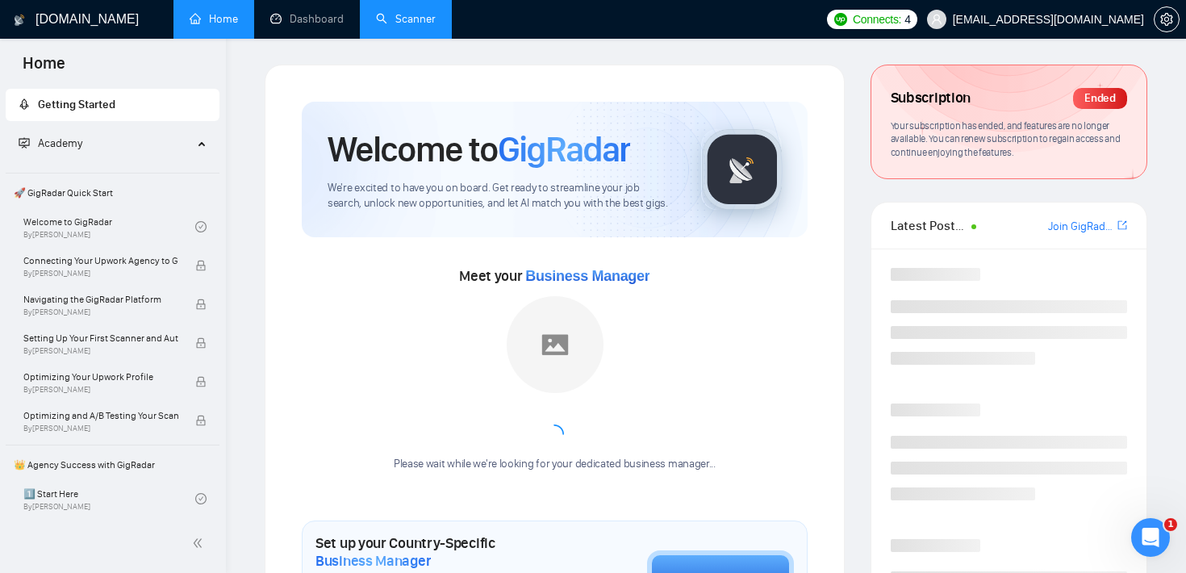
click at [417, 14] on link "Scanner" at bounding box center [406, 19] width 60 height 14
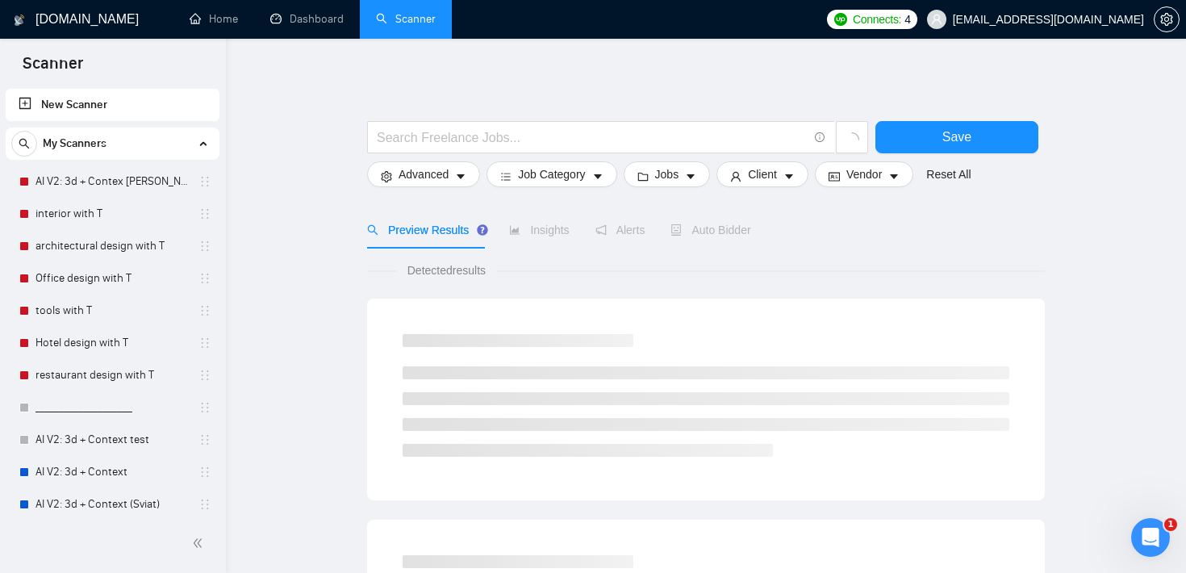
scroll to position [179, 0]
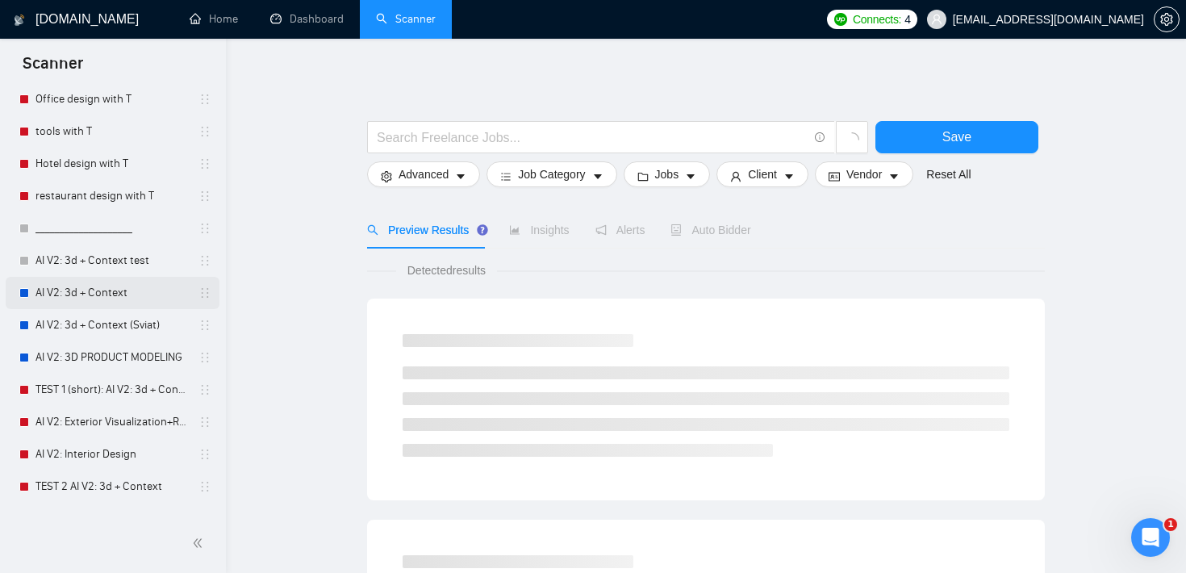
click at [121, 295] on link "AI V2: 3d + Context" at bounding box center [112, 293] width 153 height 32
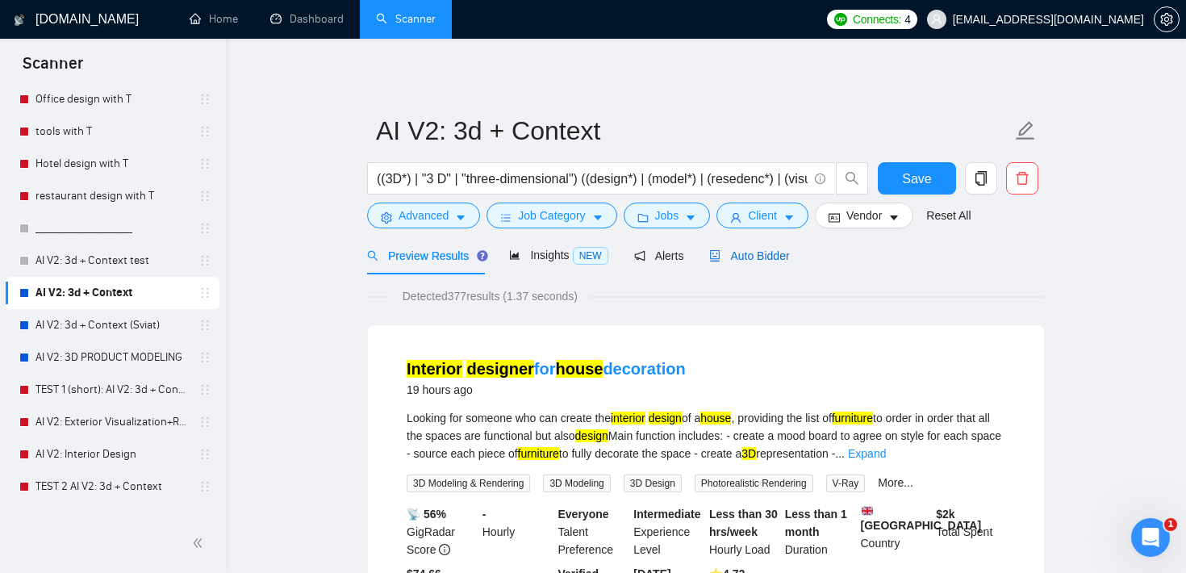
click at [784, 261] on span "Auto Bidder" at bounding box center [749, 255] width 80 height 13
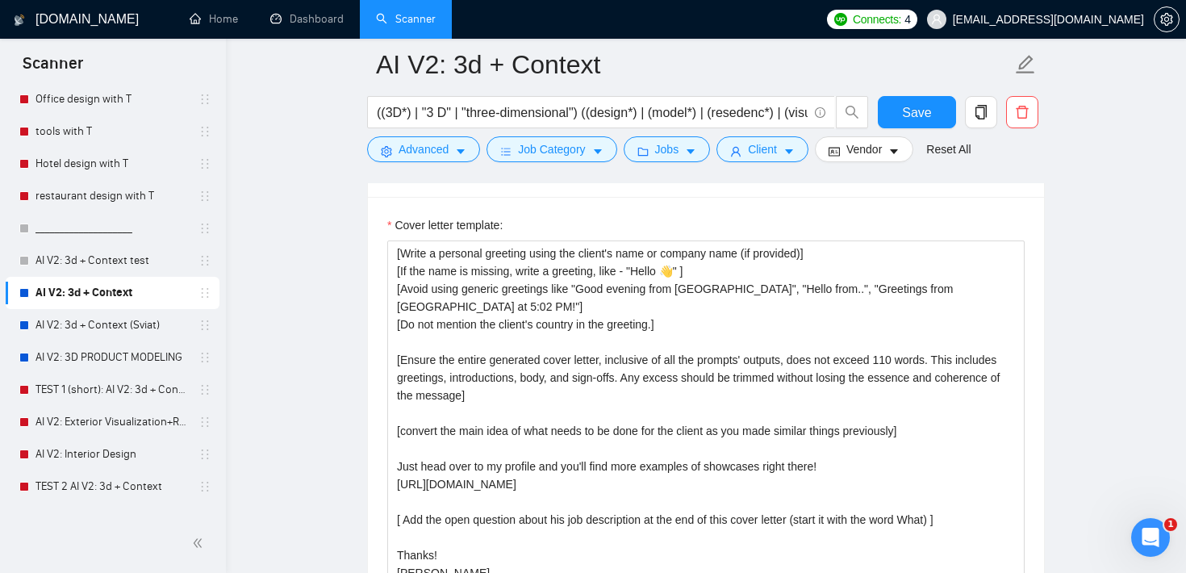
scroll to position [1905, 0]
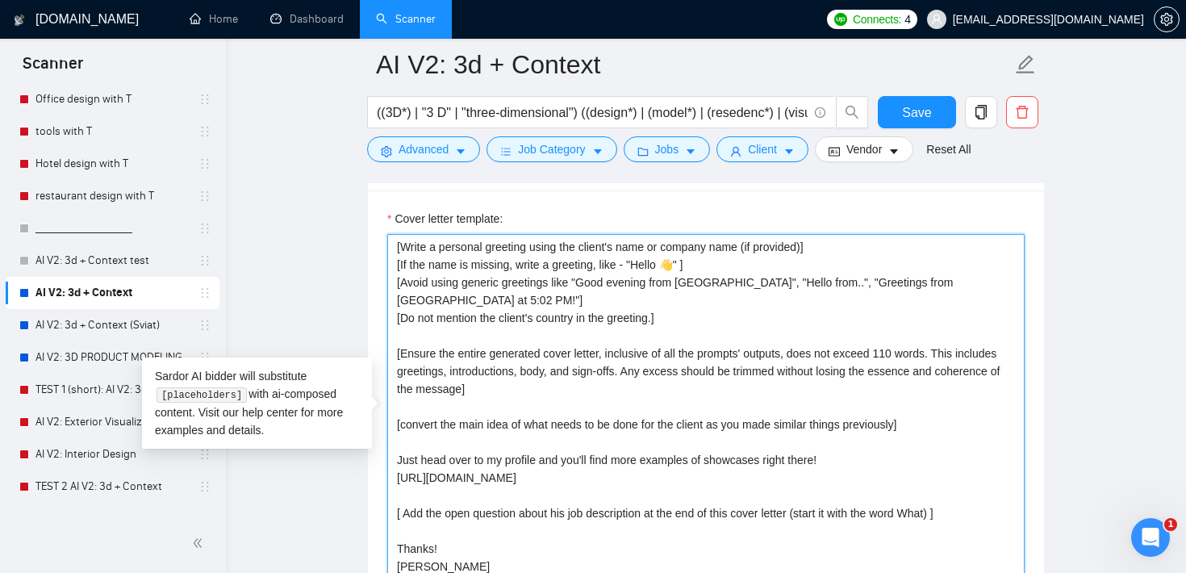
drag, startPoint x: 671, startPoint y: 310, endPoint x: 375, endPoint y: 243, distance: 302.8
click at [376, 243] on div "Cover letter template: [Write a personal greeting using the client's name or co…" at bounding box center [706, 412] width 676 height 445
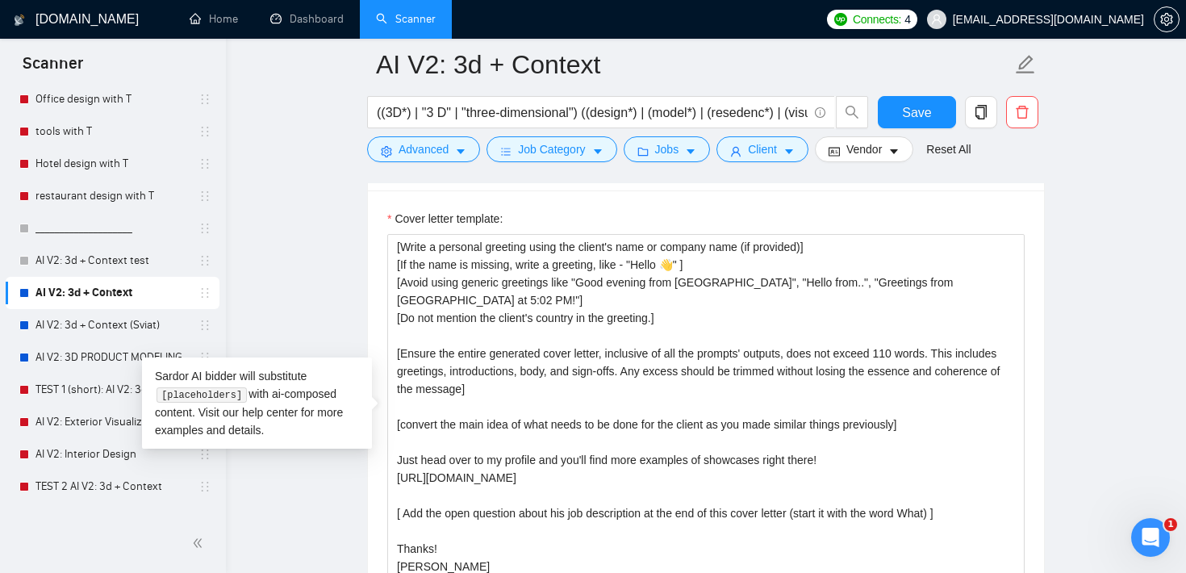
click at [331, 254] on main "AI V2: 3d + Context ((3D*) | "3 D" | "three-dimensional") ((design*) | (model*)…" at bounding box center [706, 471] width 909 height 4622
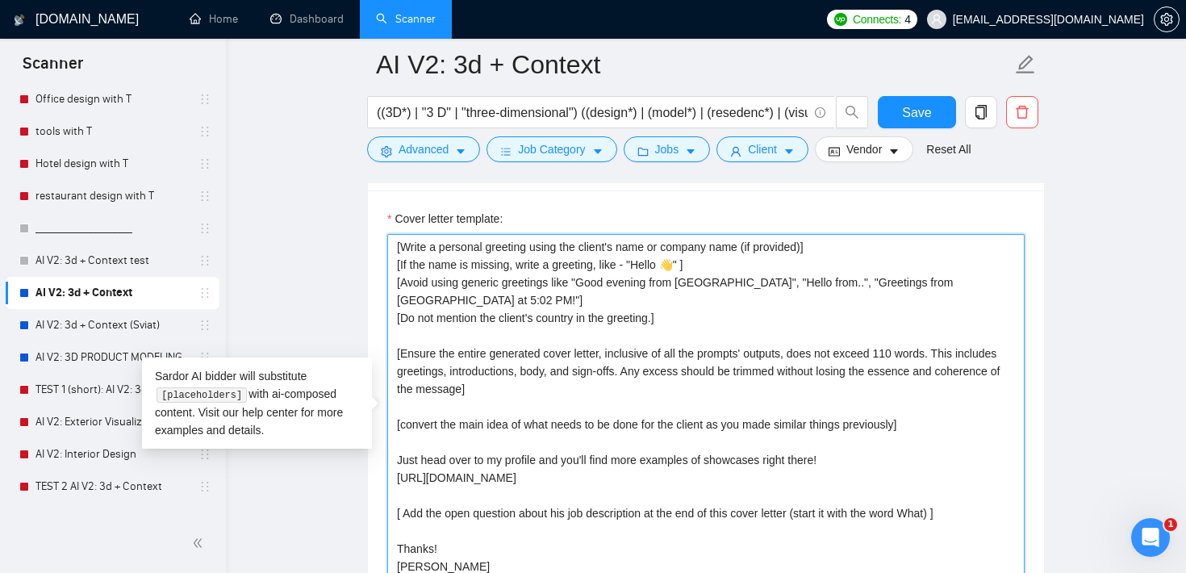
drag, startPoint x: 699, startPoint y: 266, endPoint x: 379, endPoint y: 265, distance: 319.5
click at [379, 265] on div "Cover letter template: [Write a personal greeting using the client's name or co…" at bounding box center [706, 412] width 676 height 445
drag, startPoint x: 541, startPoint y: 387, endPoint x: 386, endPoint y: 347, distance: 160.9
click at [386, 347] on div "Cover letter template: [Write a personal greeting using the client's name or co…" at bounding box center [706, 412] width 676 height 445
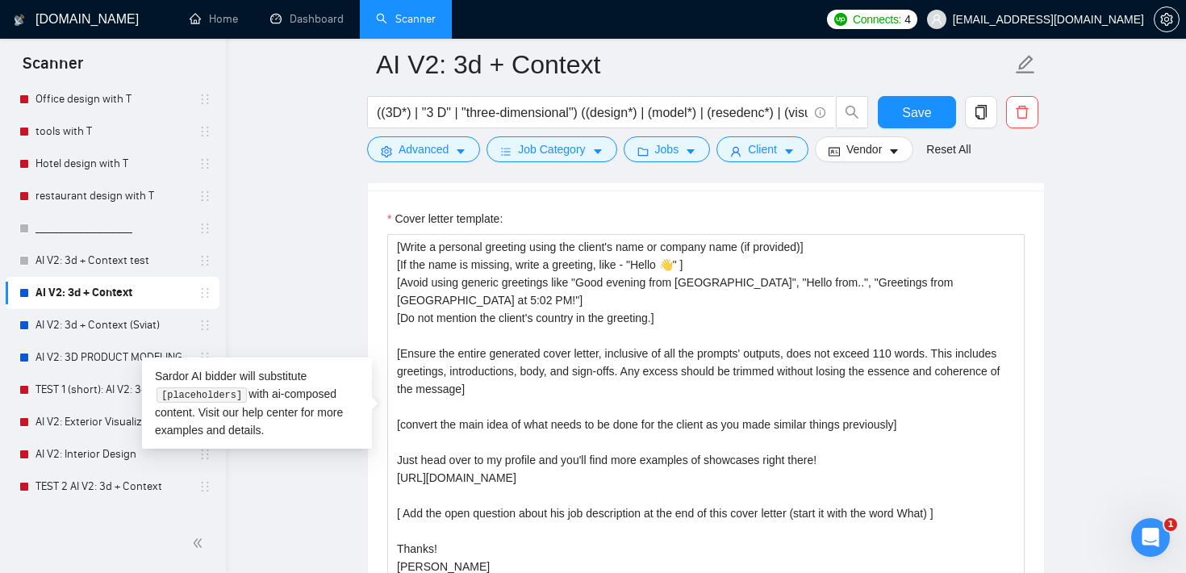
click at [337, 310] on main "AI V2: 3d + Context ((3D*) | "3 D" | "three-dimensional") ((design*) | (model*)…" at bounding box center [706, 471] width 909 height 4622
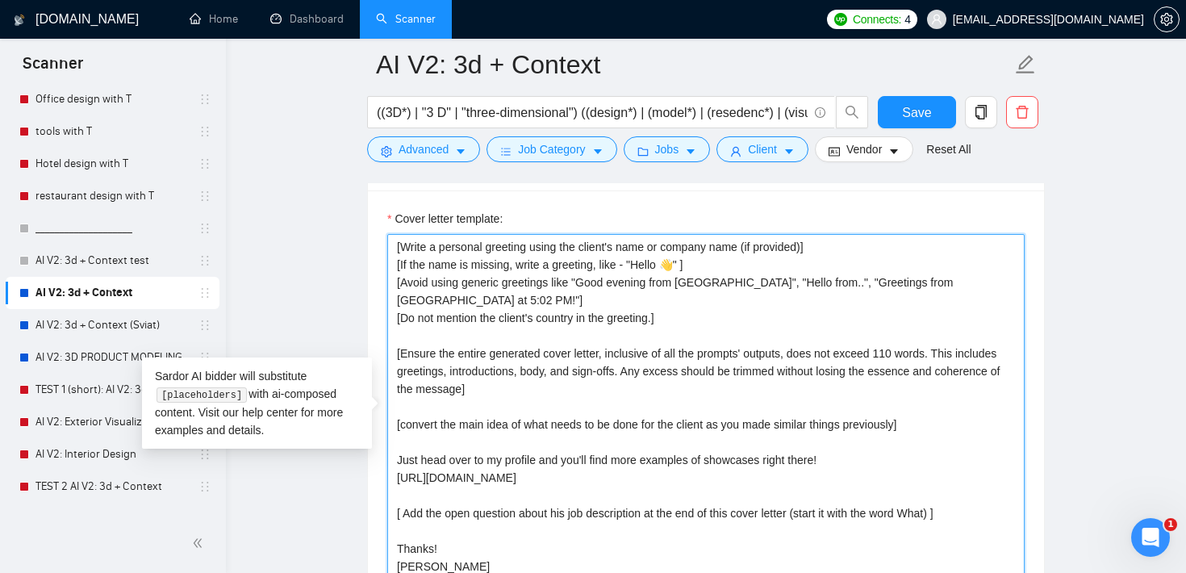
drag, startPoint x: 482, startPoint y: 437, endPoint x: 378, endPoint y: 428, distance: 104.5
drag, startPoint x: 494, startPoint y: 476, endPoint x: 388, endPoint y: 464, distance: 106.4
click at [388, 464] on textarea "[Write a personal greeting using the client's name or company name (if provided…" at bounding box center [705, 415] width 637 height 363
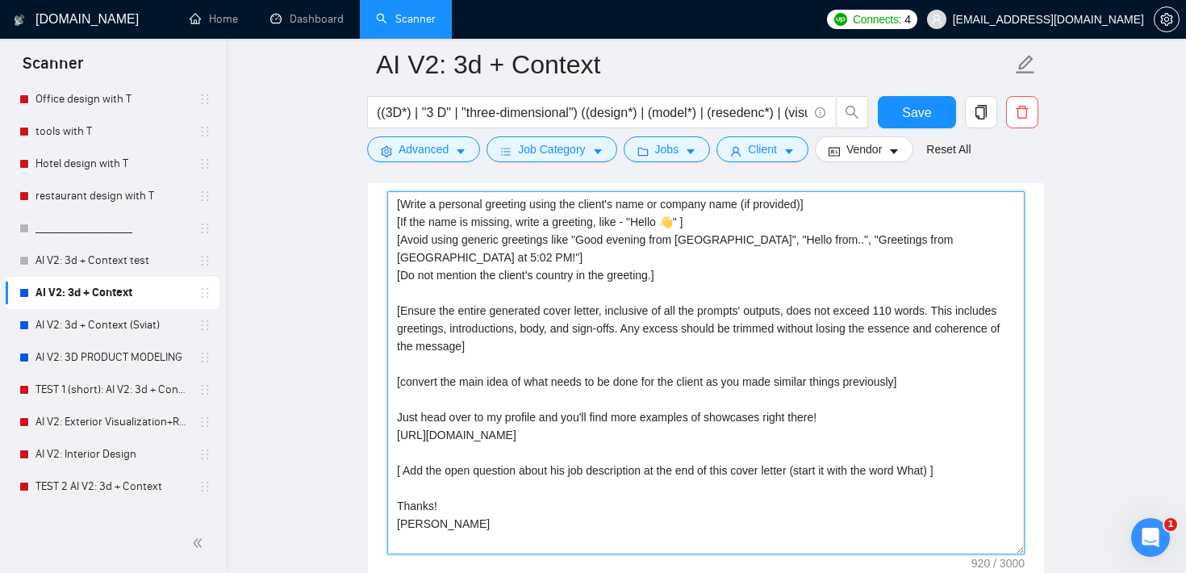
drag, startPoint x: 422, startPoint y: 482, endPoint x: 387, endPoint y: 475, distance: 35.3
click at [387, 475] on textarea "[Write a personal greeting using the client's name or company name (if provided…" at bounding box center [705, 372] width 637 height 363
click at [487, 442] on textarea "[Write a personal greeting using the client's name or company name (if provided…" at bounding box center [705, 372] width 637 height 363
drag, startPoint x: 490, startPoint y: 430, endPoint x: 389, endPoint y: 433, distance: 100.9
click at [388, 433] on textarea "[Write a personal greeting using the client's name or company name (if provided…" at bounding box center [705, 372] width 637 height 363
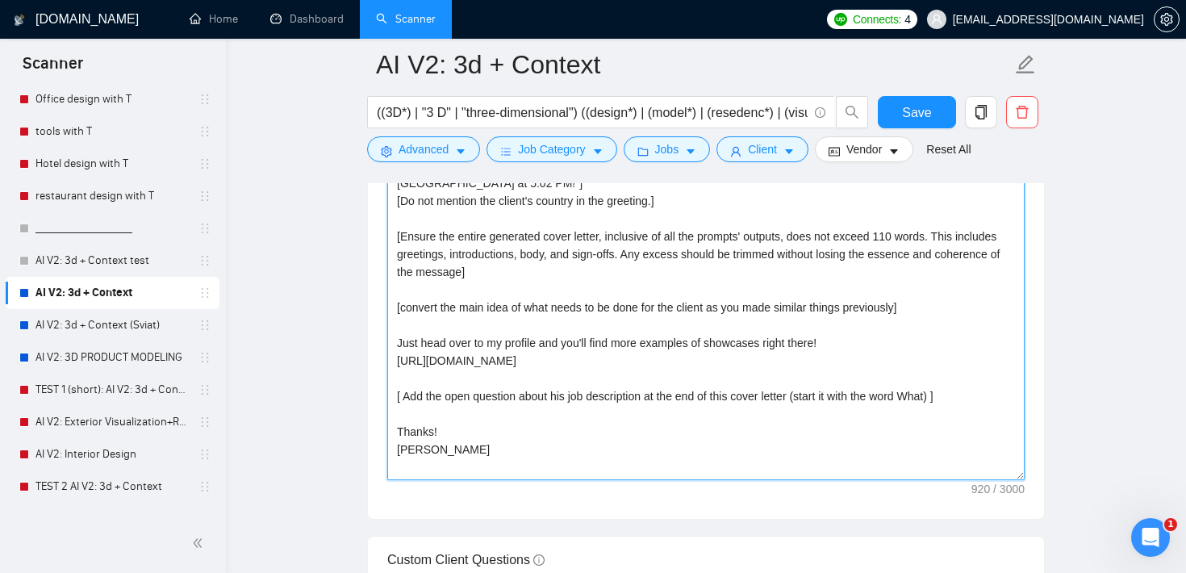
scroll to position [2044, 0]
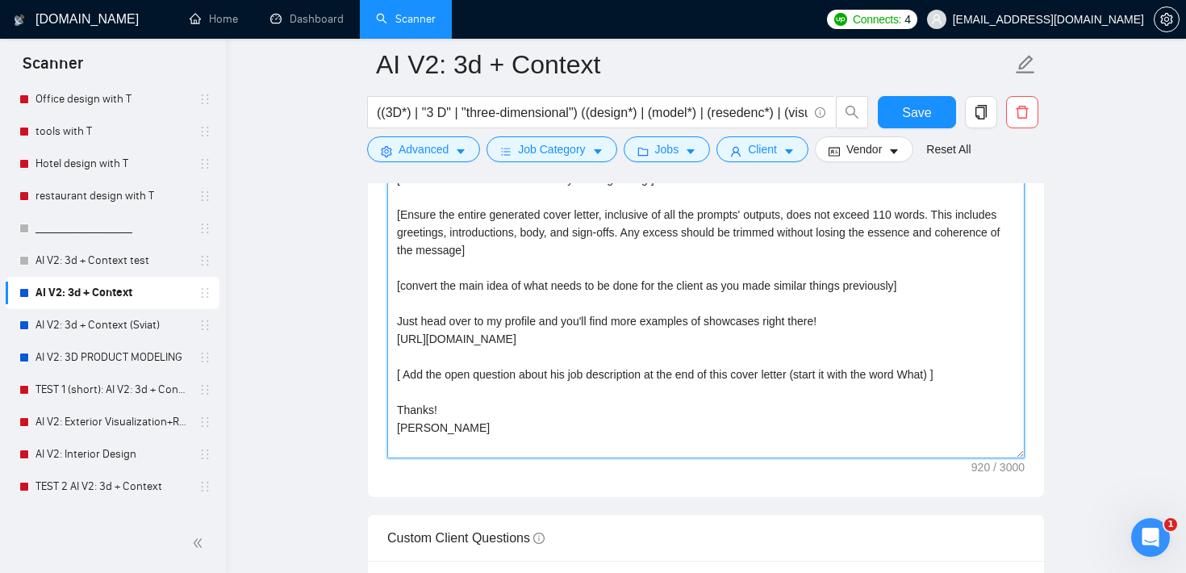
click at [525, 347] on textarea "[Write a personal greeting using the client's name or company name (if provided…" at bounding box center [705, 276] width 637 height 363
drag, startPoint x: 525, startPoint y: 342, endPoint x: 385, endPoint y: 321, distance: 142.0
click at [384, 324] on div "Cover letter template: [Write a personal greeting using the client's name or co…" at bounding box center [706, 274] width 676 height 445
click at [616, 349] on textarea "[Write a personal greeting using the client's name or company name (if provided…" at bounding box center [705, 276] width 637 height 363
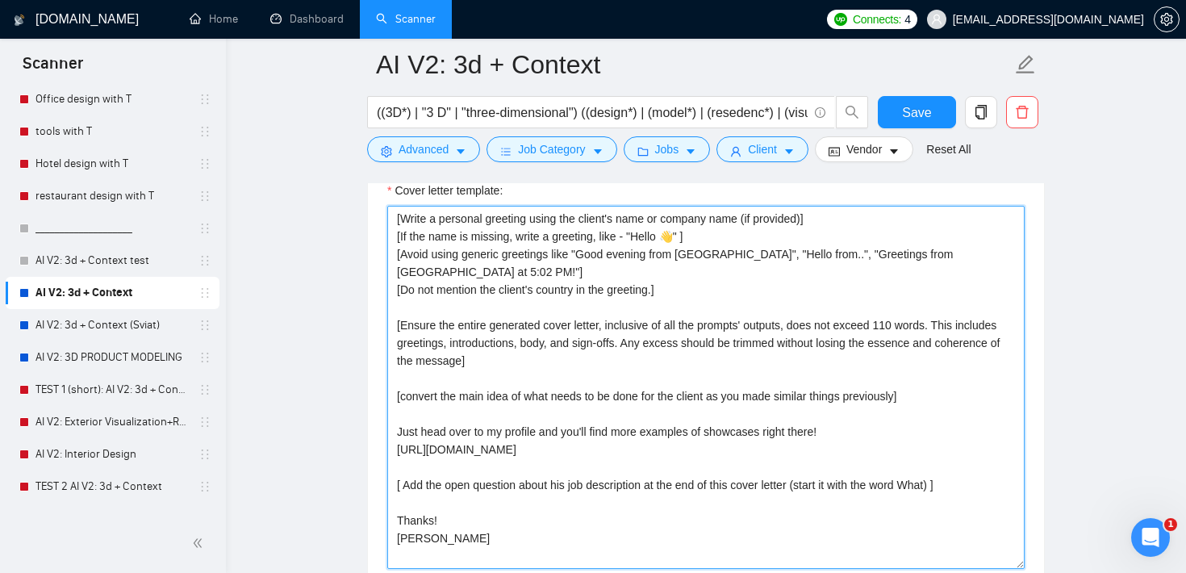
scroll to position [1916, 0]
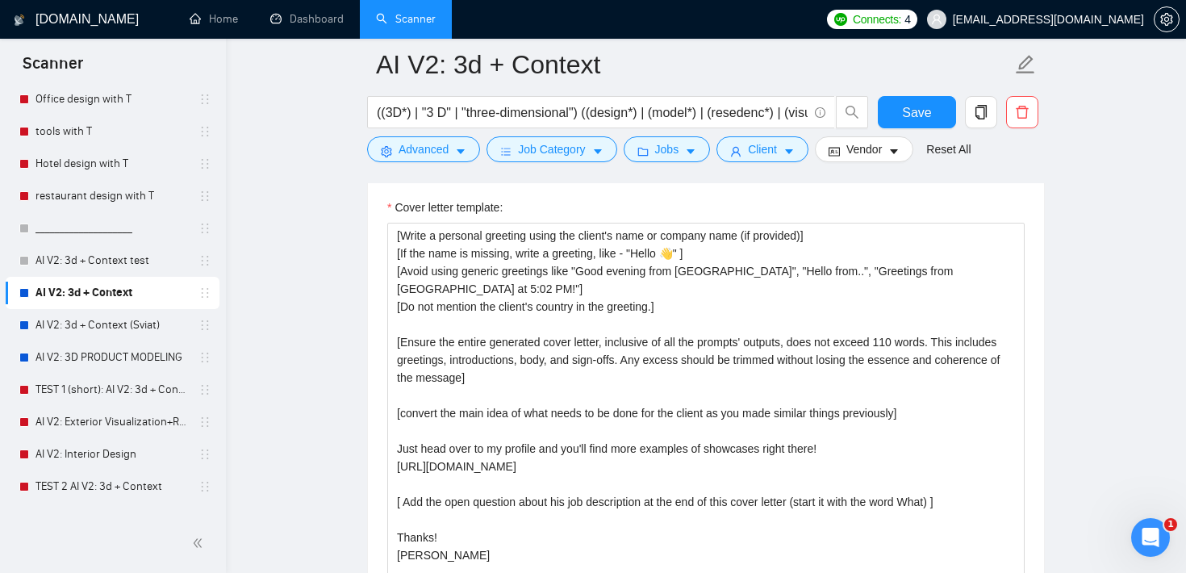
click at [741, 212] on div "Cover letter template:" at bounding box center [705, 210] width 637 height 24
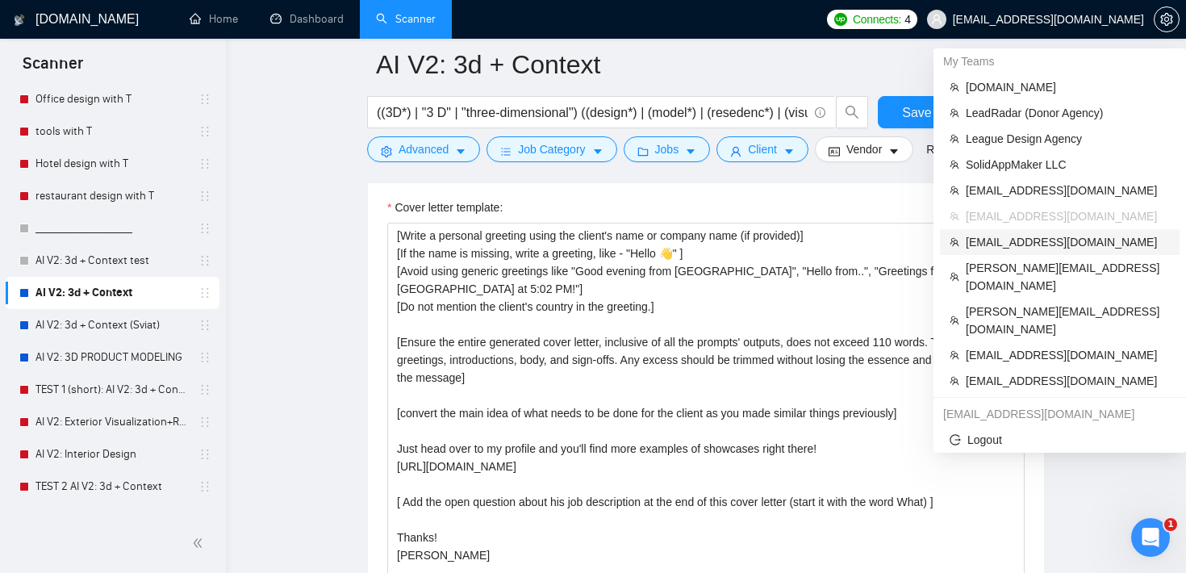
click at [1019, 244] on span "[EMAIL_ADDRESS][DOMAIN_NAME]" at bounding box center [1068, 242] width 204 height 18
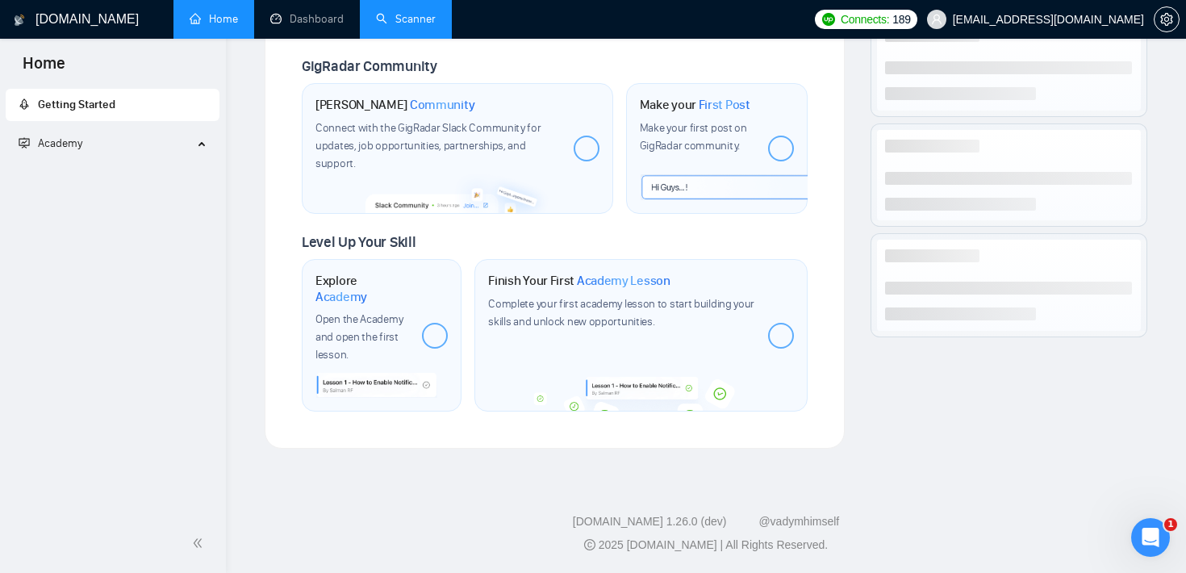
scroll to position [763, 0]
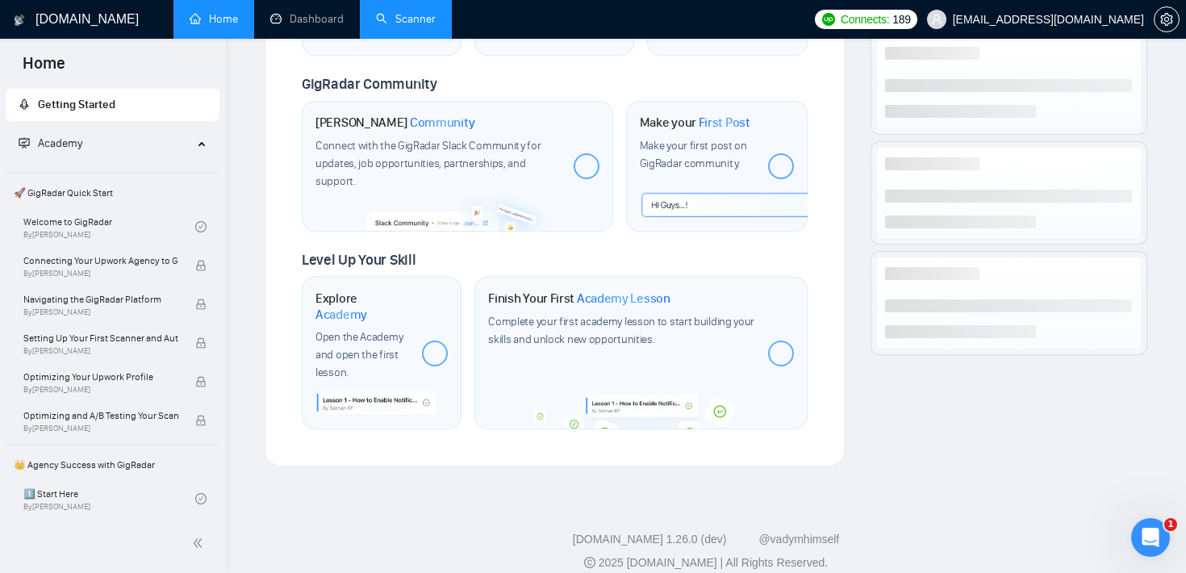
click at [393, 24] on link "Scanner" at bounding box center [406, 19] width 60 height 14
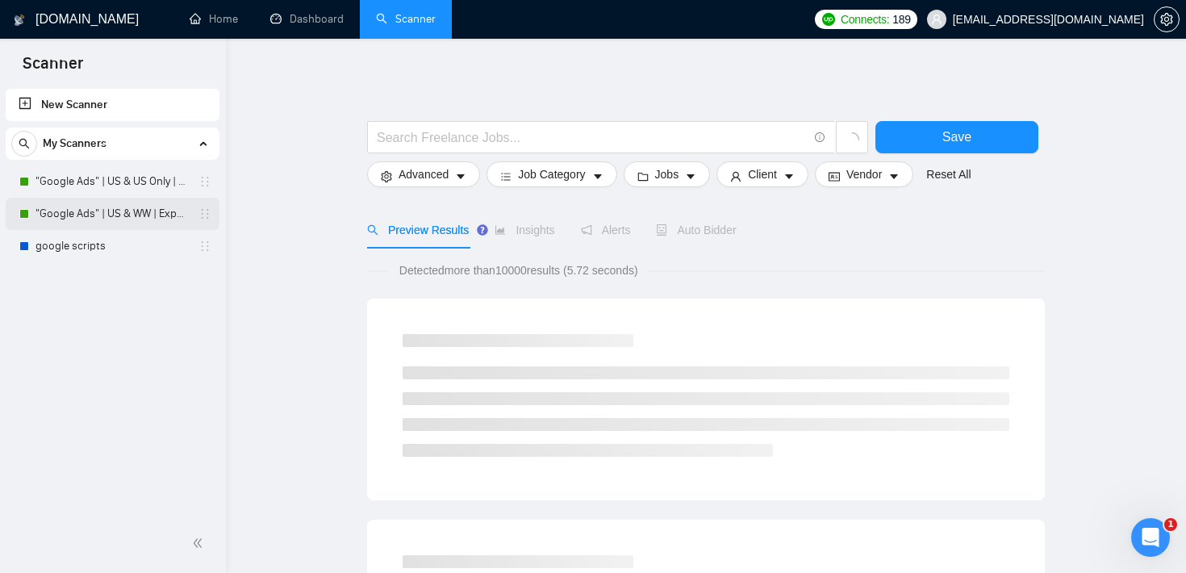
click at [107, 218] on link ""Google Ads" | US & WW | Expert" at bounding box center [112, 214] width 153 height 32
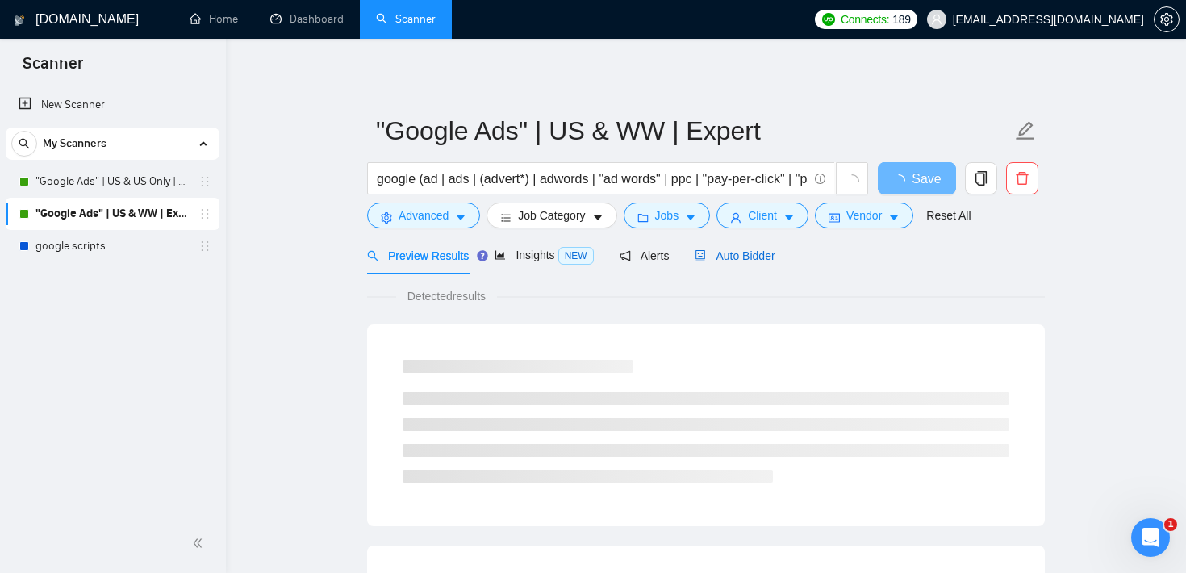
click at [749, 251] on span "Auto Bidder" at bounding box center [735, 255] width 80 height 13
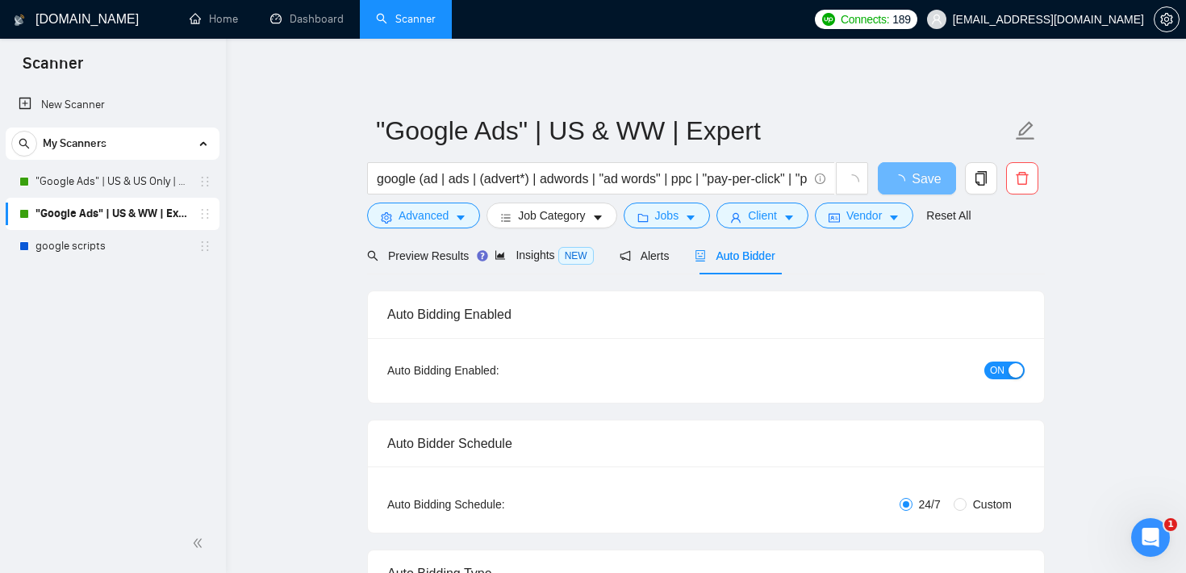
checkbox input "true"
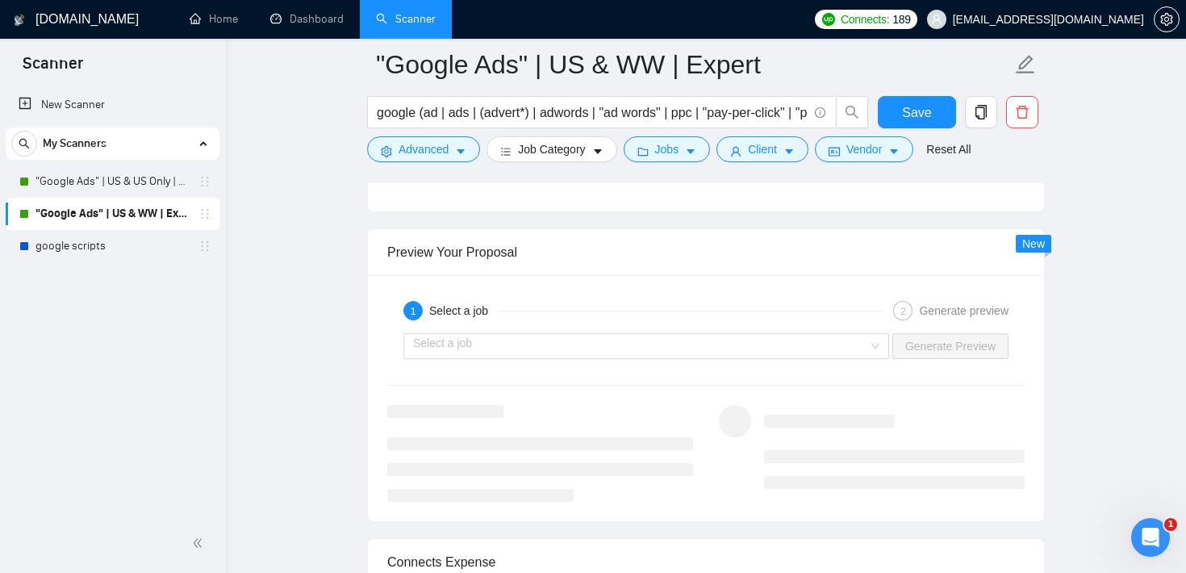
scroll to position [3094, 0]
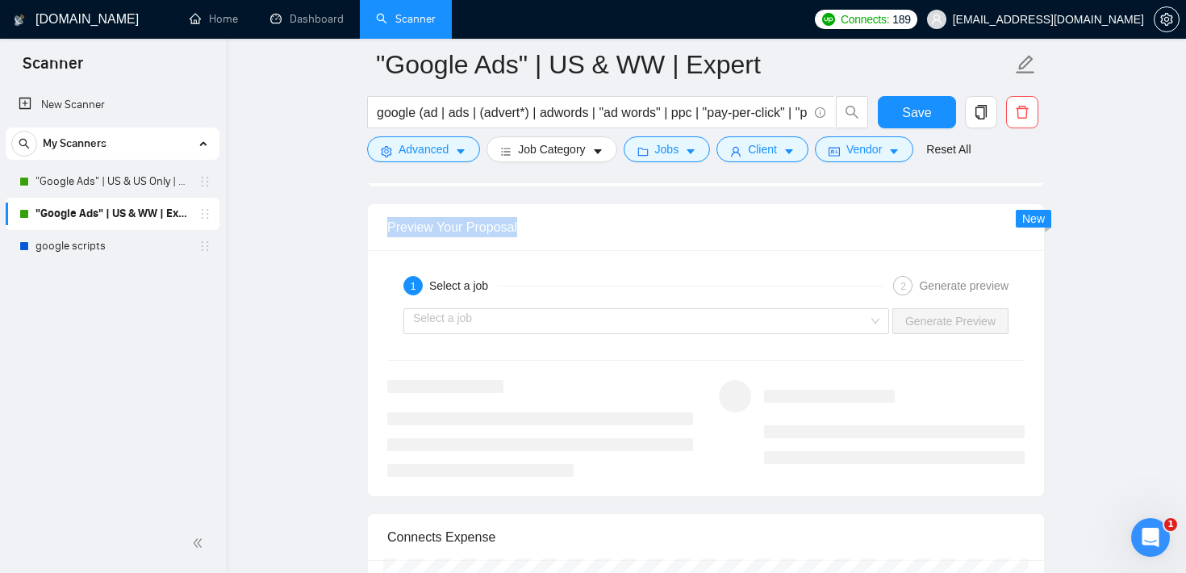
drag, startPoint x: 521, startPoint y: 230, endPoint x: 371, endPoint y: 232, distance: 150.1
click at [371, 232] on div "Preview Your Proposal" at bounding box center [706, 227] width 676 height 47
click at [563, 331] on input "search" at bounding box center [640, 321] width 455 height 24
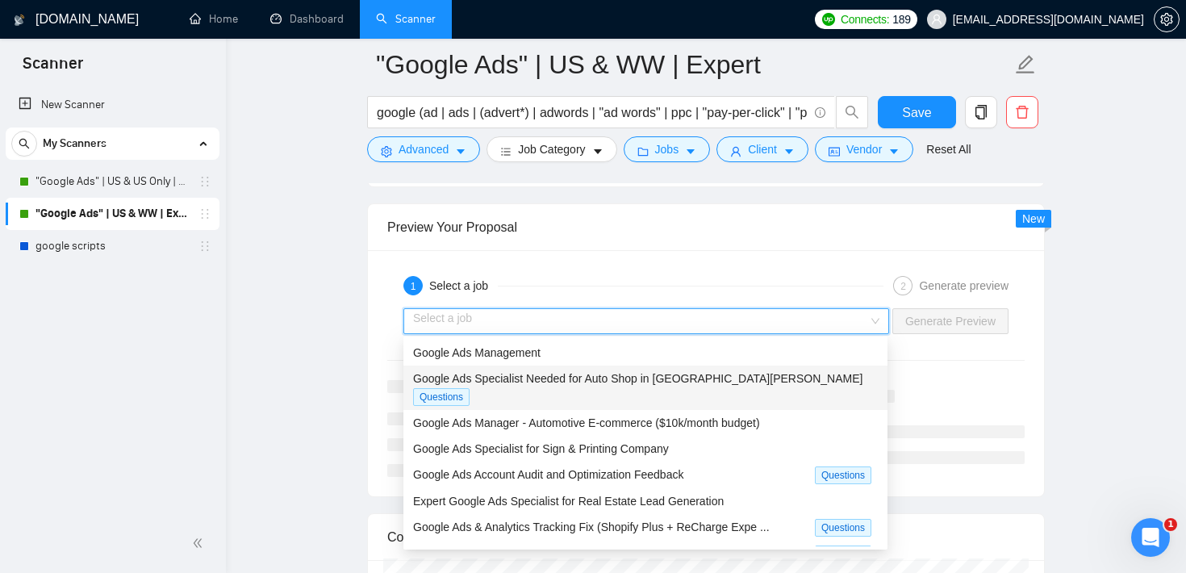
scroll to position [53, 0]
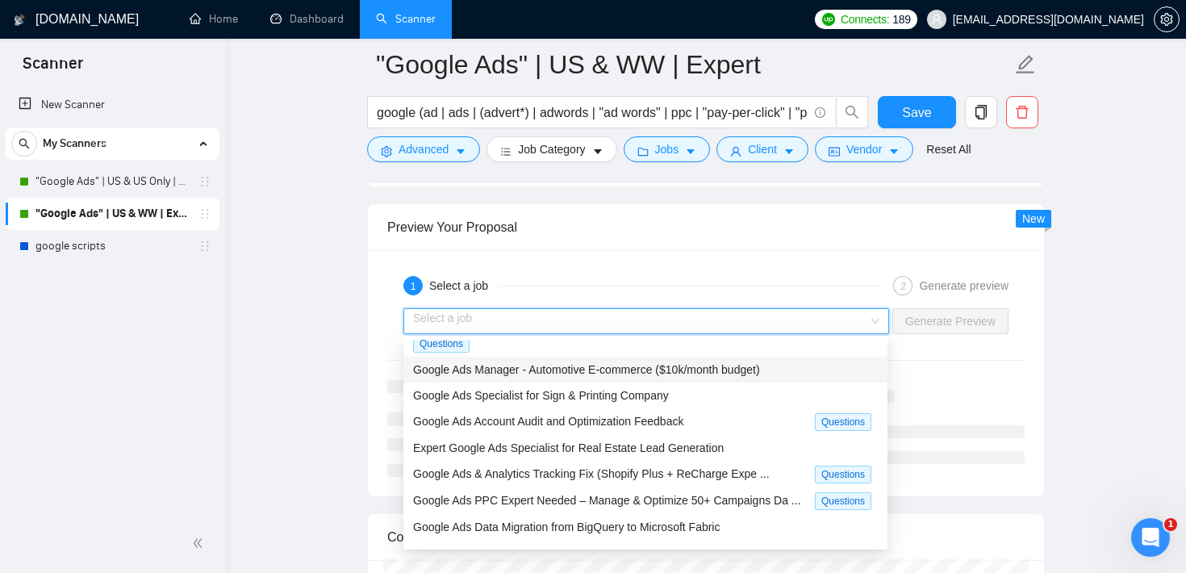
click at [684, 219] on div "Preview Your Proposal" at bounding box center [705, 227] width 637 height 46
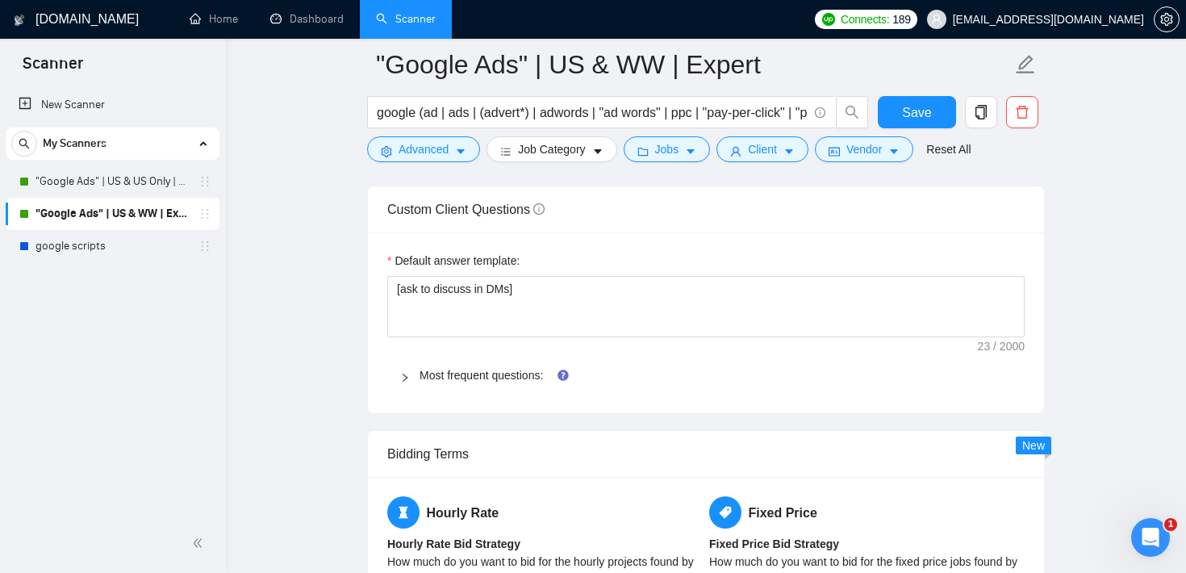
scroll to position [2267, 0]
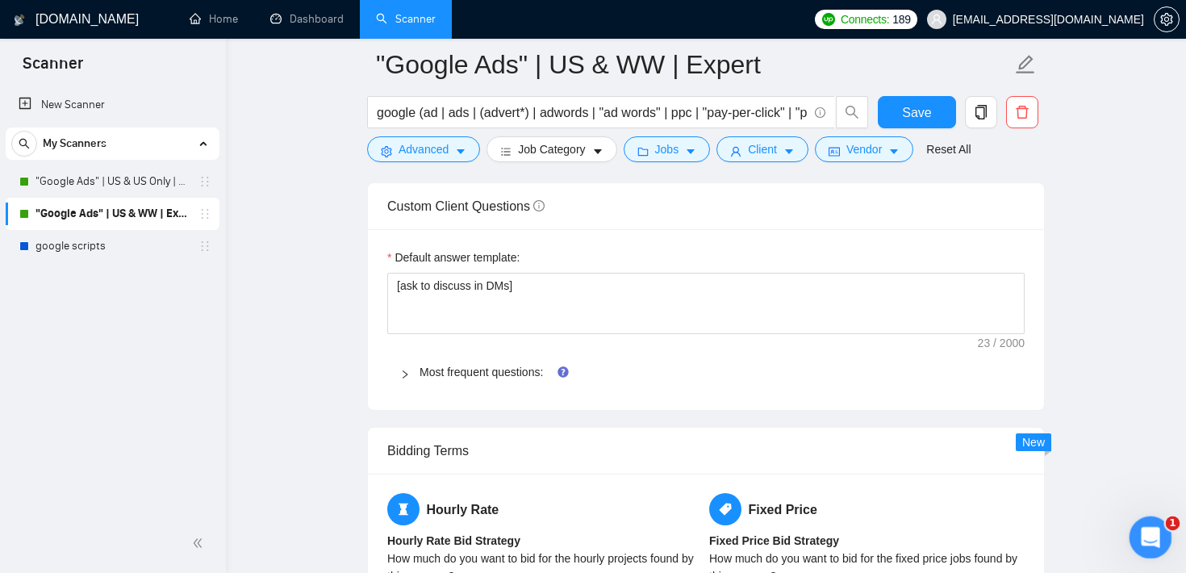
click at [1146, 533] on icon "Open Intercom Messenger" at bounding box center [1148, 535] width 27 height 27
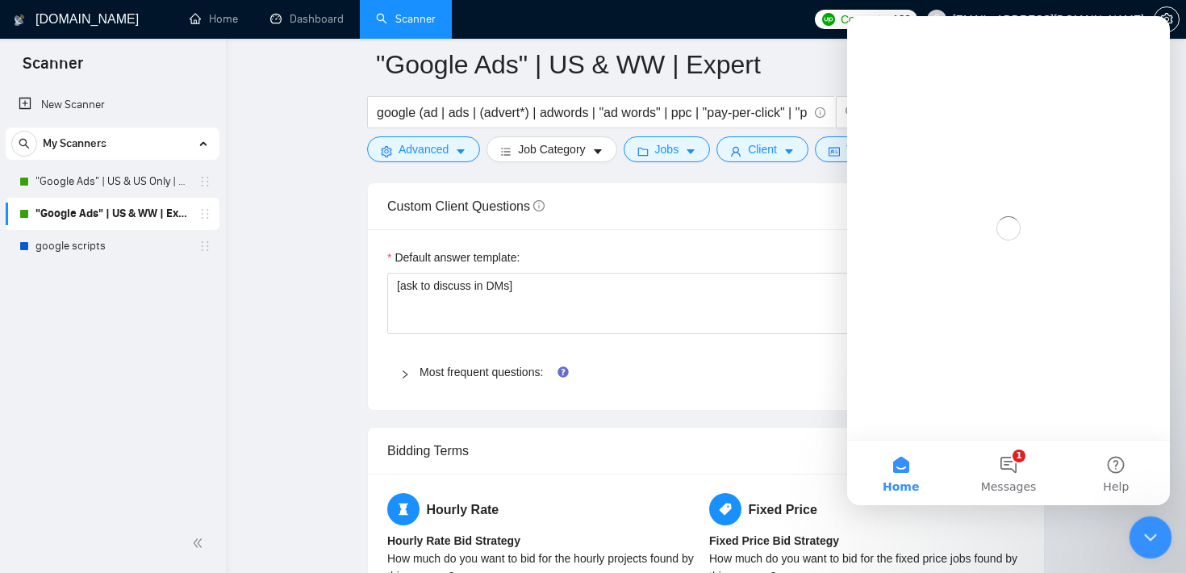
scroll to position [0, 0]
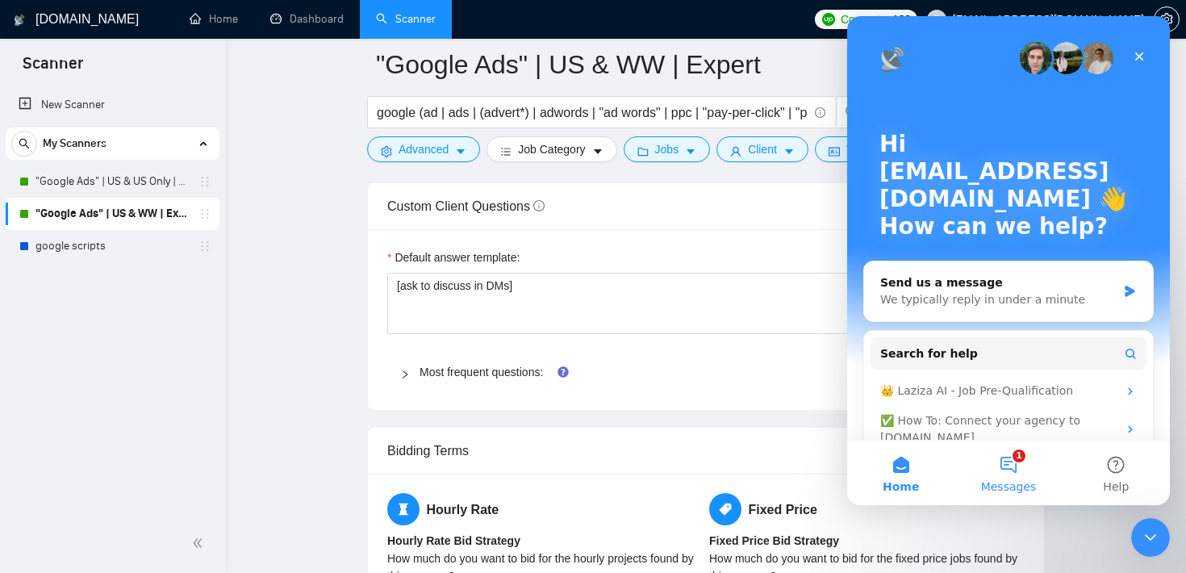
click at [1014, 462] on button "1 Messages" at bounding box center [1008, 473] width 107 height 65
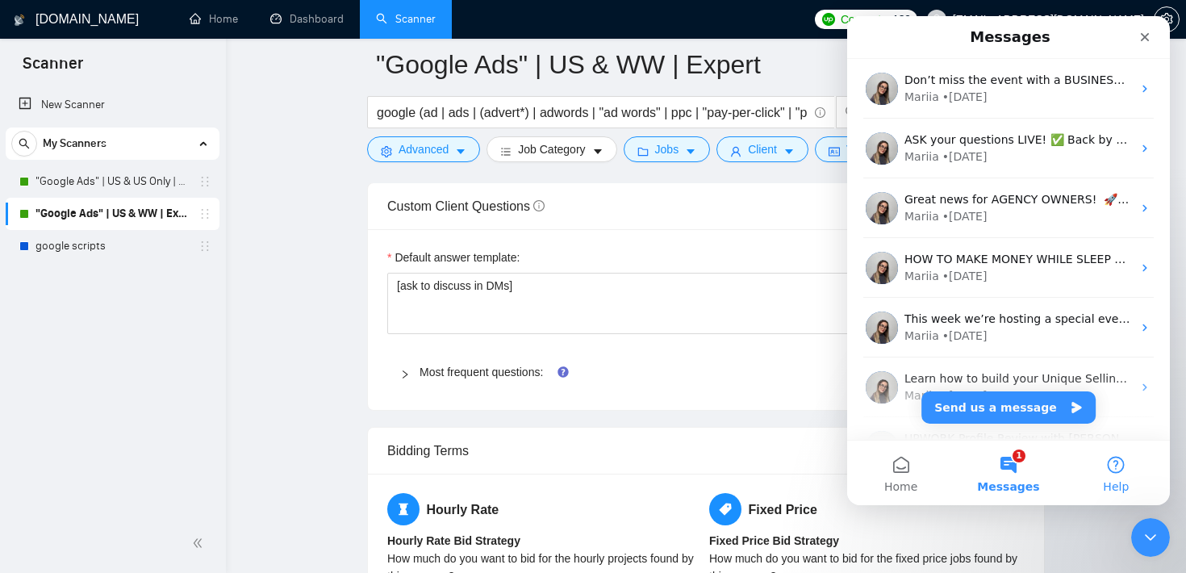
click at [1117, 474] on button "Help" at bounding box center [1116, 473] width 107 height 65
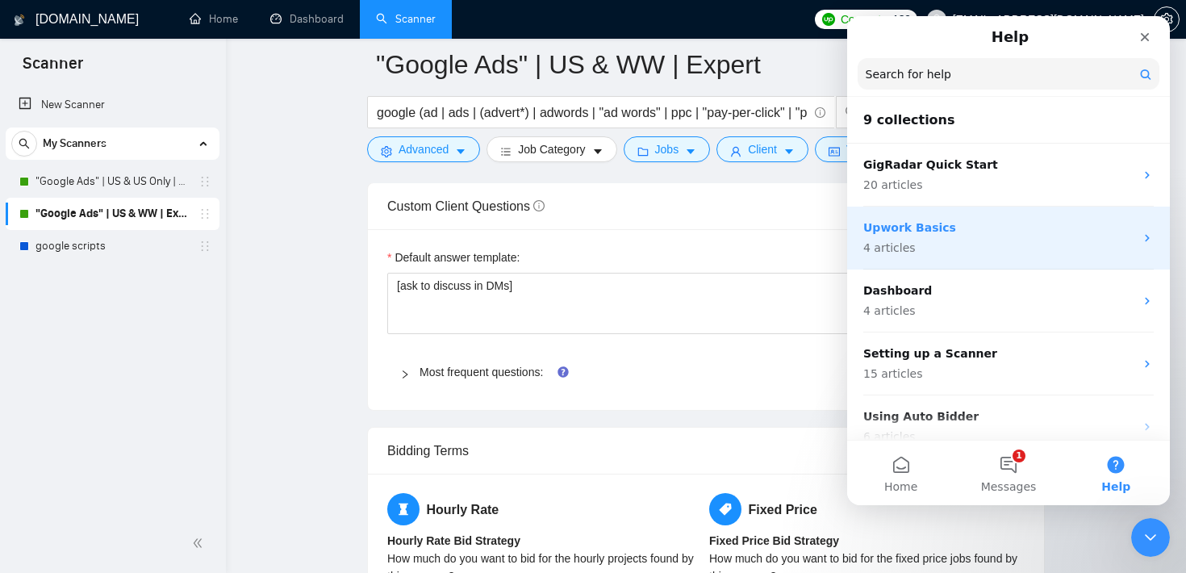
scroll to position [307, 0]
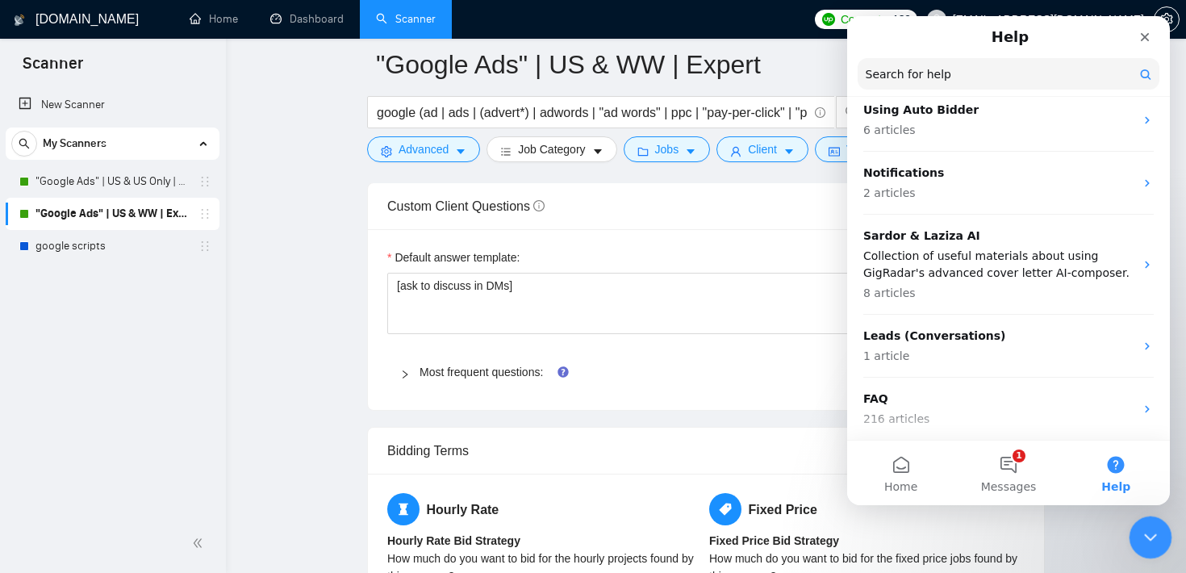
click at [1142, 528] on icon "Close Intercom Messenger" at bounding box center [1147, 534] width 19 height 19
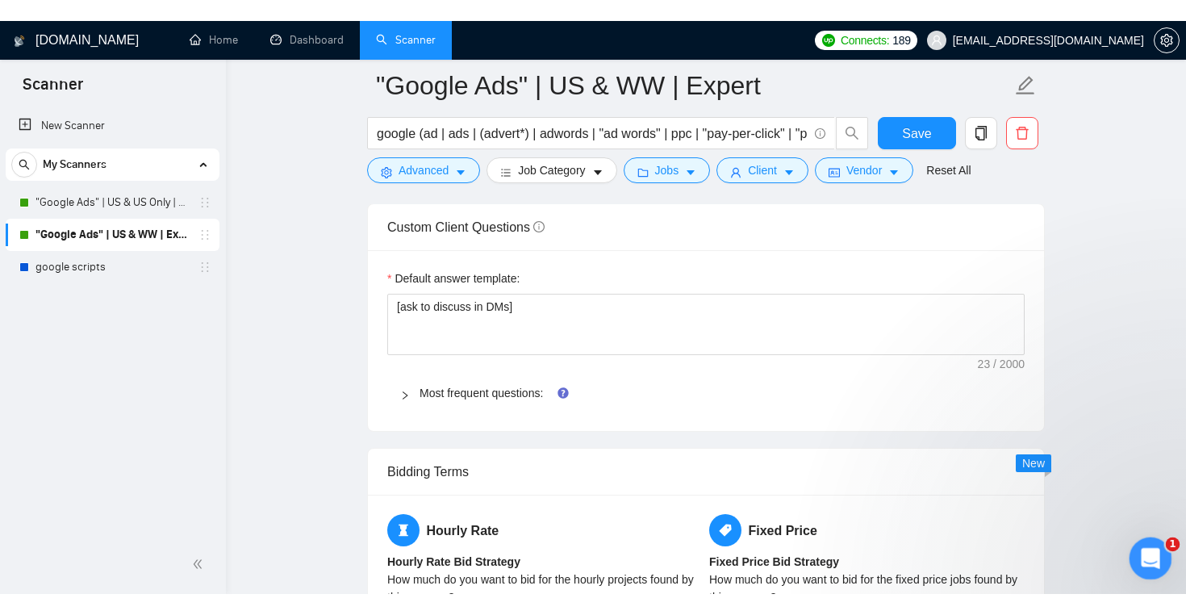
scroll to position [0, 0]
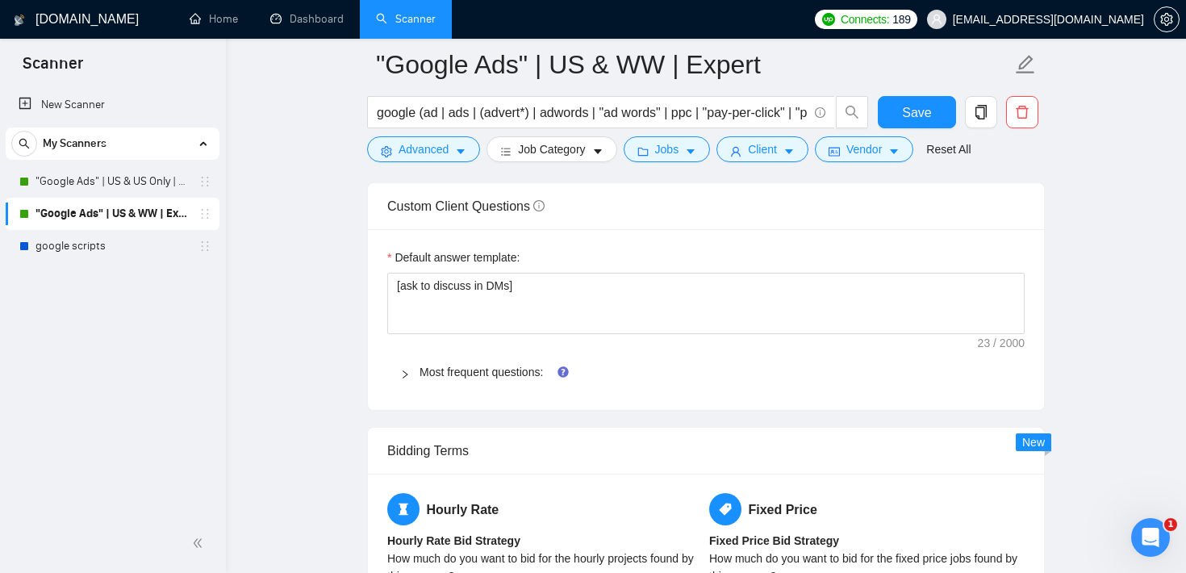
click at [1101, 153] on main ""Google Ads" | US & WW | Expert google (ad | ads | (advert*) | adwords | "ad wo…" at bounding box center [706, 233] width 909 height 4872
click at [1129, 115] on main ""Google Ads" | US & WW | Expert google (ad | ads | (advert*) | adwords | "ad wo…" at bounding box center [706, 233] width 909 height 4872
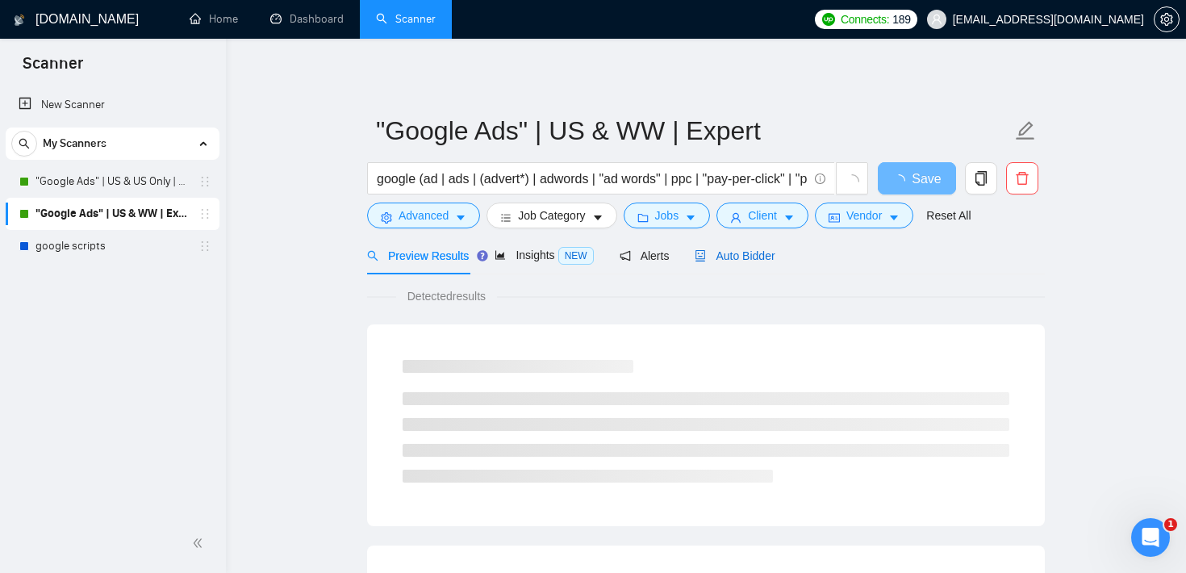
click at [758, 252] on span "Auto Bidder" at bounding box center [735, 255] width 80 height 13
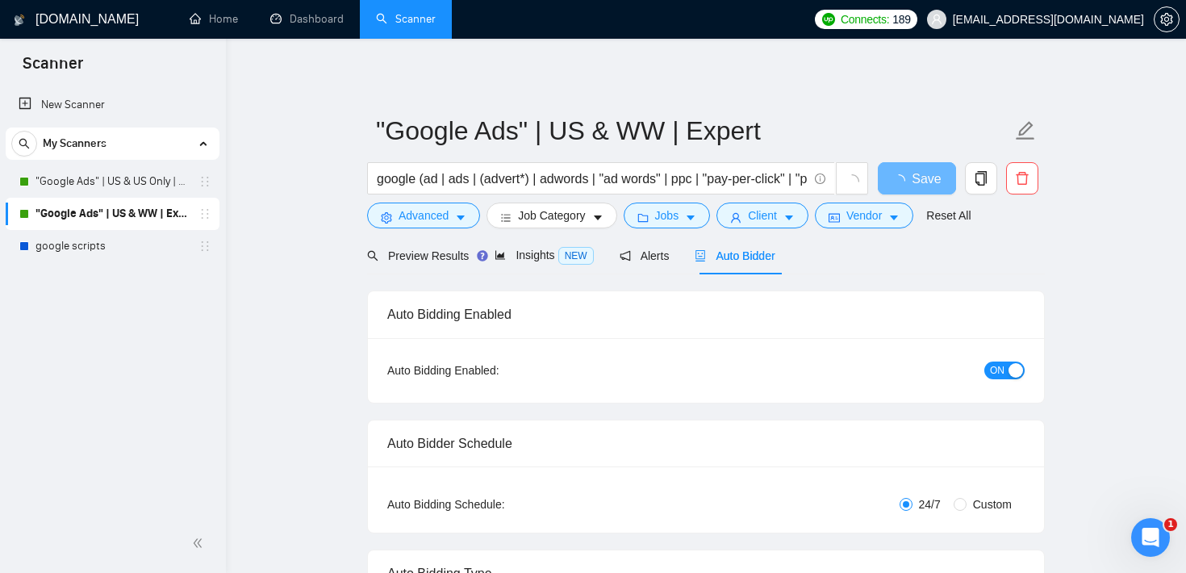
checkbox input "true"
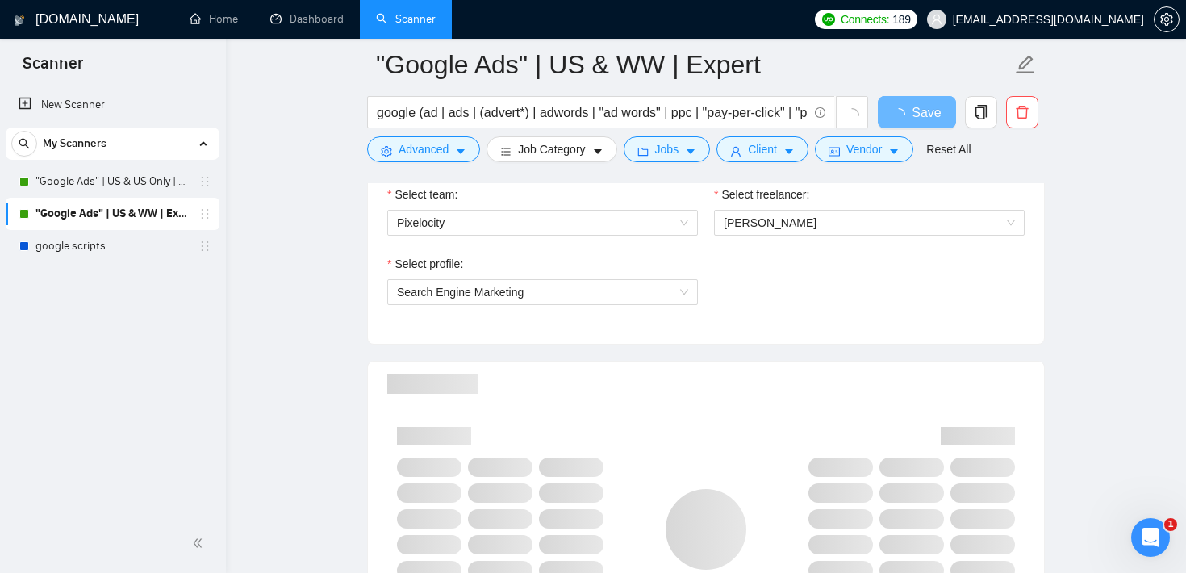
scroll to position [838, 0]
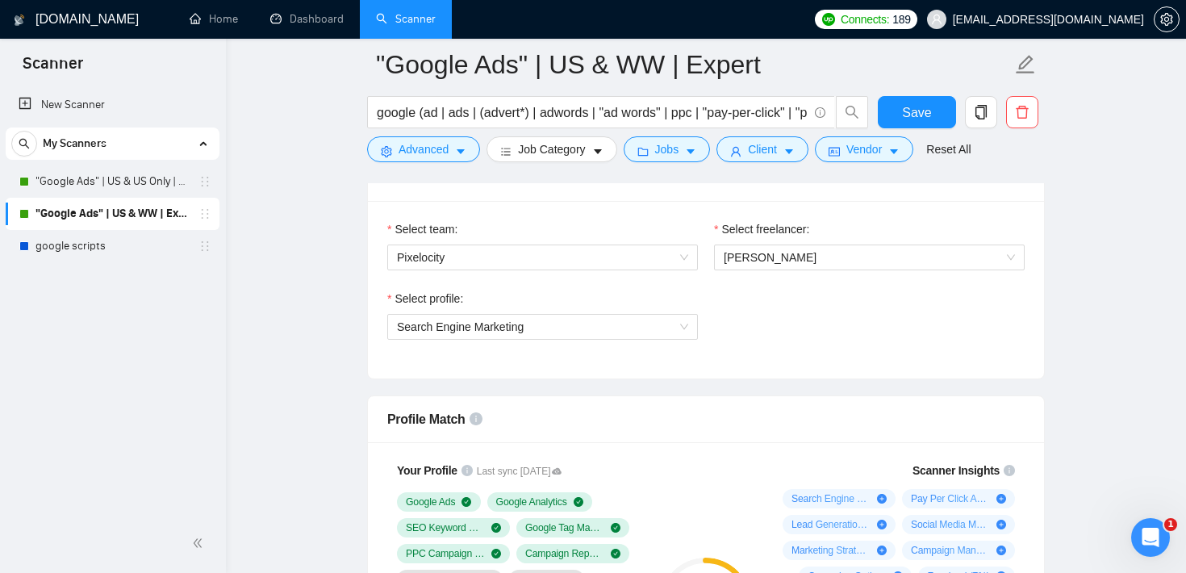
click at [764, 313] on div "Select profile: Search Engine Marketing" at bounding box center [706, 324] width 654 height 69
click at [802, 259] on span "[PERSON_NAME]" at bounding box center [869, 257] width 291 height 24
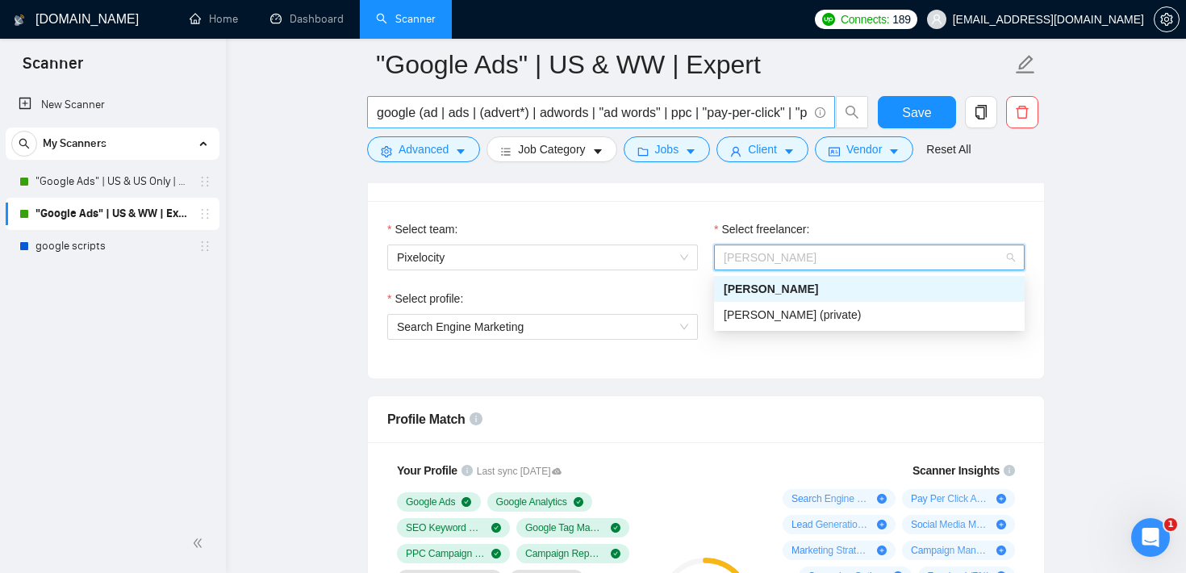
click at [468, 102] on span "google (ad | ads | (advert*) | adwords | "ad words" | ppc | "pay-per-click" | "…" at bounding box center [601, 112] width 468 height 32
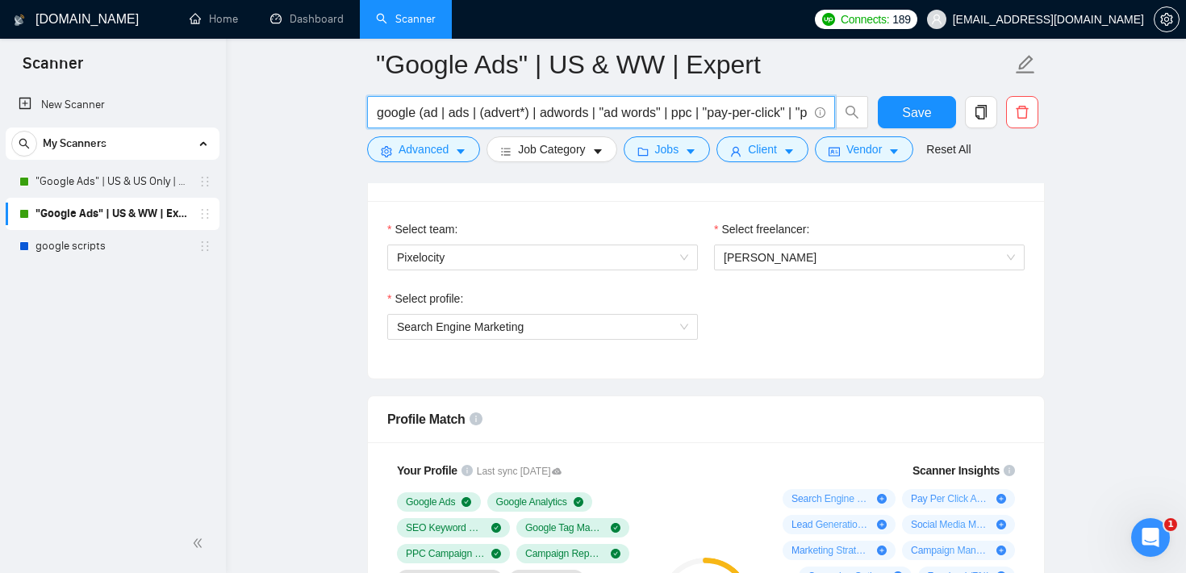
scroll to position [0, 0]
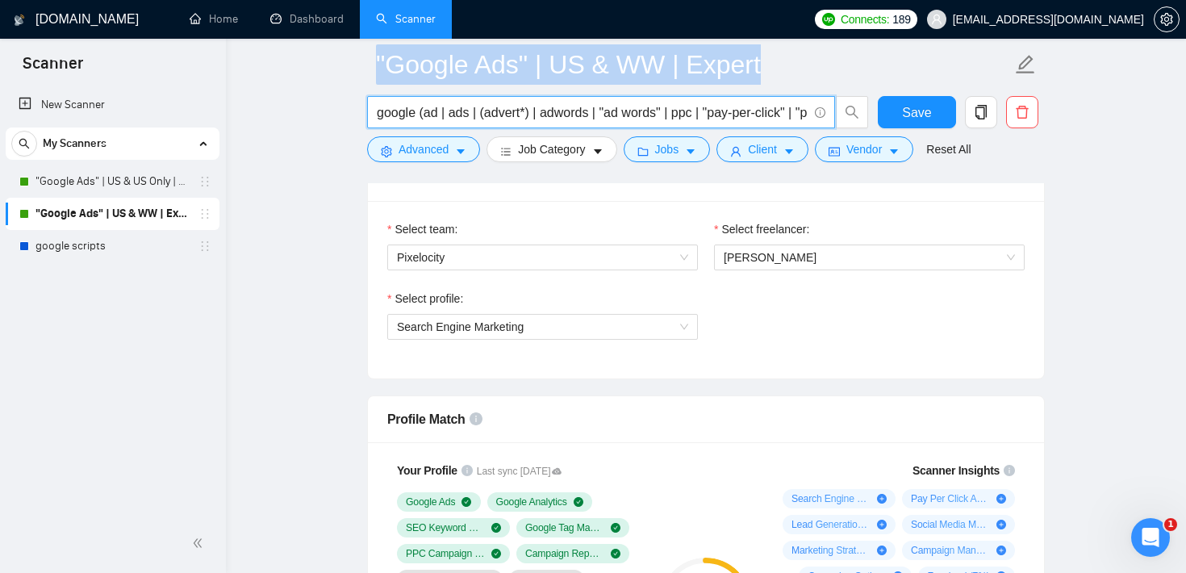
click at [468, 102] on span "google (ad | ads | (advert*) | adwords | "ad words" | ppc | "pay-per-click" | "…" at bounding box center [601, 112] width 468 height 32
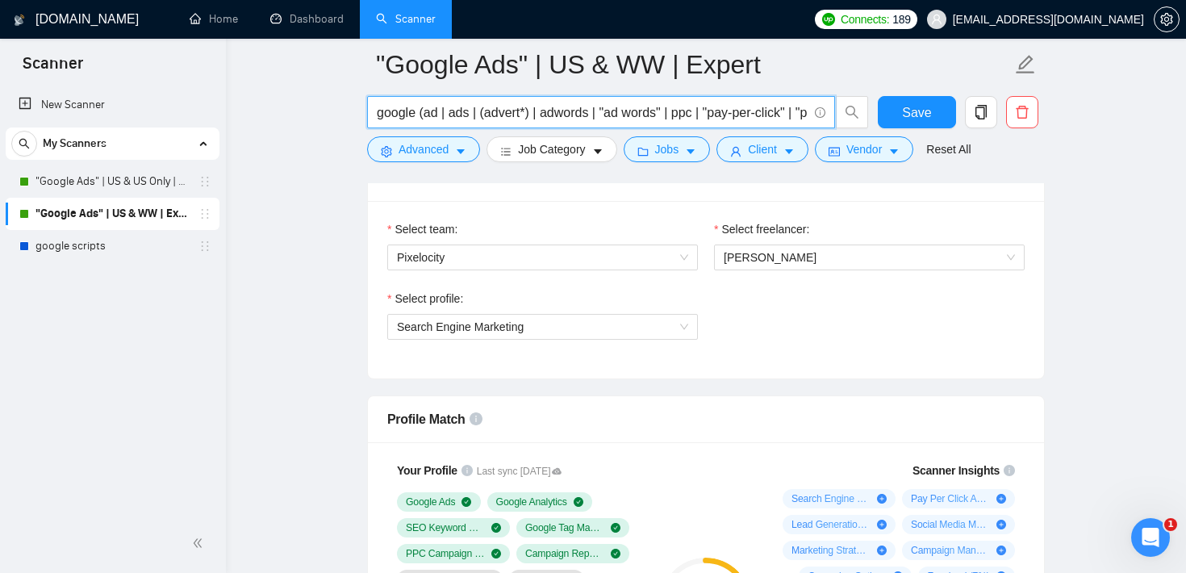
scroll to position [0, 92]
click at [462, 112] on input "google (ad | ads | (advert*) | adwords | "ad words" | ppc | "pay-per-click" | "…" at bounding box center [592, 112] width 431 height 20
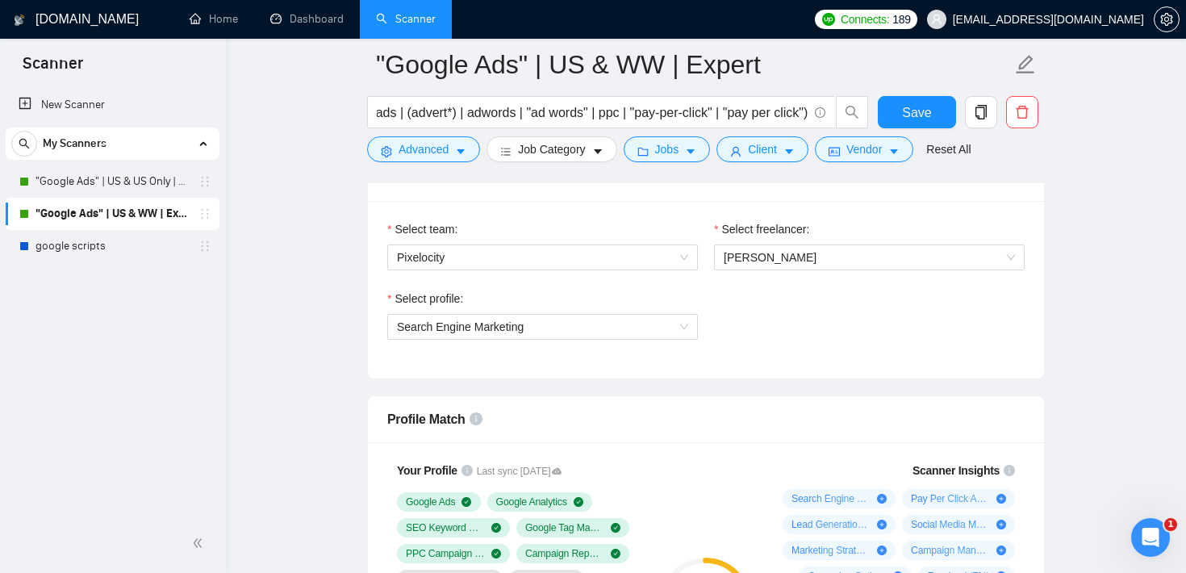
scroll to position [0, 0]
